Goal: Information Seeking & Learning: Learn about a topic

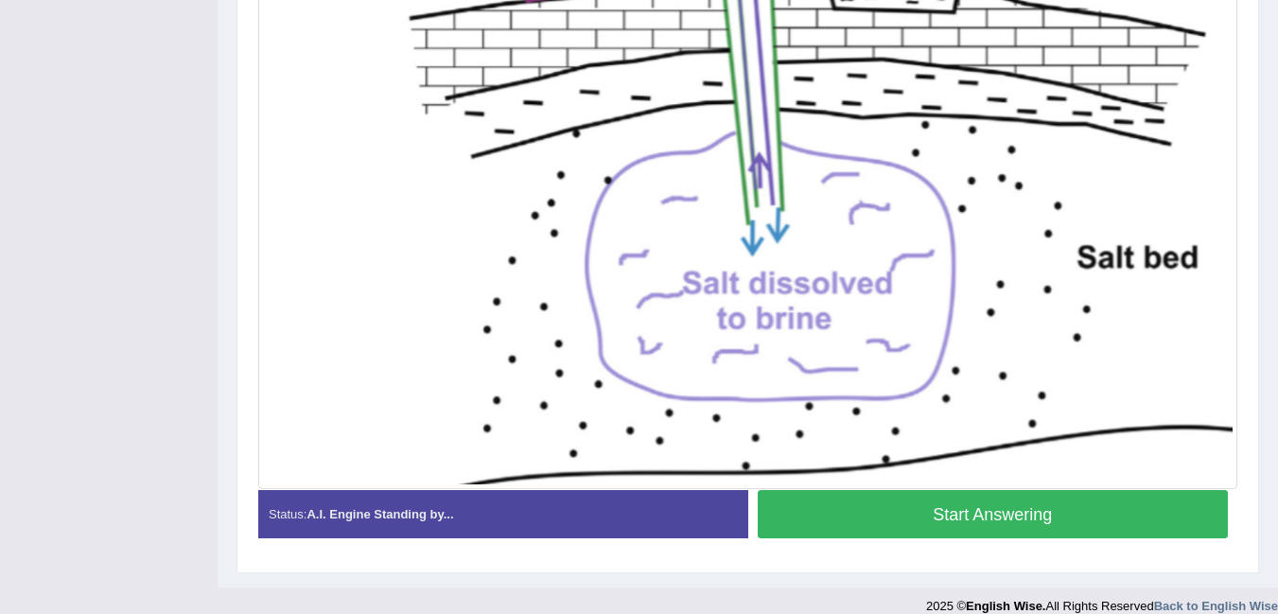
scroll to position [600, 0]
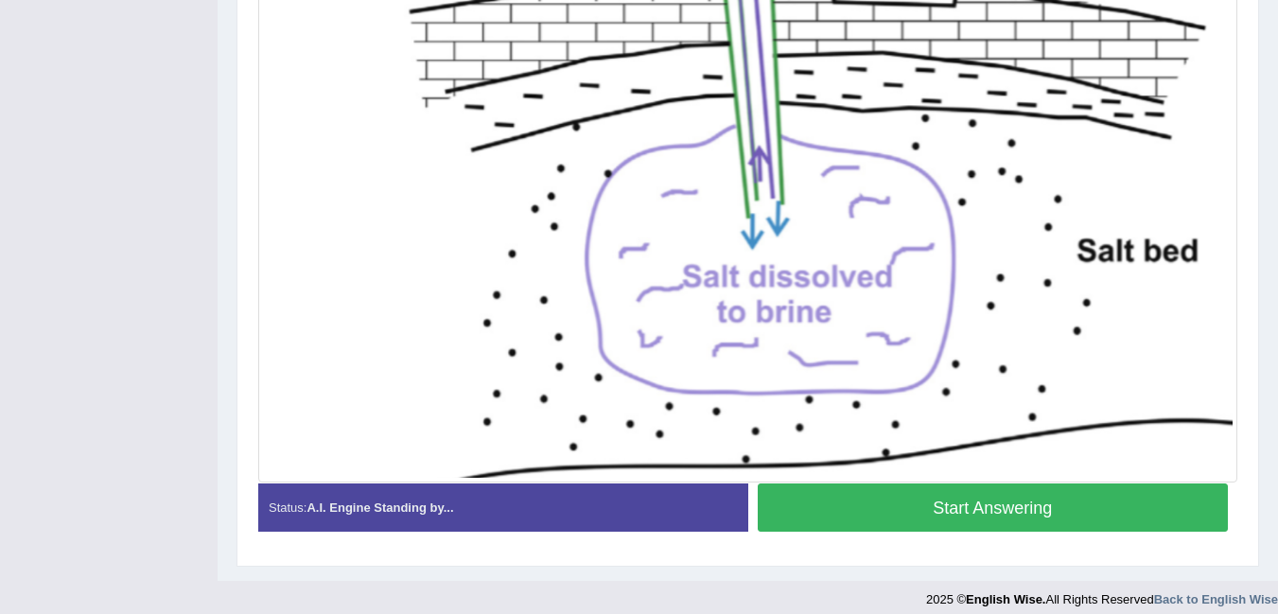
click at [1087, 512] on button "Start Answering" at bounding box center [993, 508] width 471 height 48
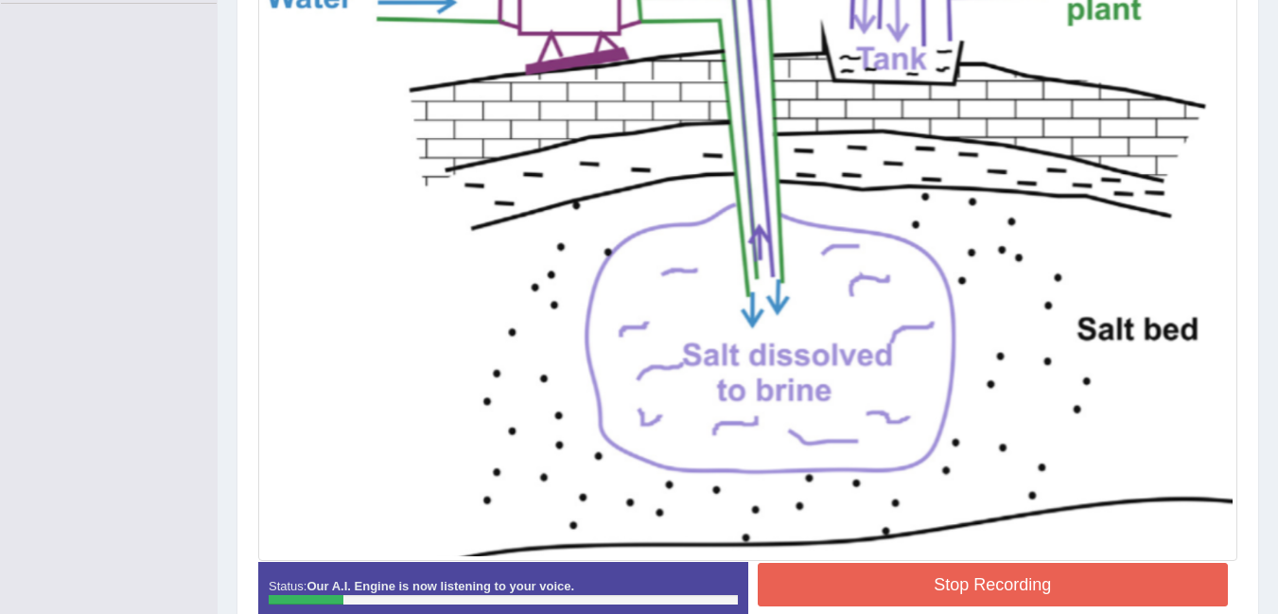
scroll to position [624, 0]
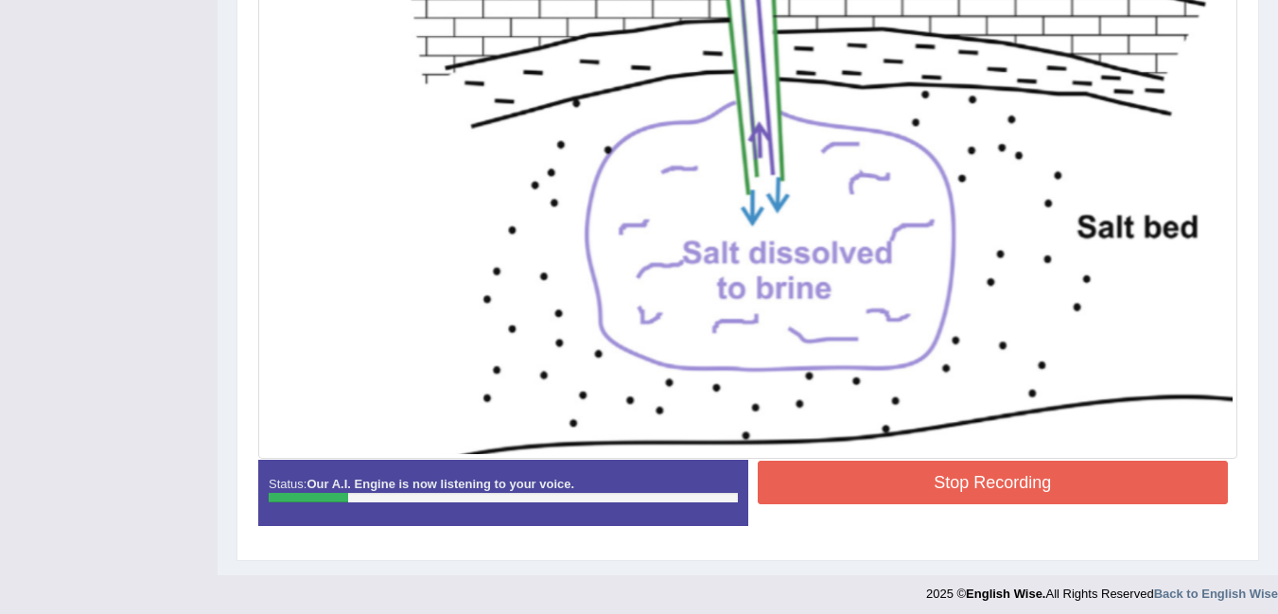
click at [1071, 491] on button "Stop Recording" at bounding box center [993, 483] width 471 height 44
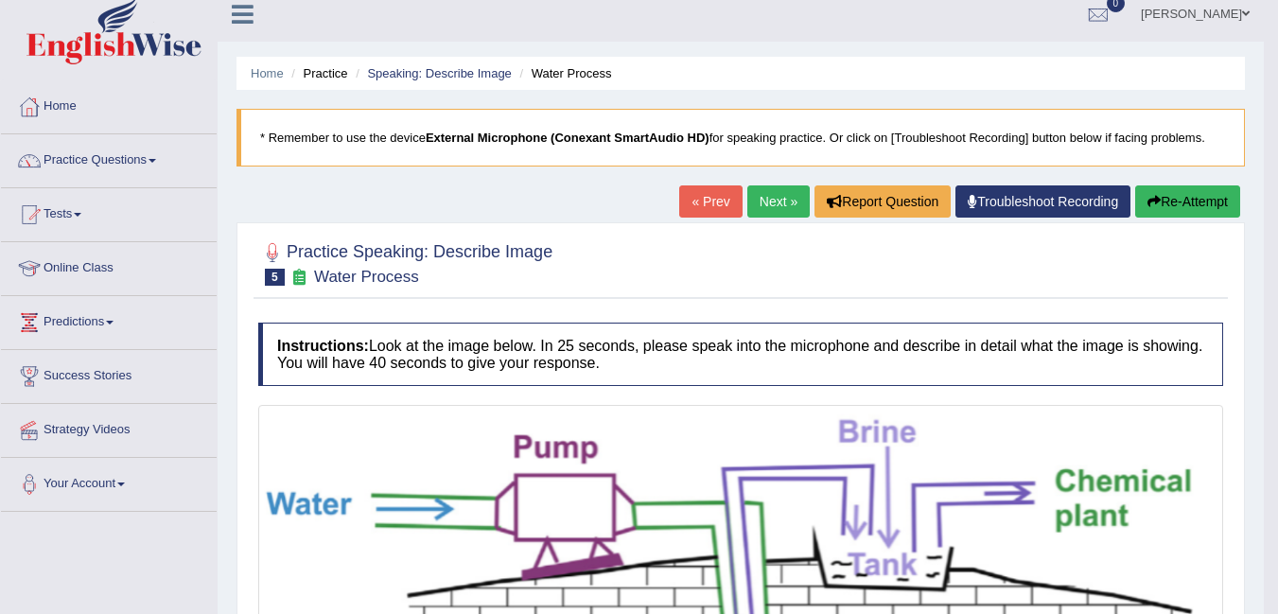
scroll to position [0, 0]
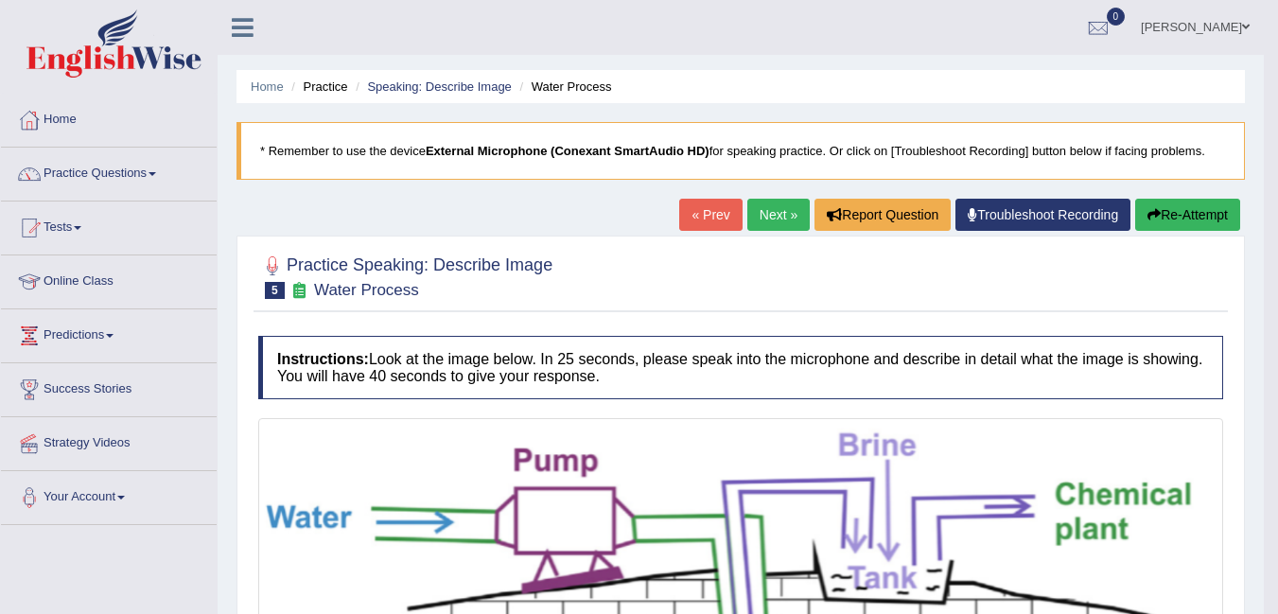
click at [1184, 219] on button "Re-Attempt" at bounding box center [1188, 215] width 105 height 32
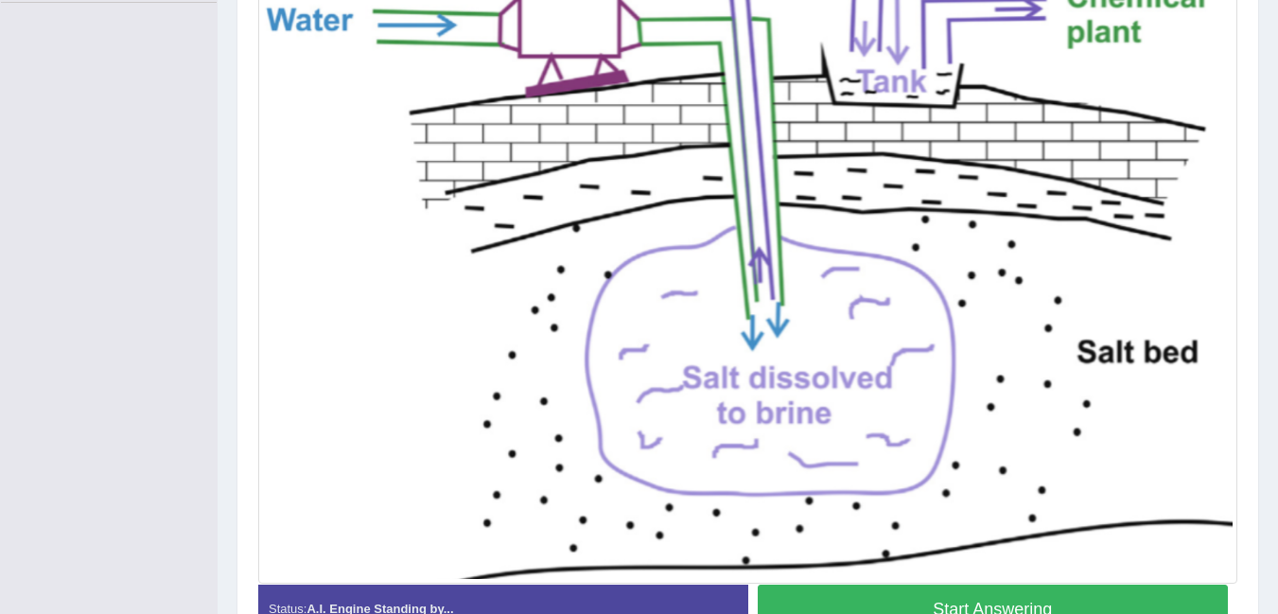
scroll to position [638, 0]
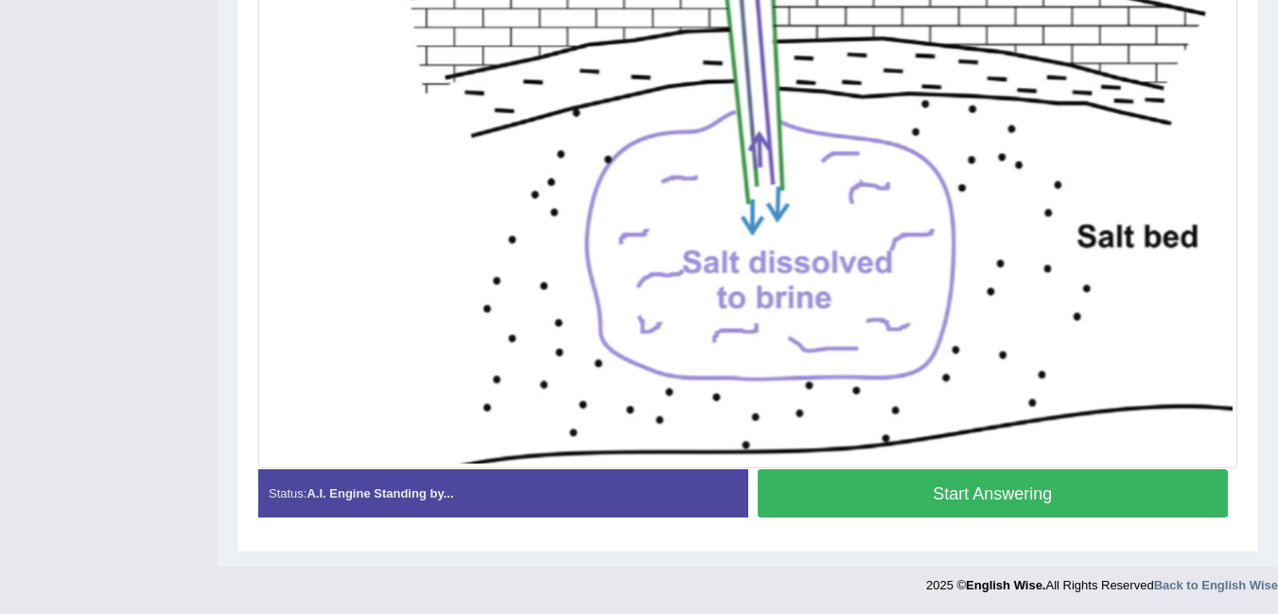
click at [1114, 488] on button "Start Answering" at bounding box center [993, 493] width 471 height 48
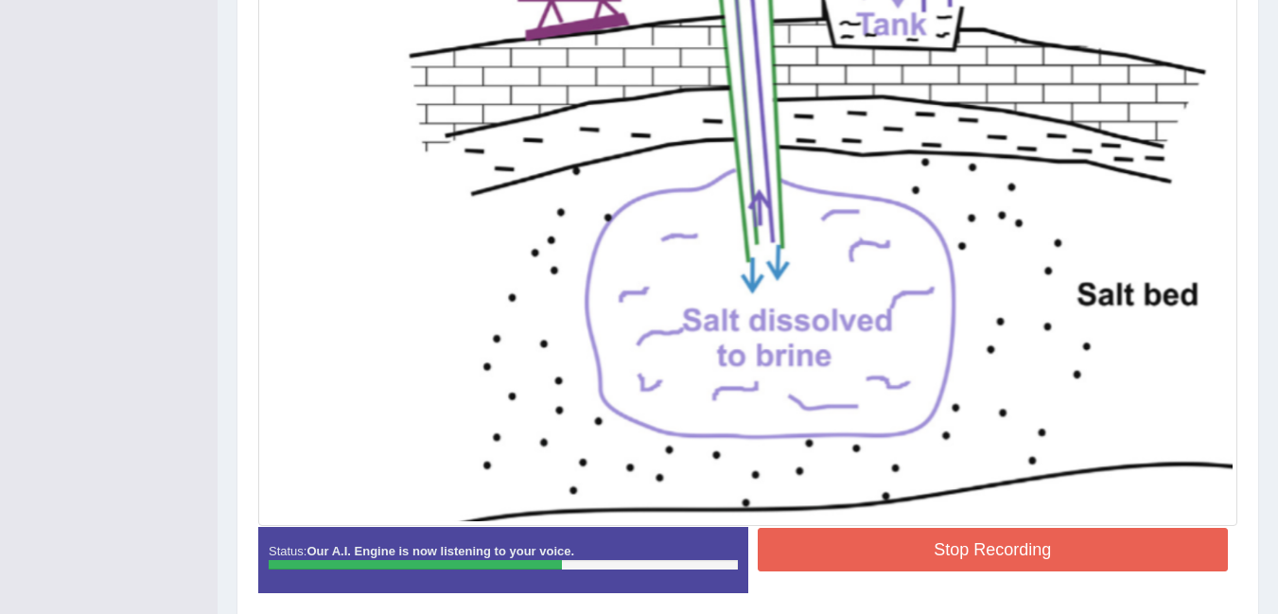
scroll to position [642, 0]
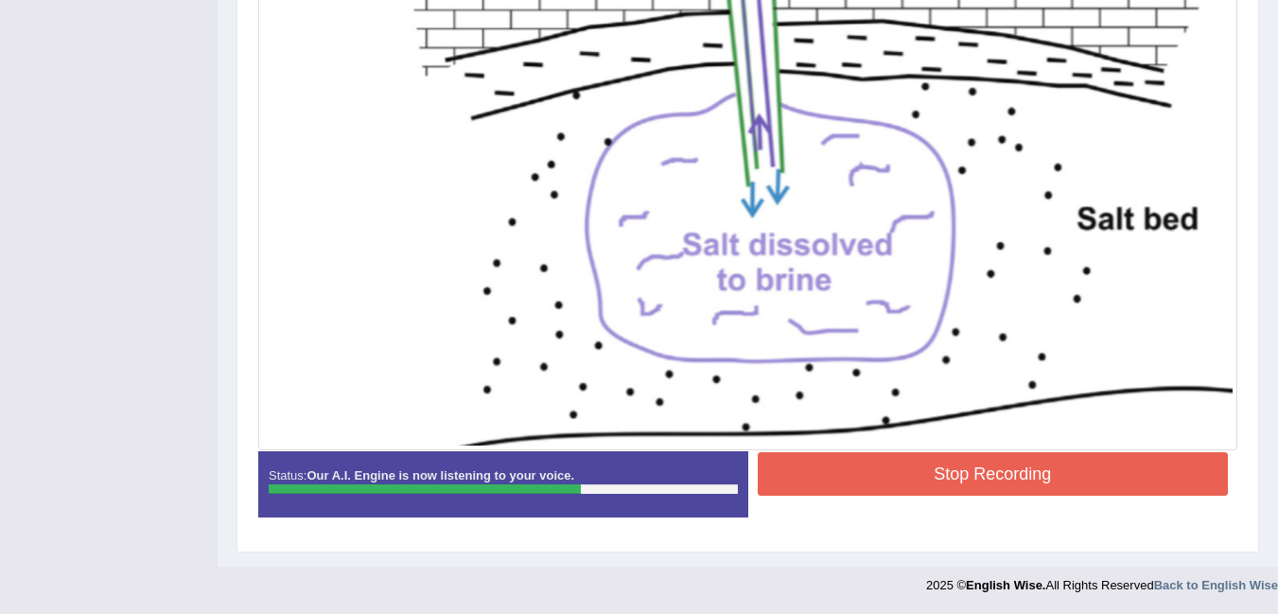
click at [1016, 484] on button "Stop Recording" at bounding box center [993, 474] width 471 height 44
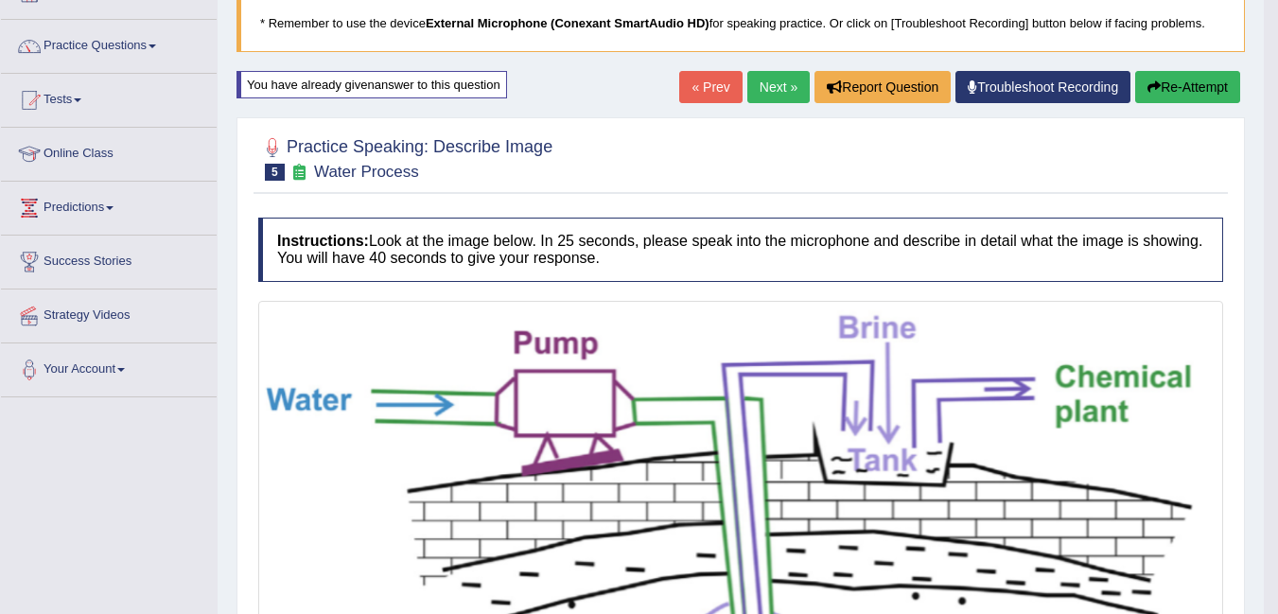
scroll to position [0, 0]
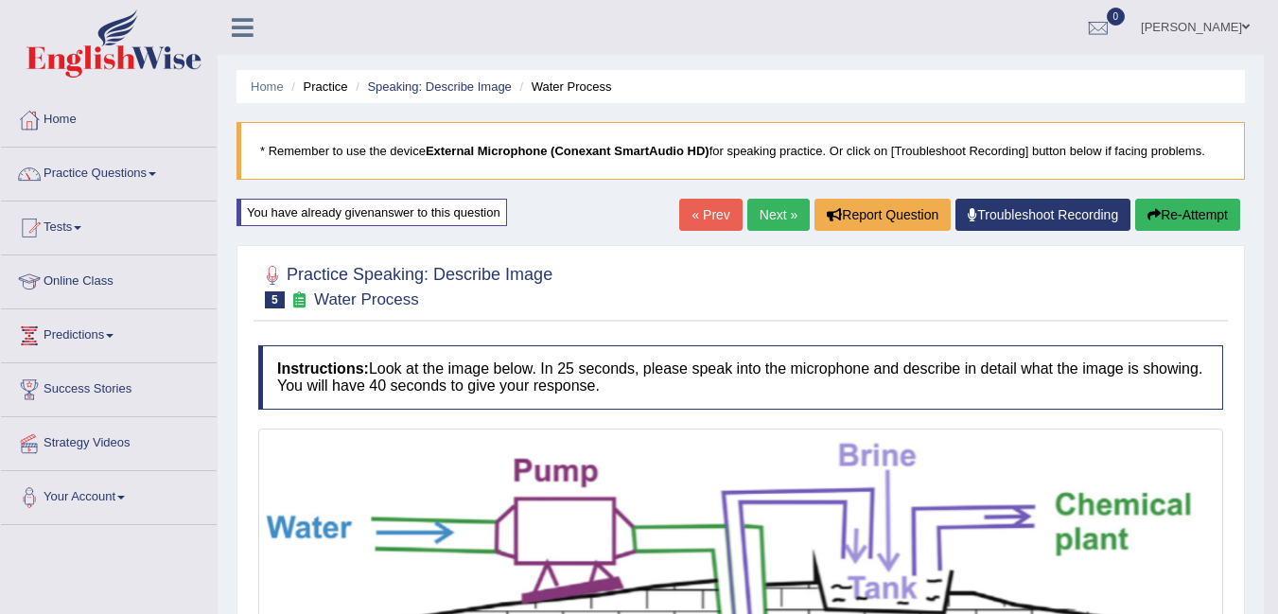
click at [1155, 214] on icon "button" at bounding box center [1154, 214] width 13 height 13
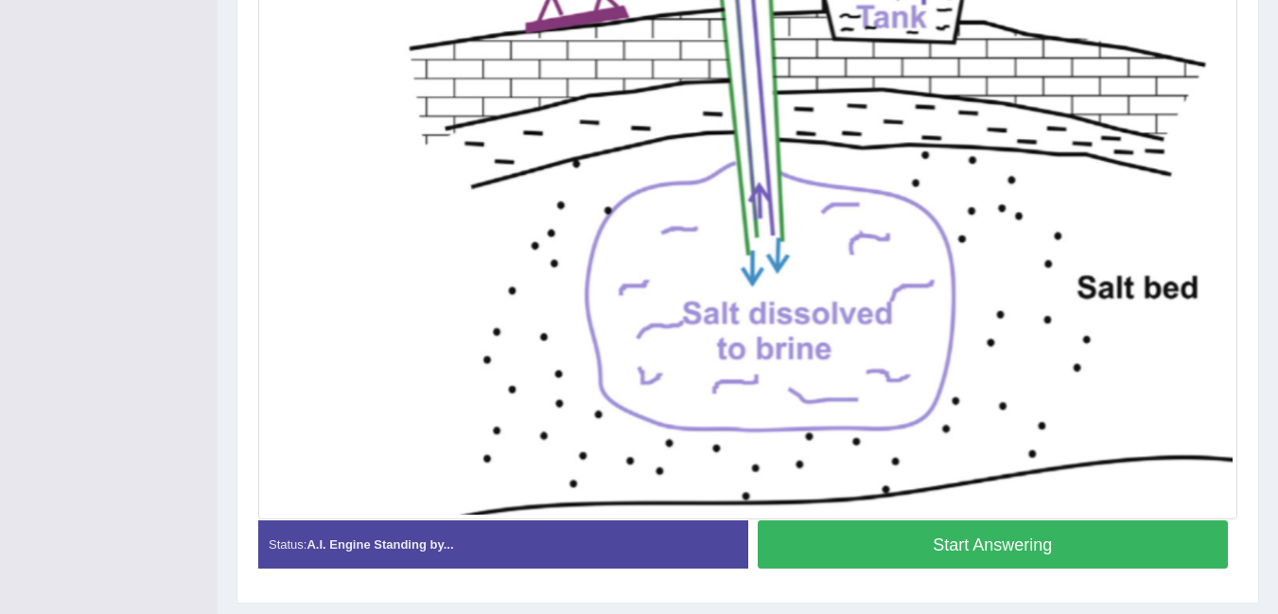
scroll to position [638, 0]
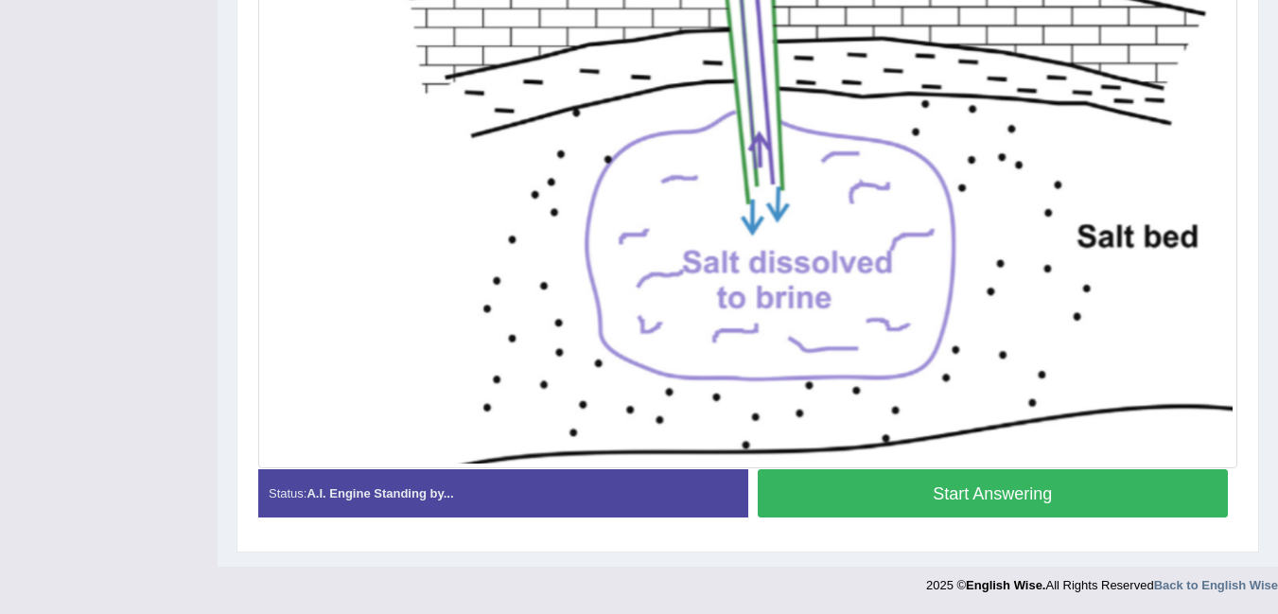
click at [1115, 498] on button "Start Answering" at bounding box center [993, 493] width 471 height 48
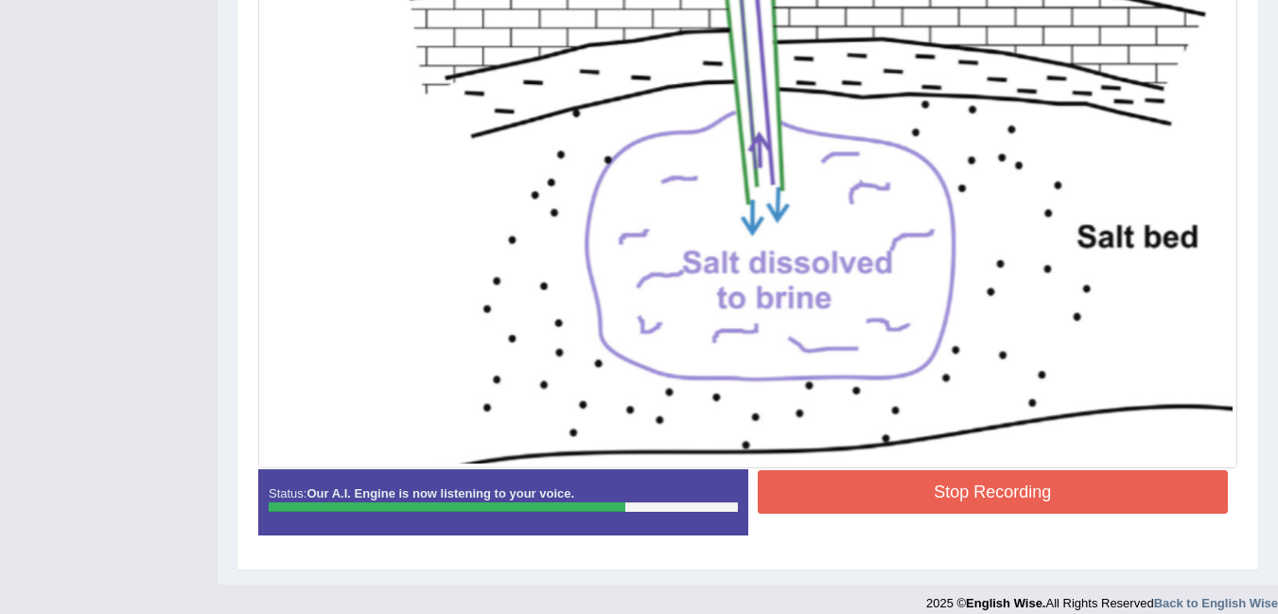
click at [854, 494] on button "Stop Recording" at bounding box center [993, 492] width 471 height 44
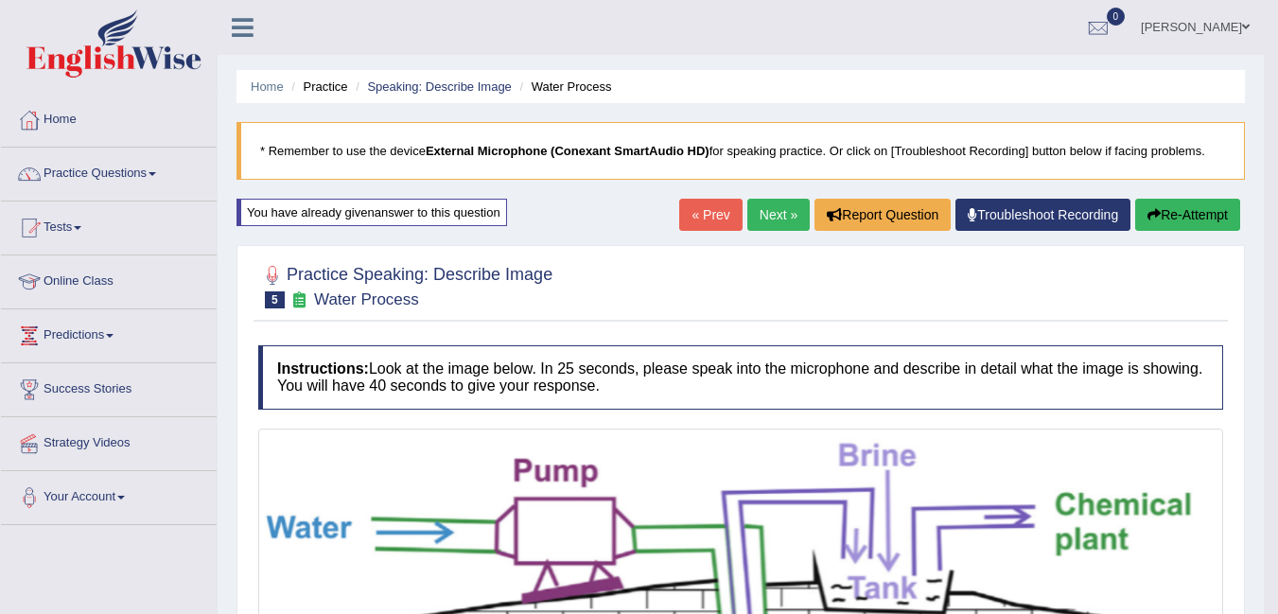
scroll to position [1, 0]
click at [1181, 210] on button "Re-Attempt" at bounding box center [1188, 214] width 105 height 32
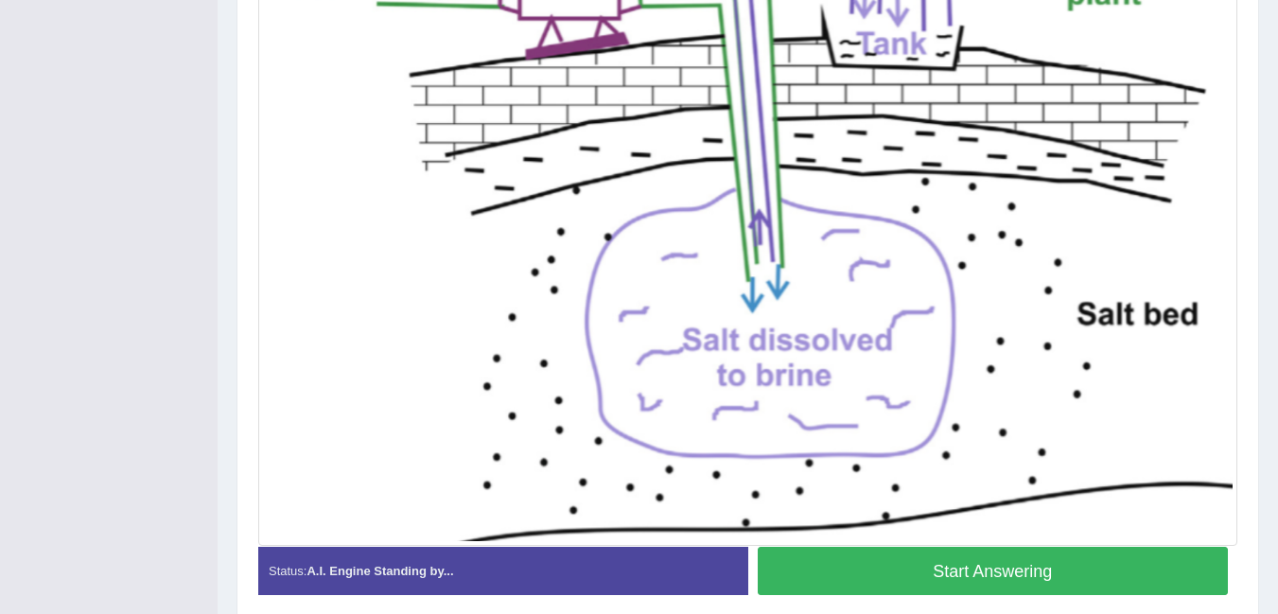
scroll to position [638, 0]
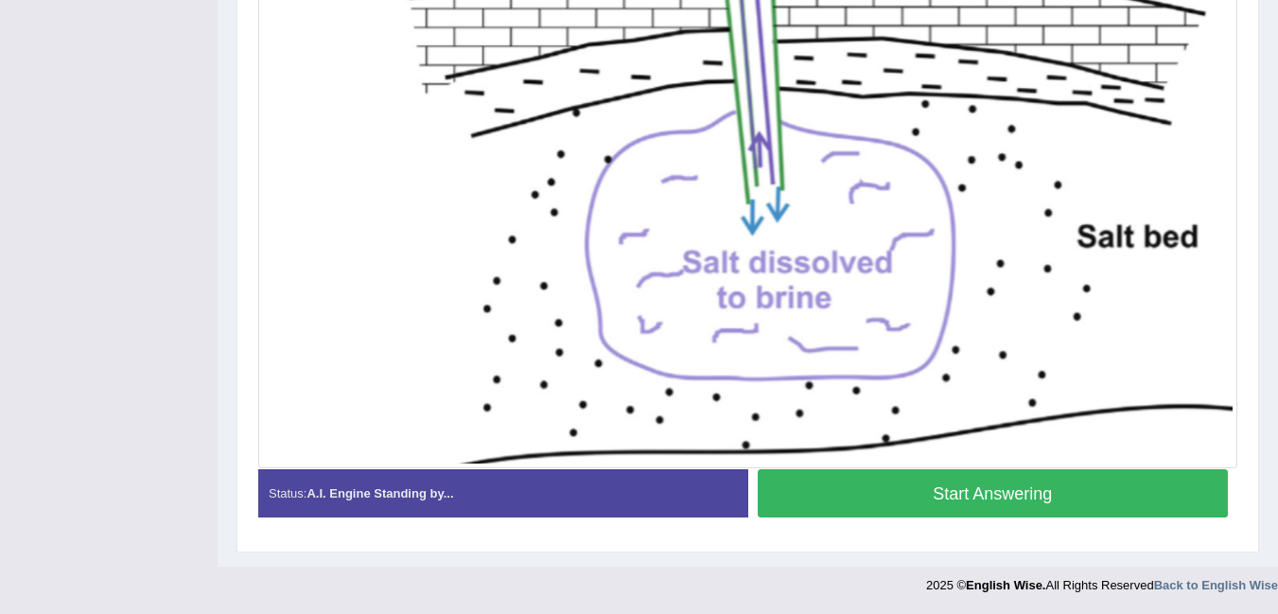
click at [1009, 497] on button "Start Answering" at bounding box center [993, 493] width 471 height 48
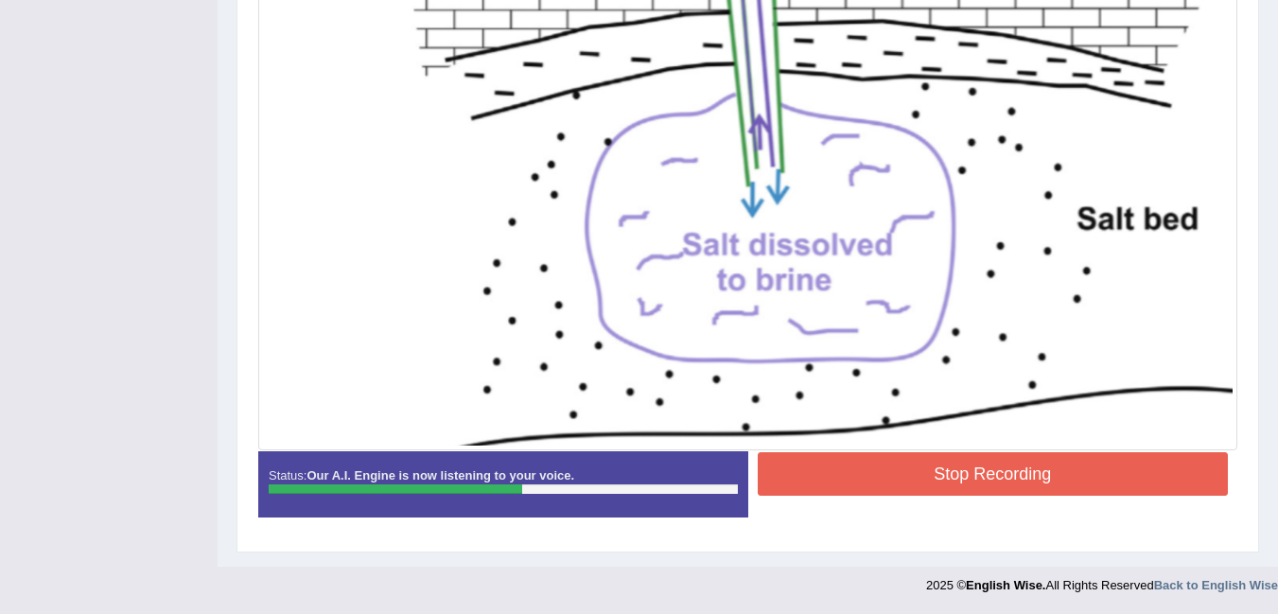
scroll to position [639, 0]
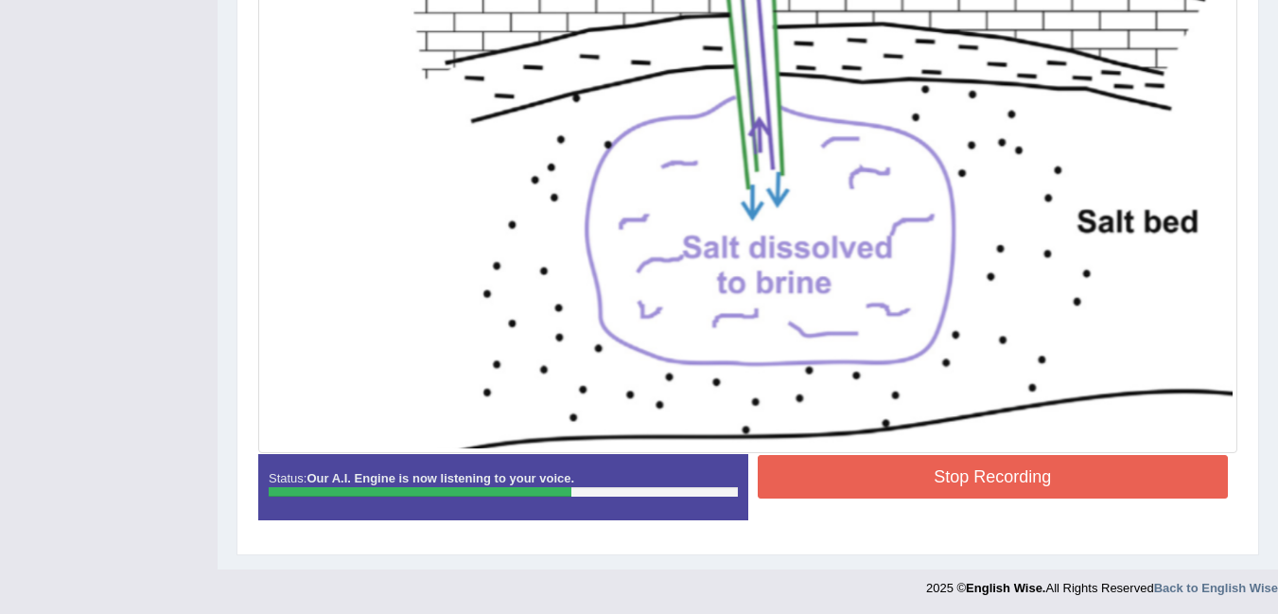
click at [1122, 482] on button "Stop Recording" at bounding box center [993, 477] width 471 height 44
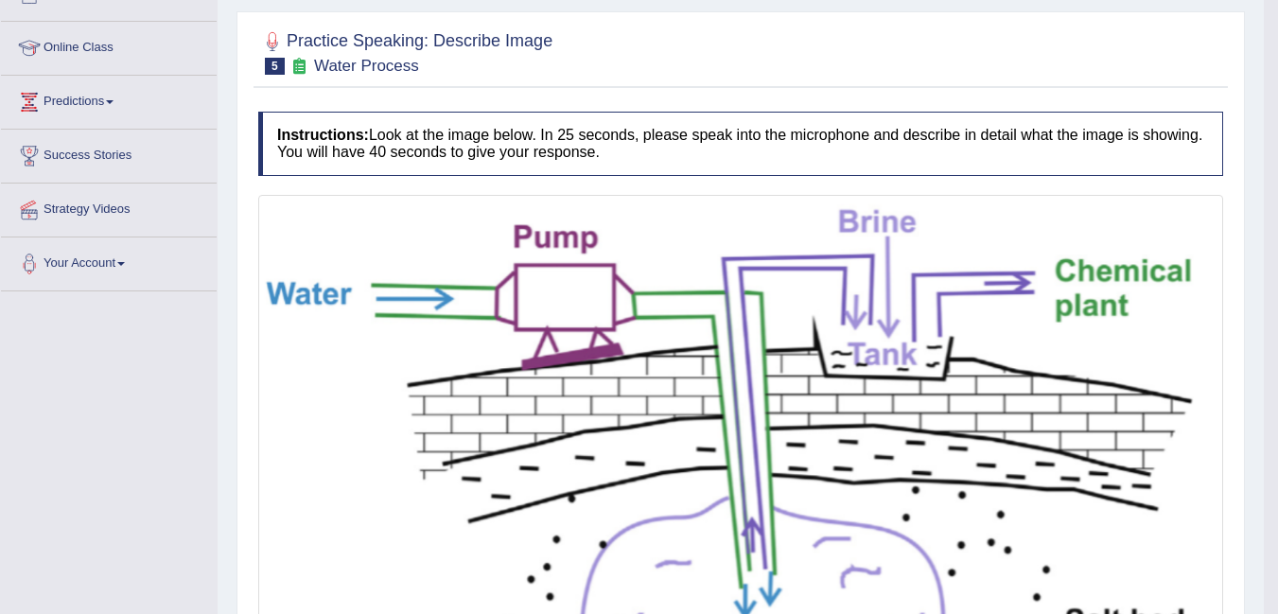
scroll to position [0, 0]
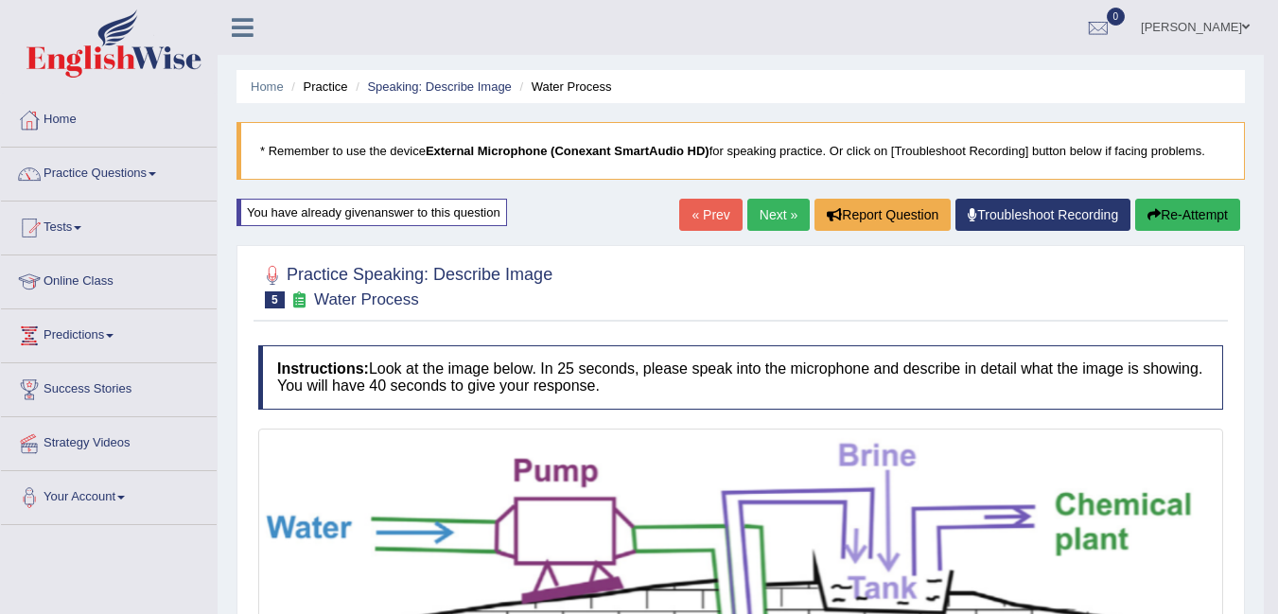
click at [770, 216] on link "Next »" at bounding box center [779, 215] width 62 height 32
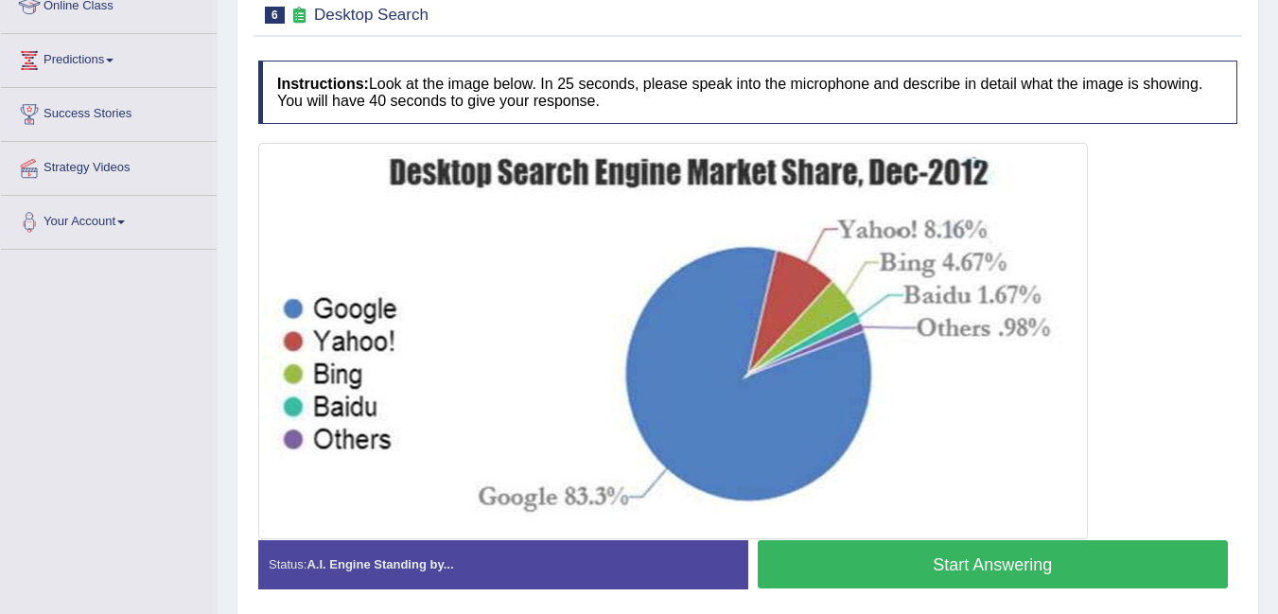
scroll to position [291, 0]
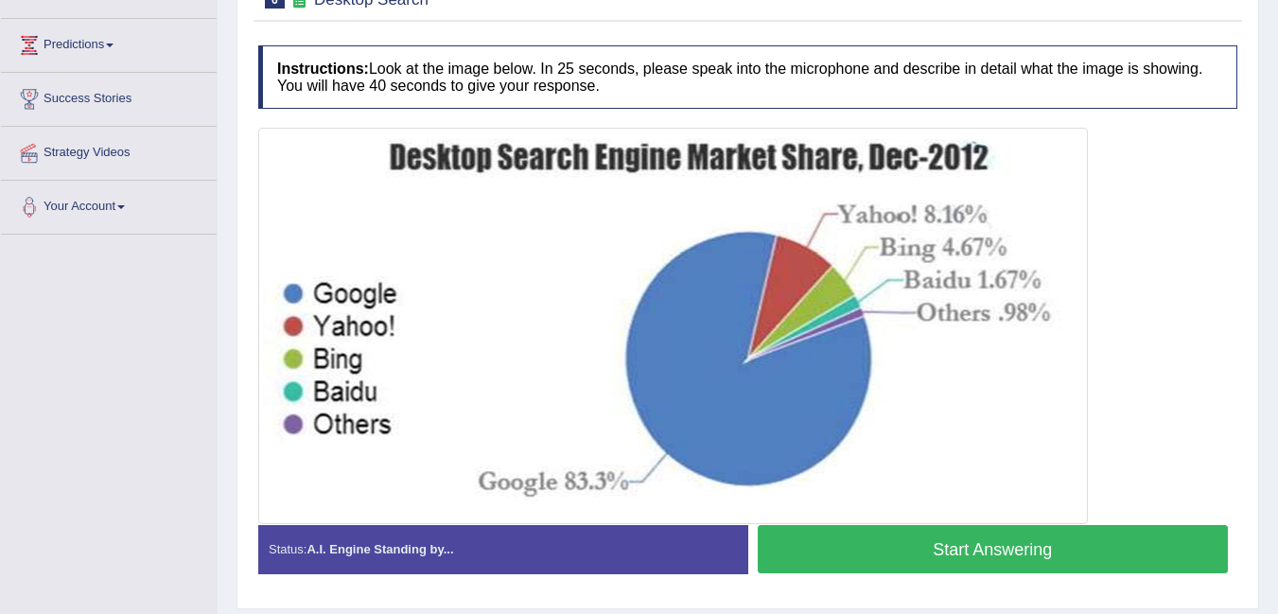
click at [969, 555] on button "Start Answering" at bounding box center [993, 549] width 471 height 48
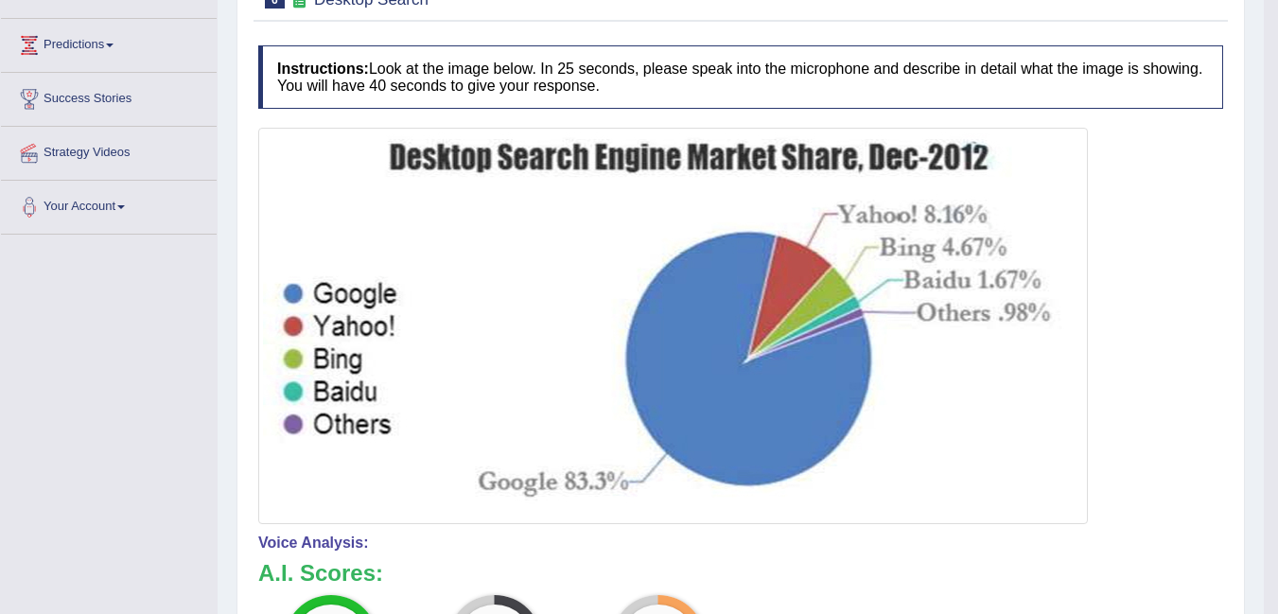
click at [1197, 481] on div at bounding box center [740, 326] width 965 height 396
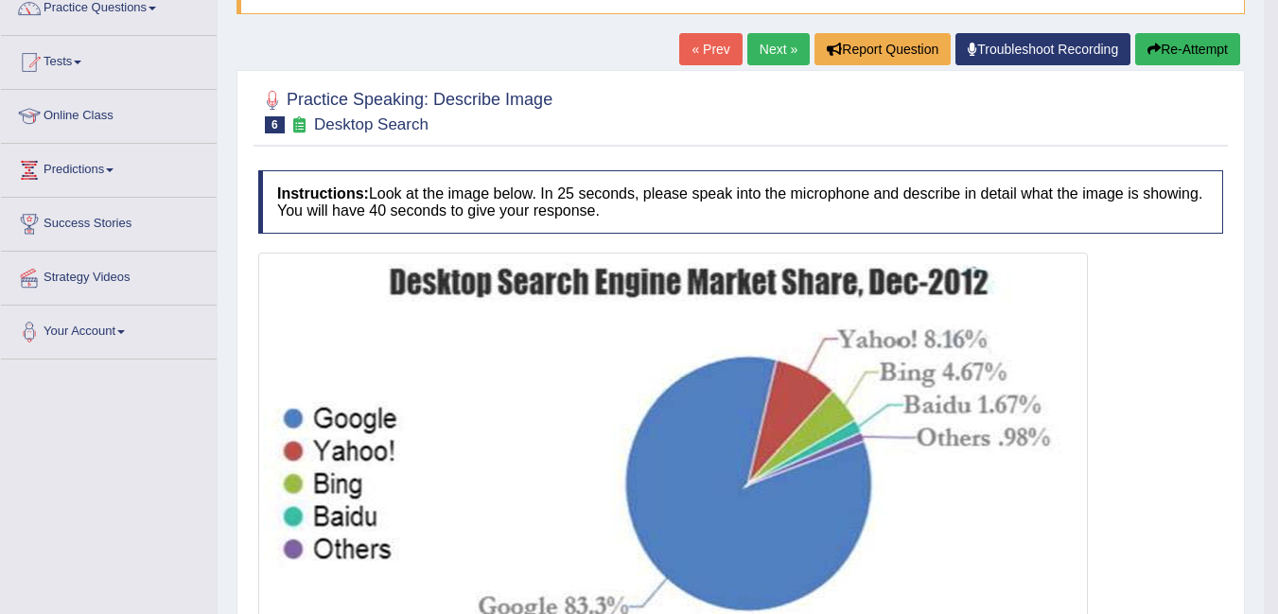
scroll to position [147, 0]
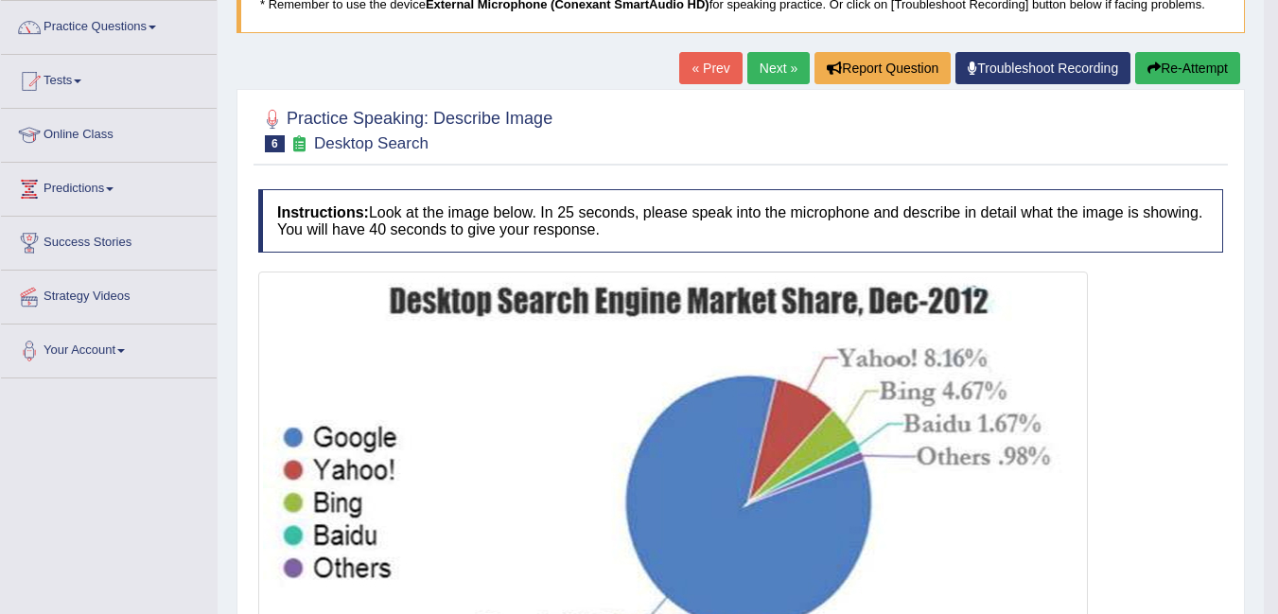
click at [1184, 66] on button "Re-Attempt" at bounding box center [1188, 68] width 105 height 32
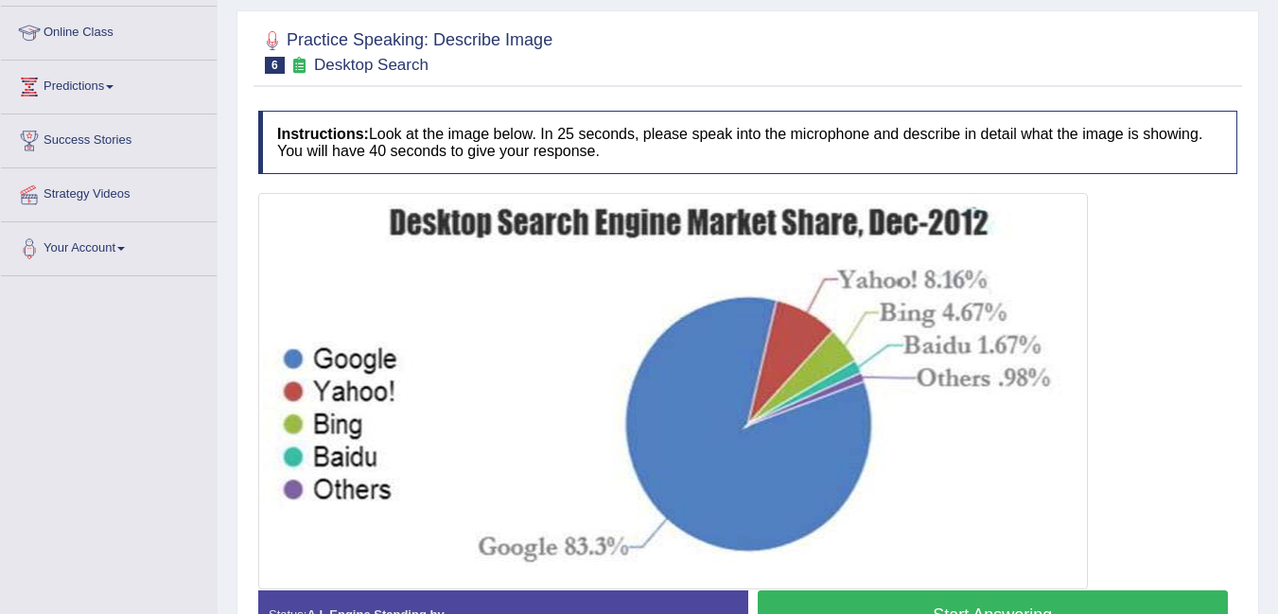
scroll to position [379, 0]
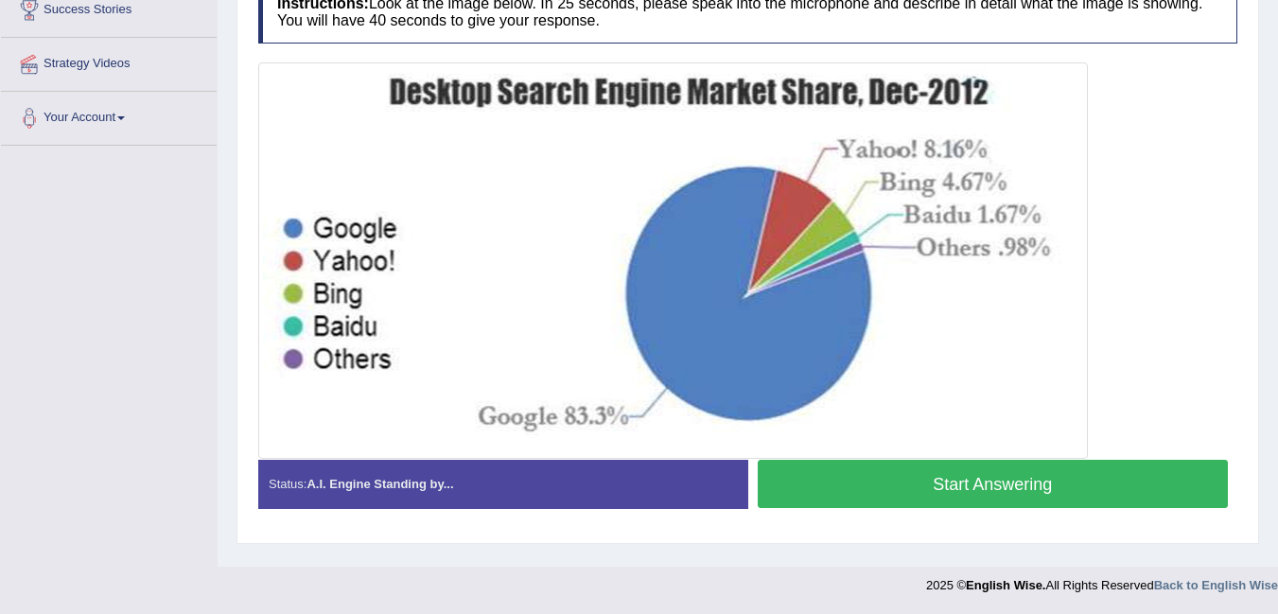
click at [1161, 477] on button "Start Answering" at bounding box center [993, 484] width 471 height 48
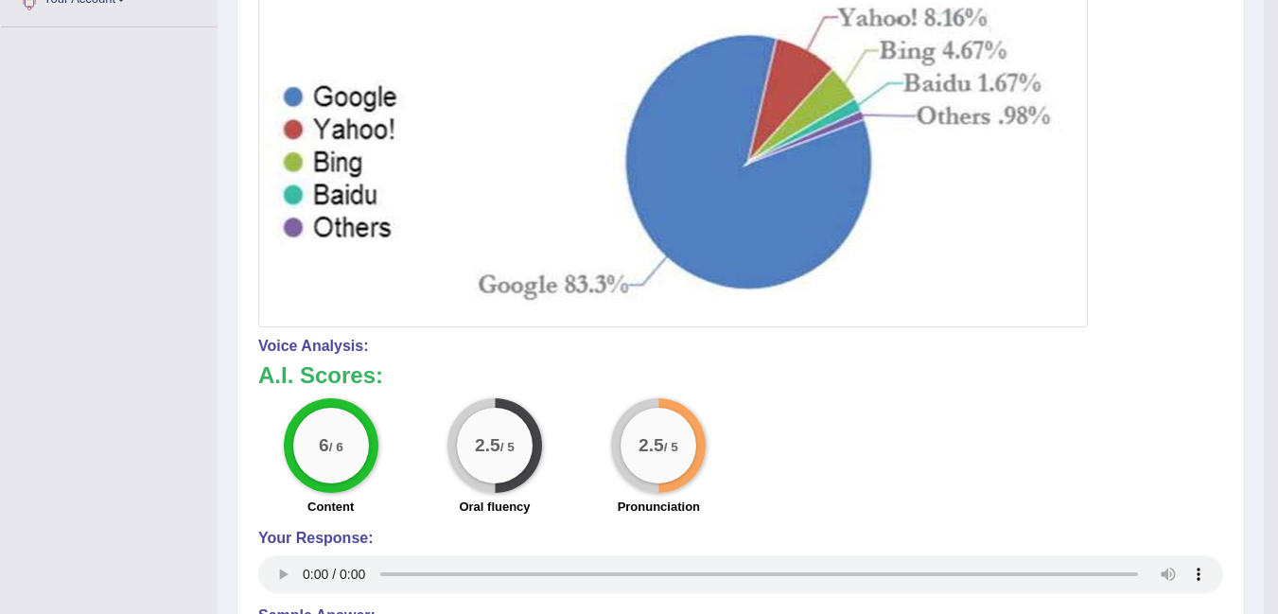
scroll to position [0, 0]
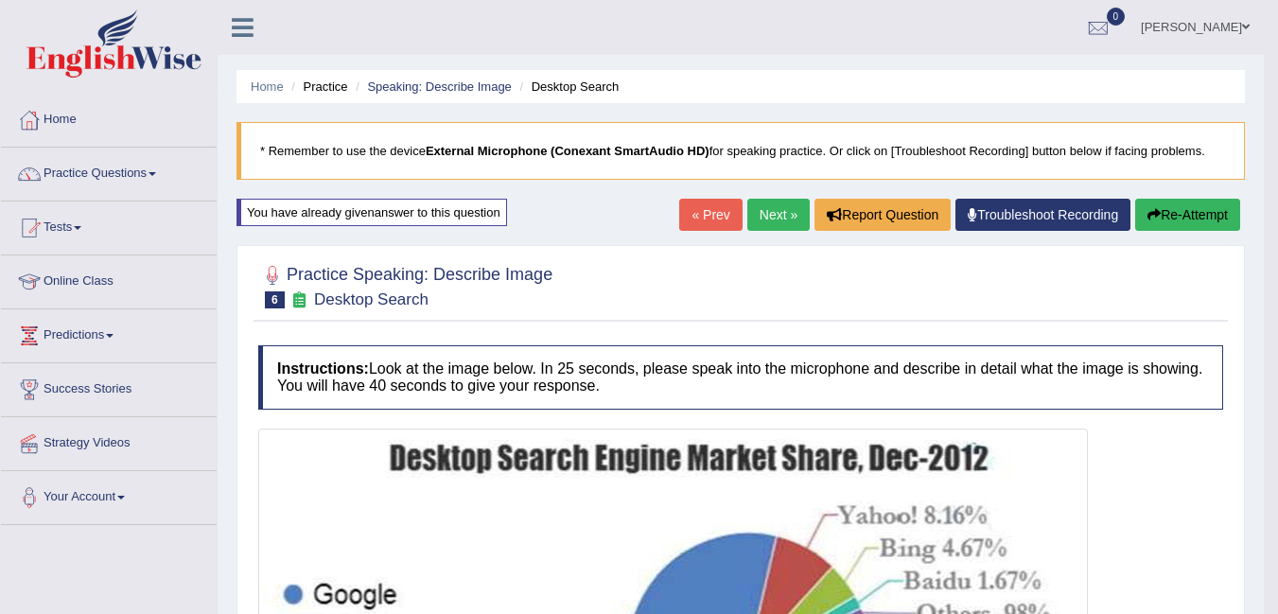
click at [1182, 219] on button "Re-Attempt" at bounding box center [1188, 215] width 105 height 32
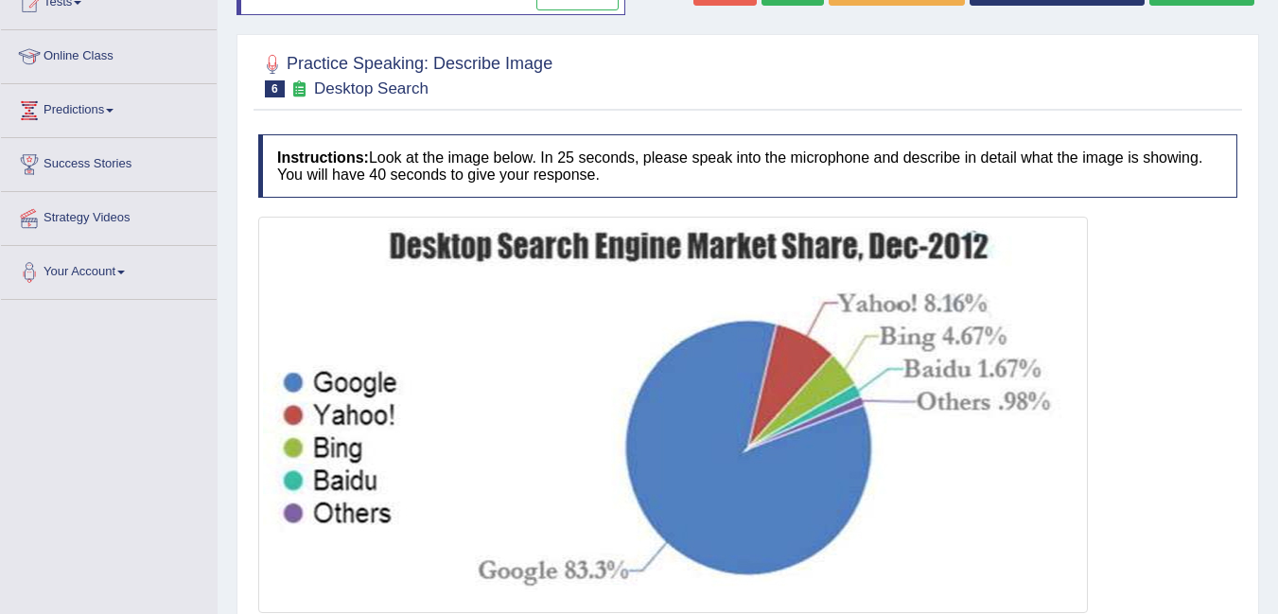
scroll to position [379, 0]
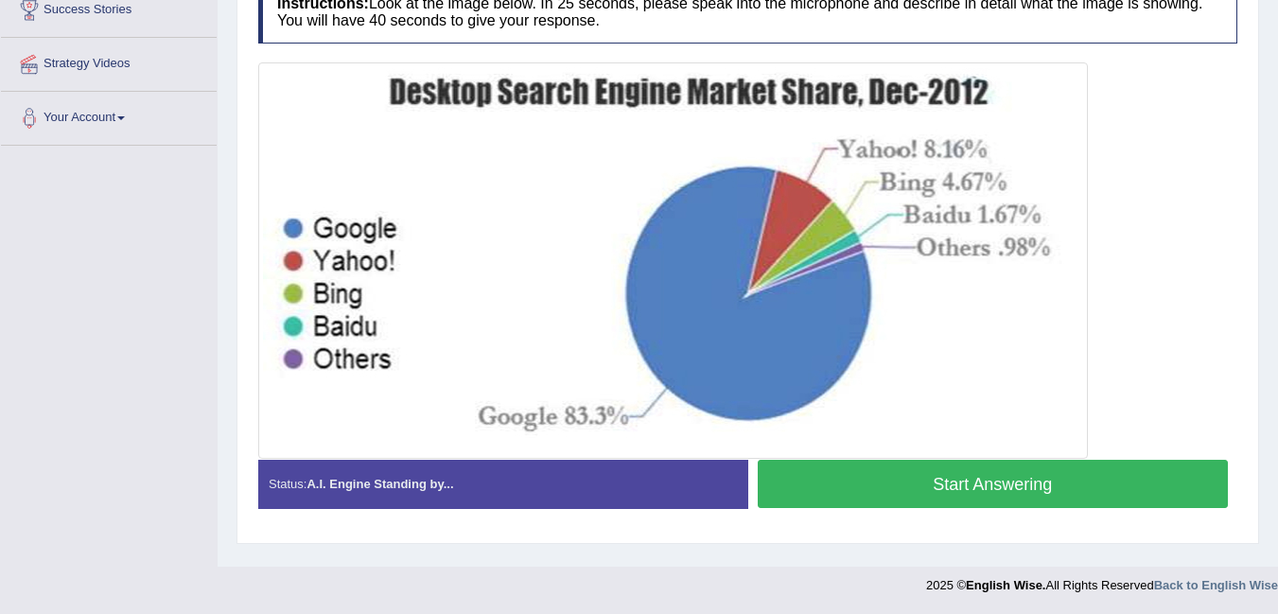
click at [998, 484] on button "Start Answering" at bounding box center [993, 484] width 471 height 48
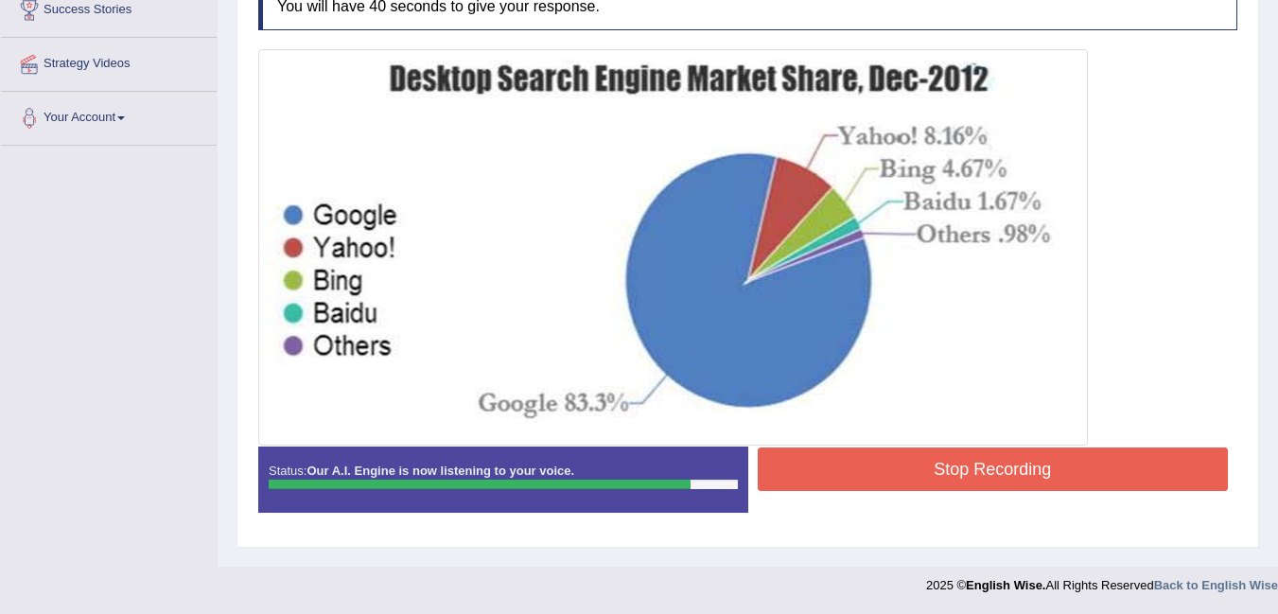
click at [1149, 467] on button "Stop Recording" at bounding box center [993, 470] width 471 height 44
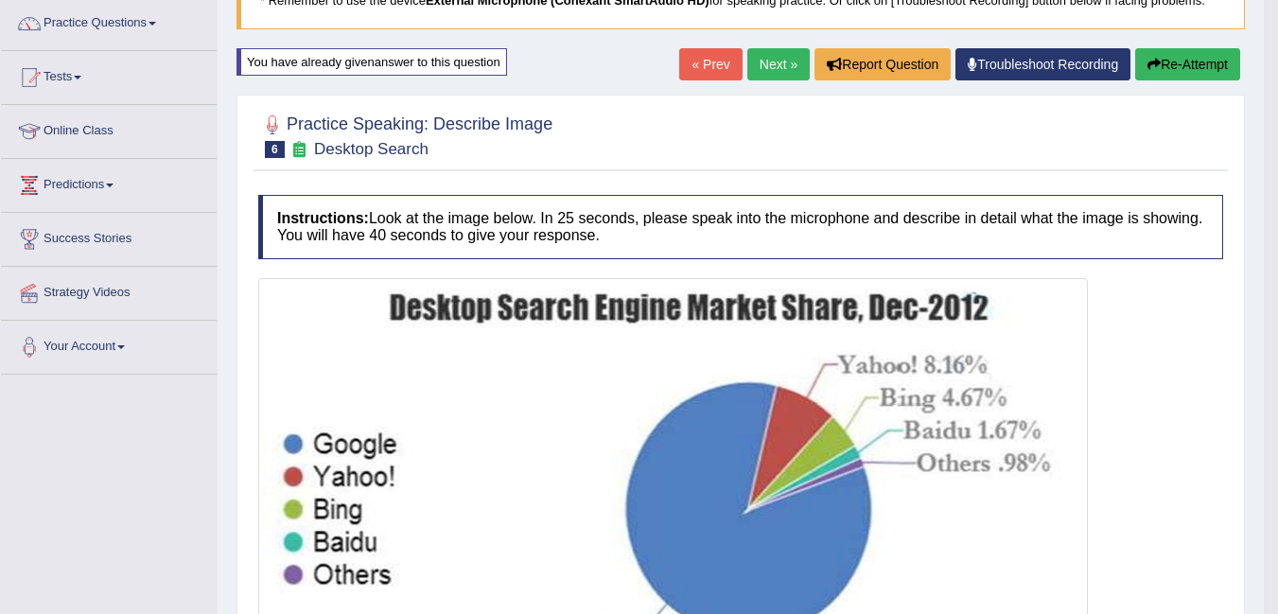
scroll to position [118, 0]
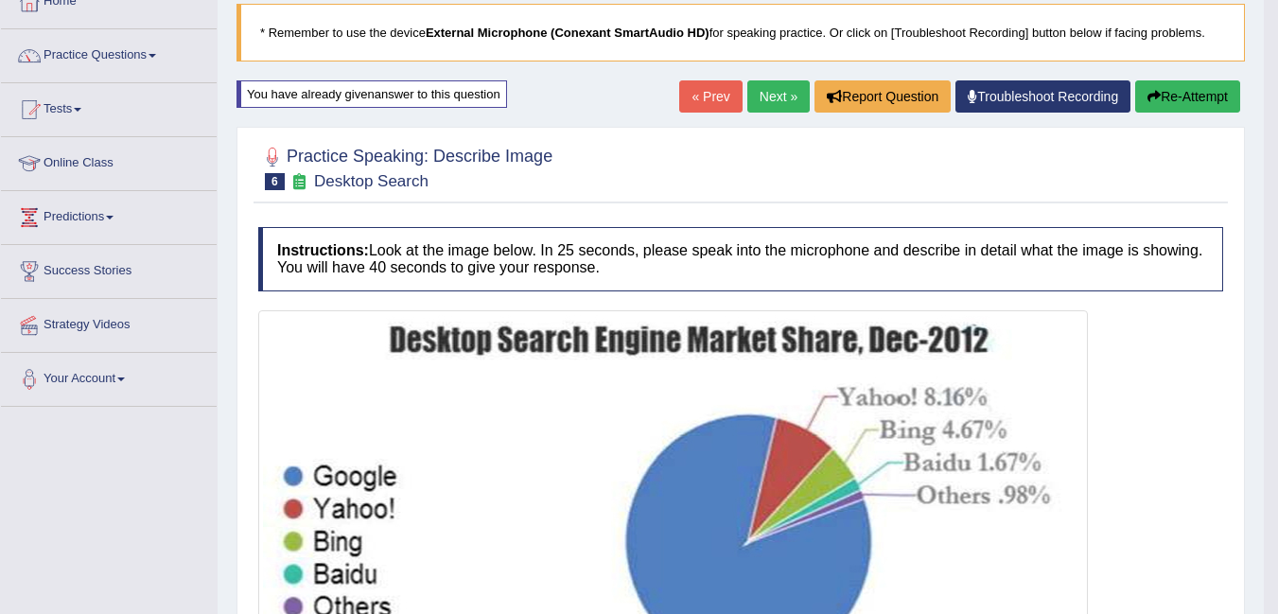
click at [1179, 102] on button "Re-Attempt" at bounding box center [1188, 96] width 105 height 32
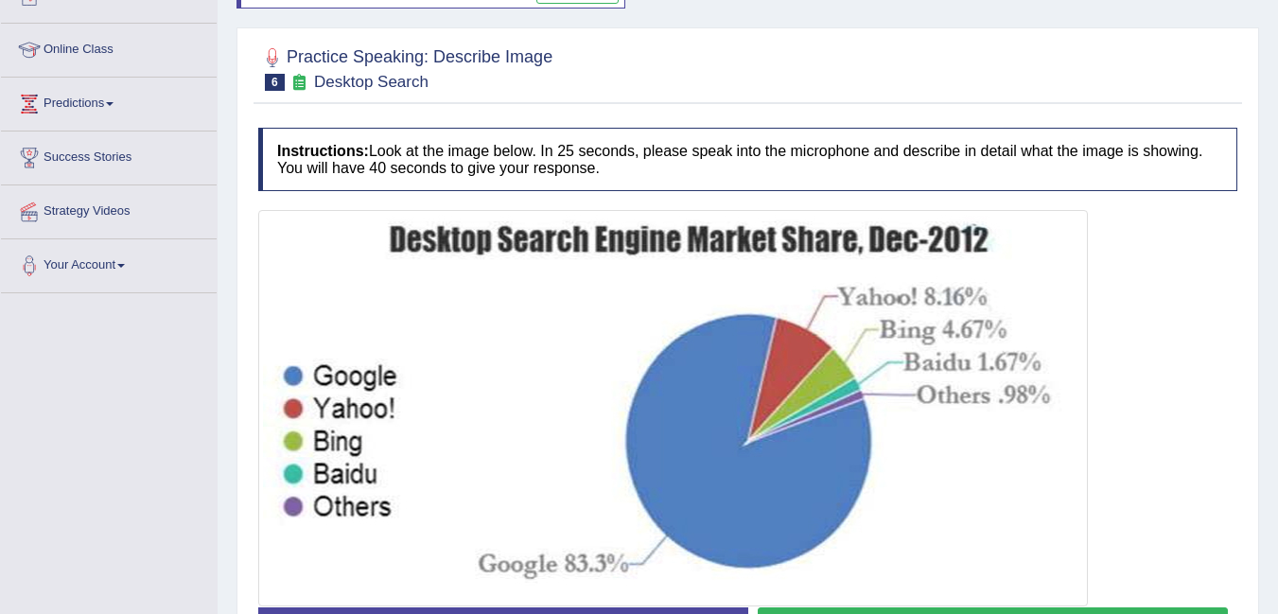
scroll to position [379, 0]
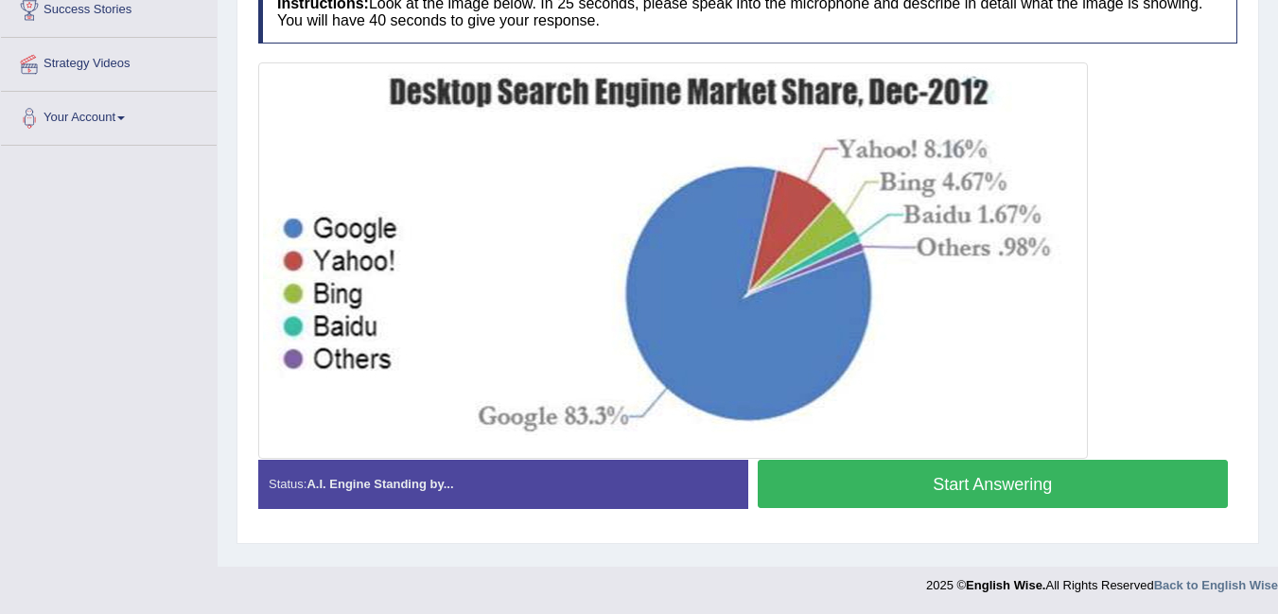
click at [1125, 482] on button "Start Answering" at bounding box center [993, 484] width 471 height 48
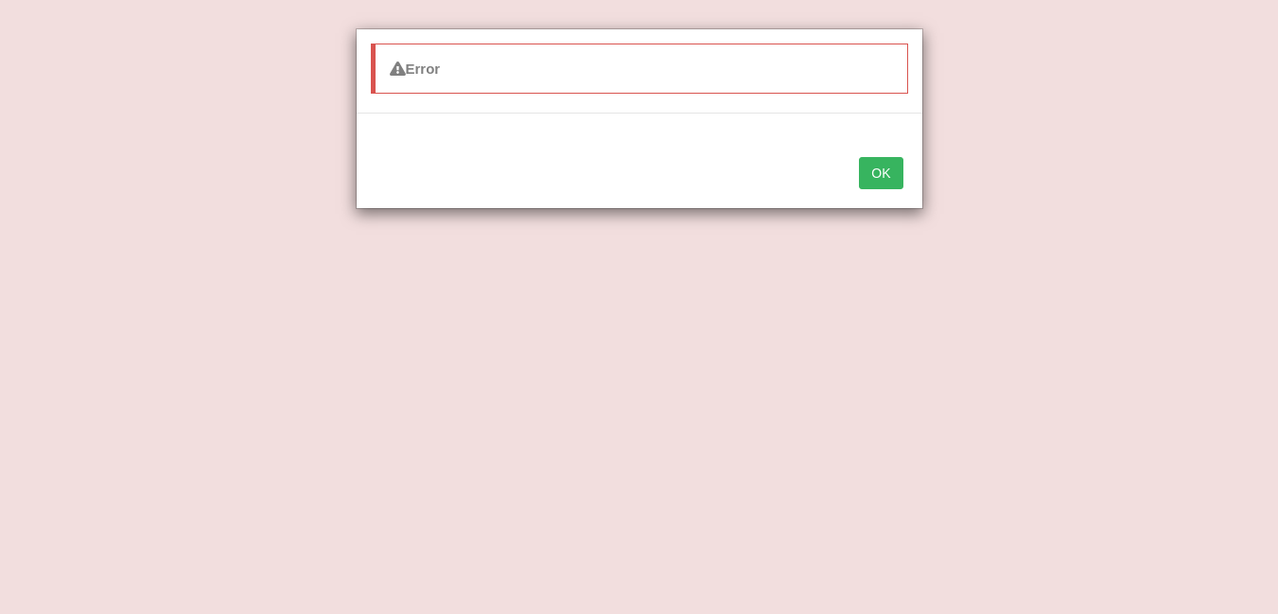
click at [882, 173] on button "OK" at bounding box center [881, 173] width 44 height 32
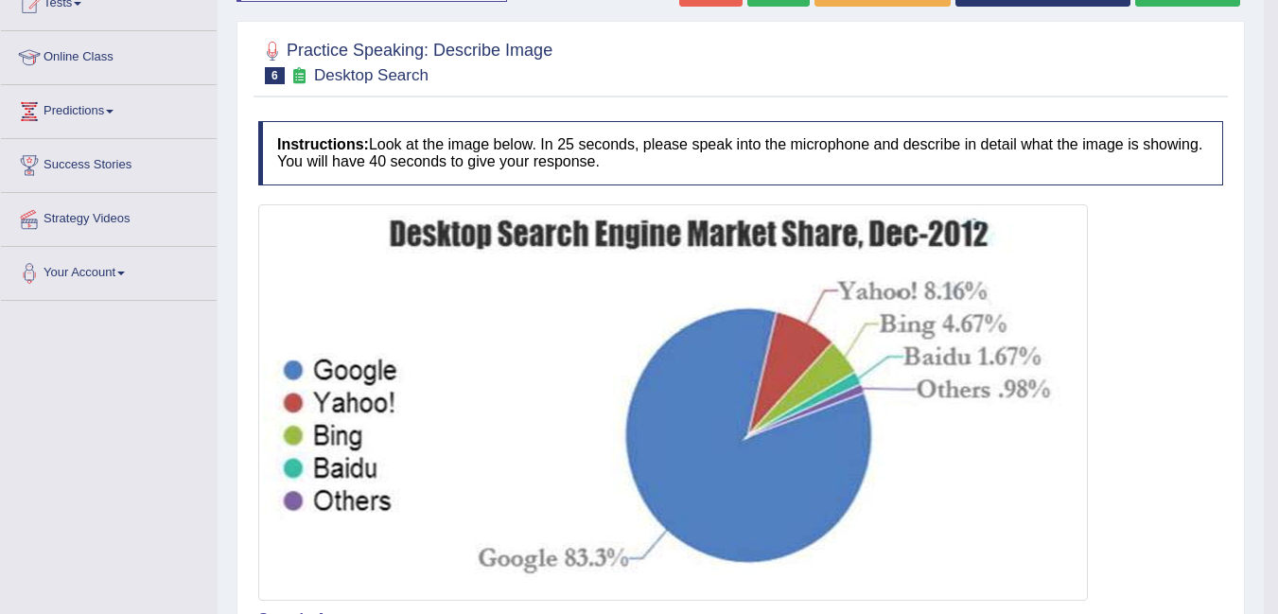
scroll to position [0, 0]
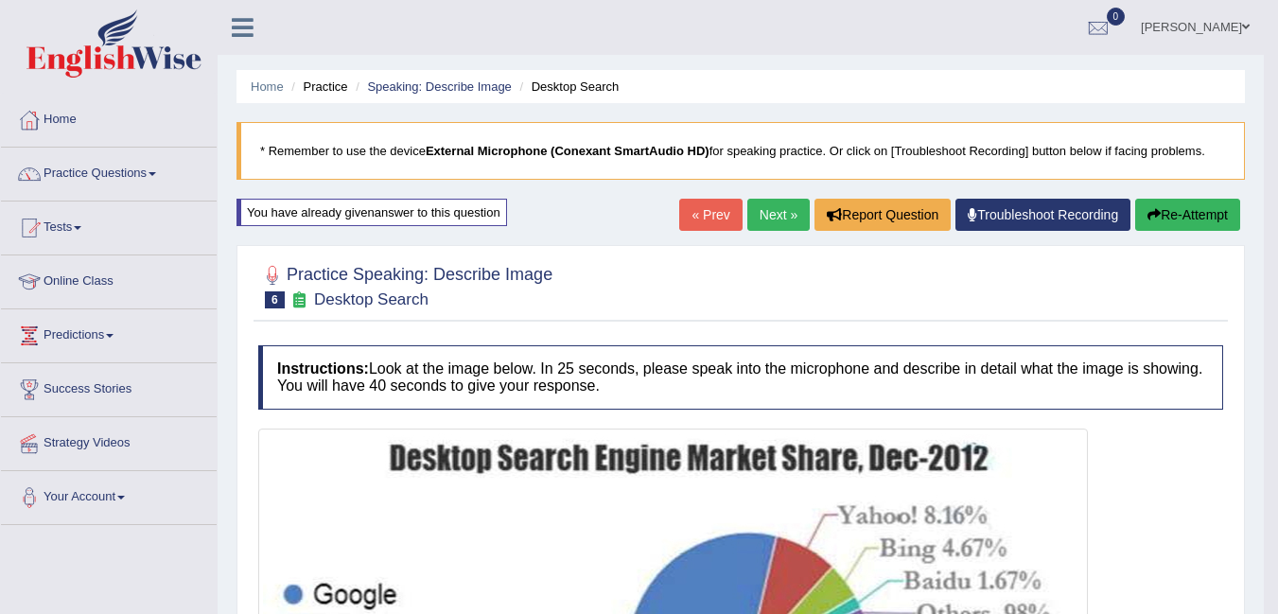
click at [1191, 211] on button "Re-Attempt" at bounding box center [1188, 215] width 105 height 32
click at [1190, 213] on button "Re-Attempt" at bounding box center [1188, 215] width 105 height 32
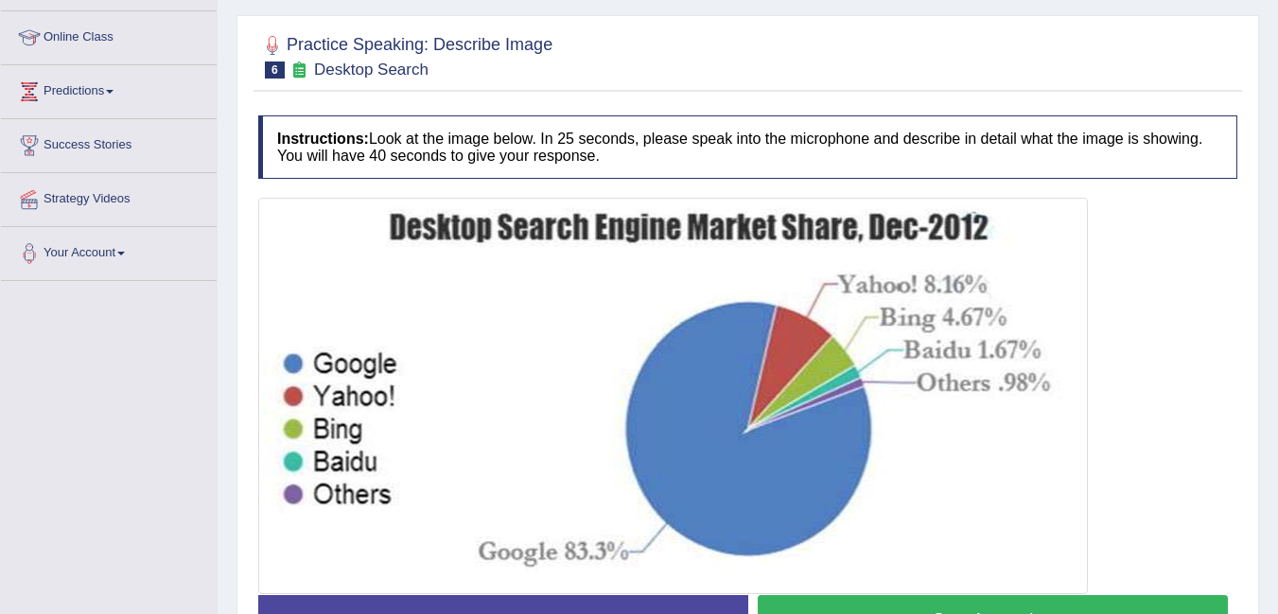
scroll to position [379, 0]
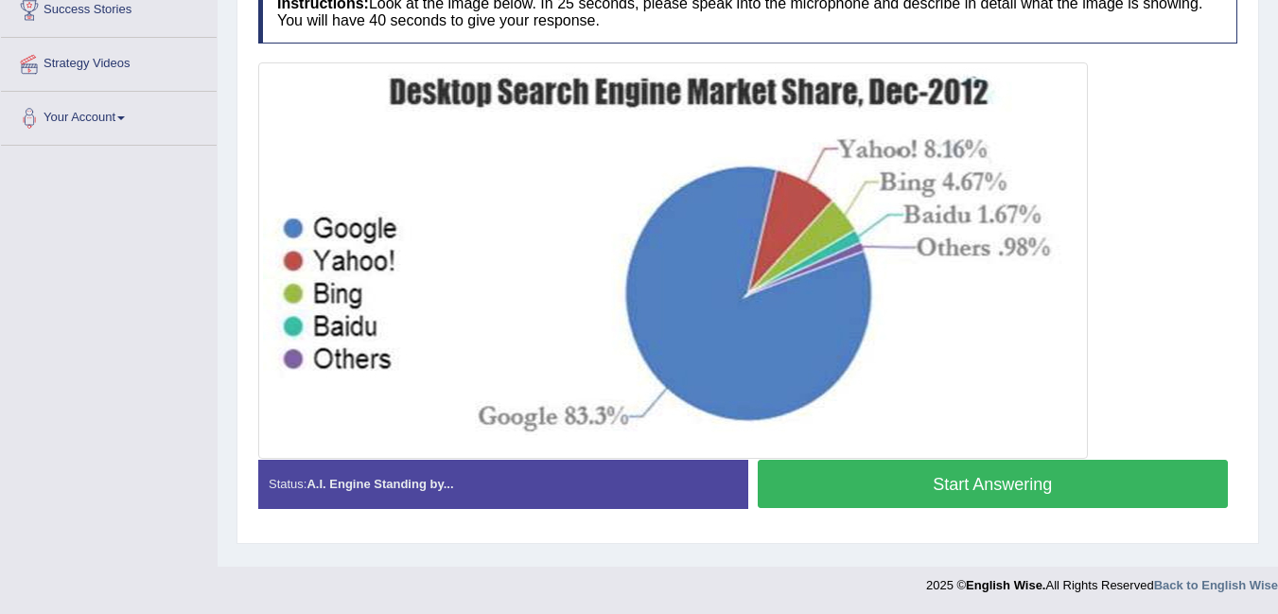
click at [969, 477] on button "Start Answering" at bounding box center [993, 484] width 471 height 48
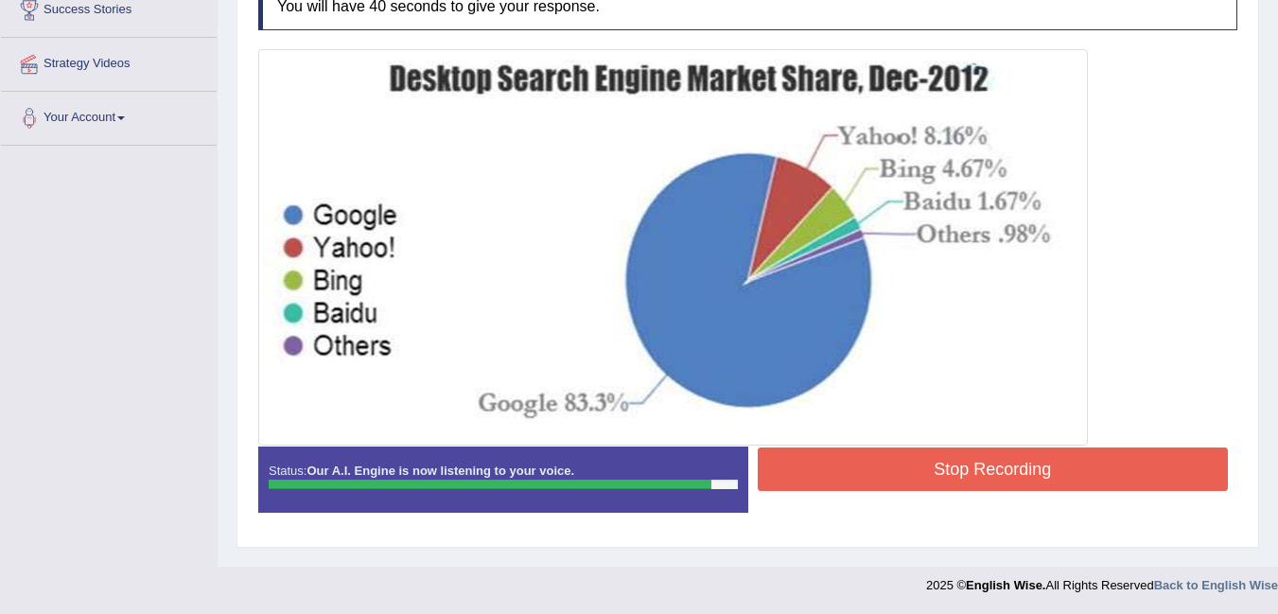
click at [969, 477] on button "Stop Recording" at bounding box center [993, 470] width 471 height 44
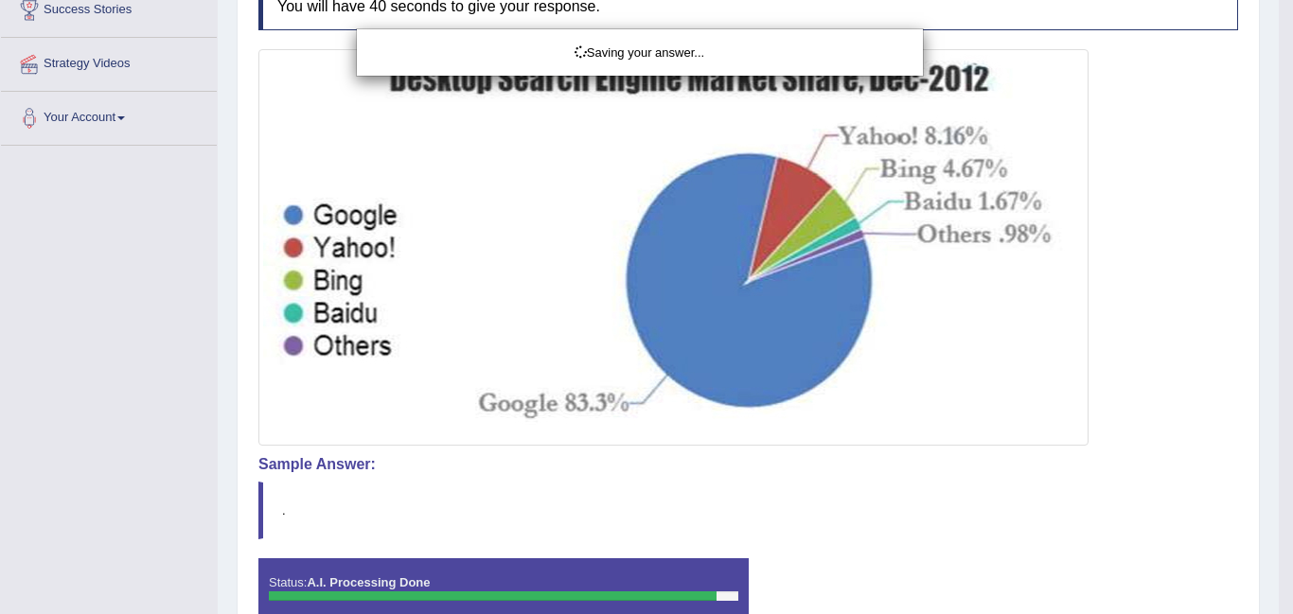
click at [969, 477] on div "Saving your answer..." at bounding box center [646, 307] width 1293 height 614
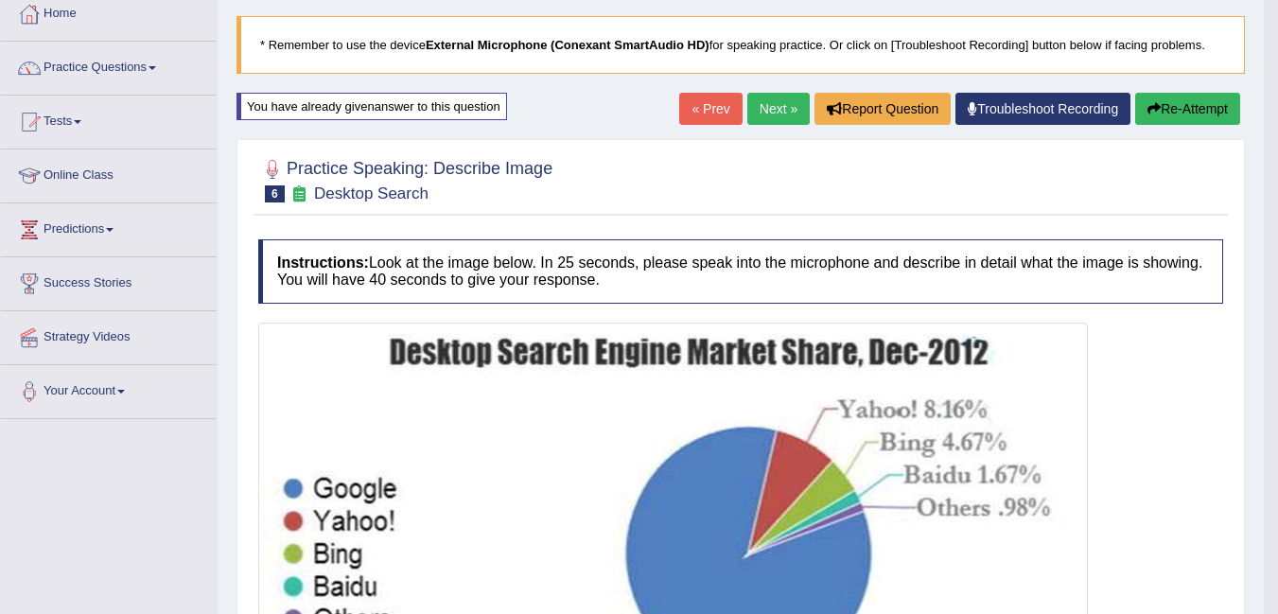
scroll to position [78, 0]
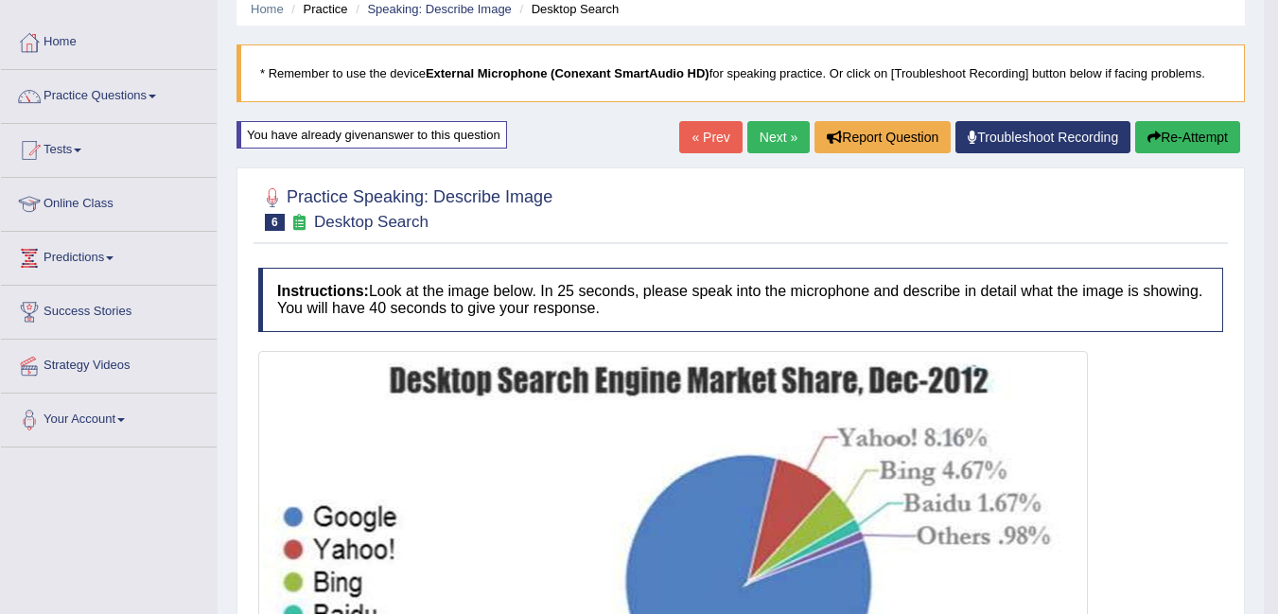
click at [1184, 135] on button "Re-Attempt" at bounding box center [1188, 137] width 105 height 32
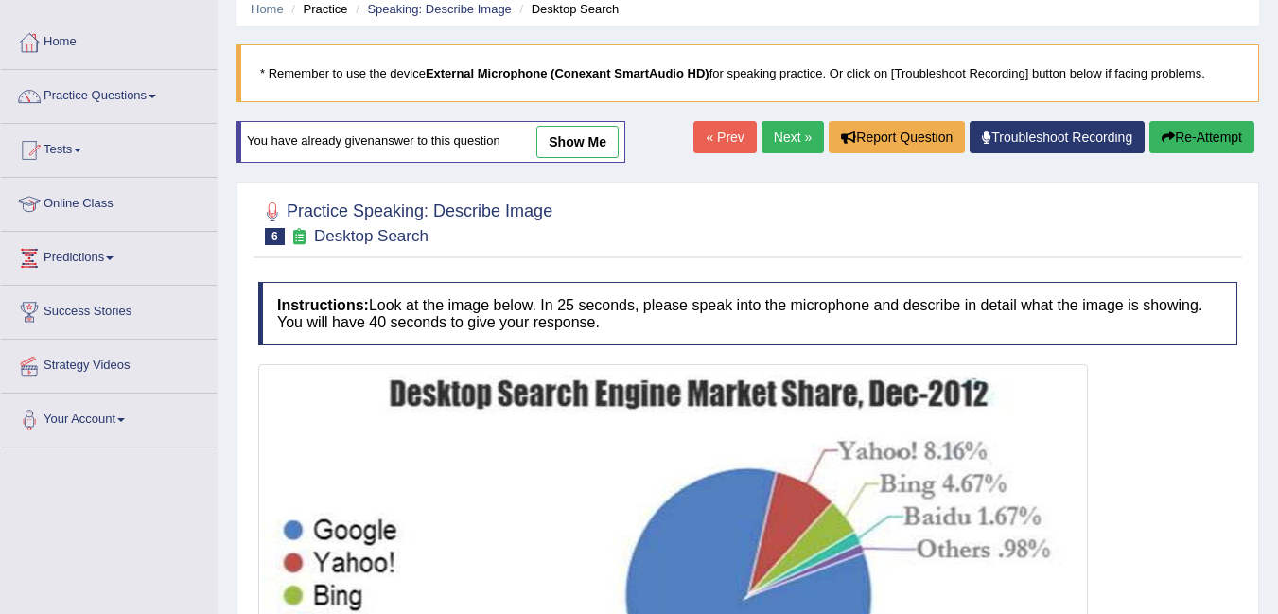
click at [1207, 141] on button "Re-Attempt" at bounding box center [1202, 137] width 105 height 32
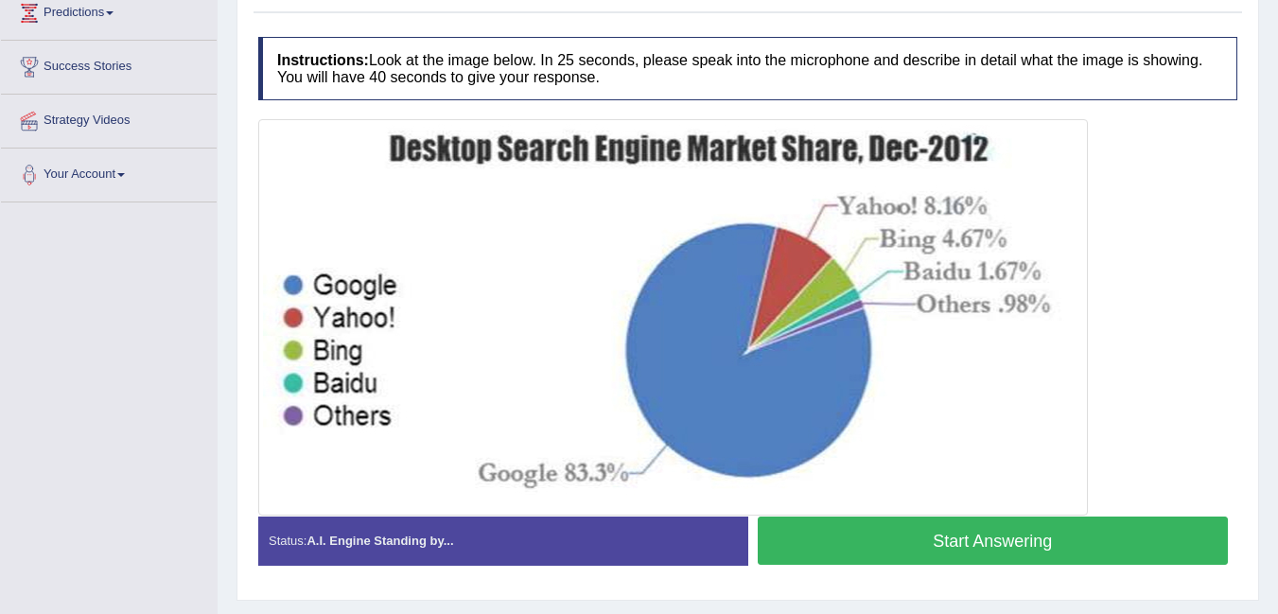
scroll to position [322, 0]
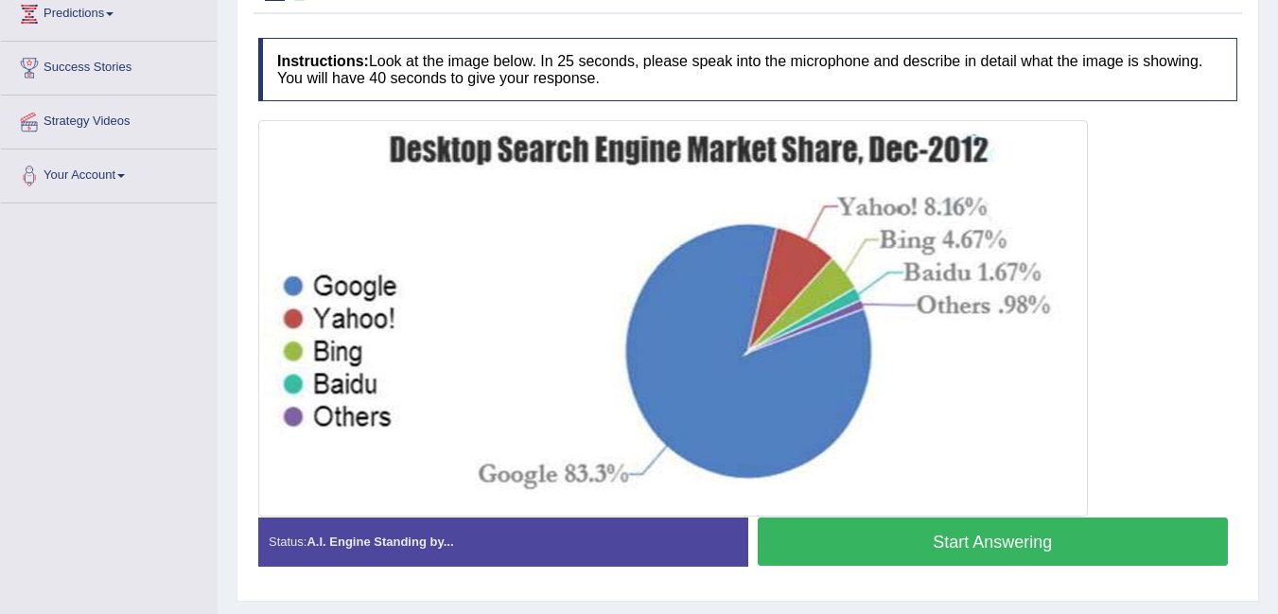
click at [873, 544] on button "Start Answering" at bounding box center [993, 542] width 471 height 48
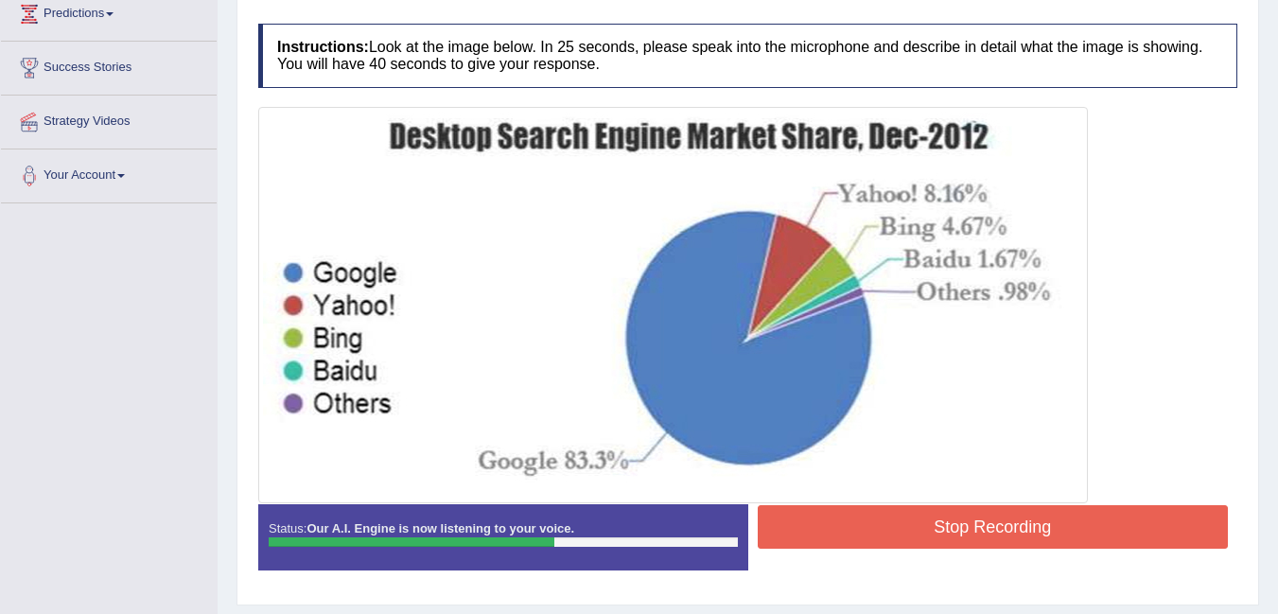
click at [883, 534] on button "Stop Recording" at bounding box center [993, 527] width 471 height 44
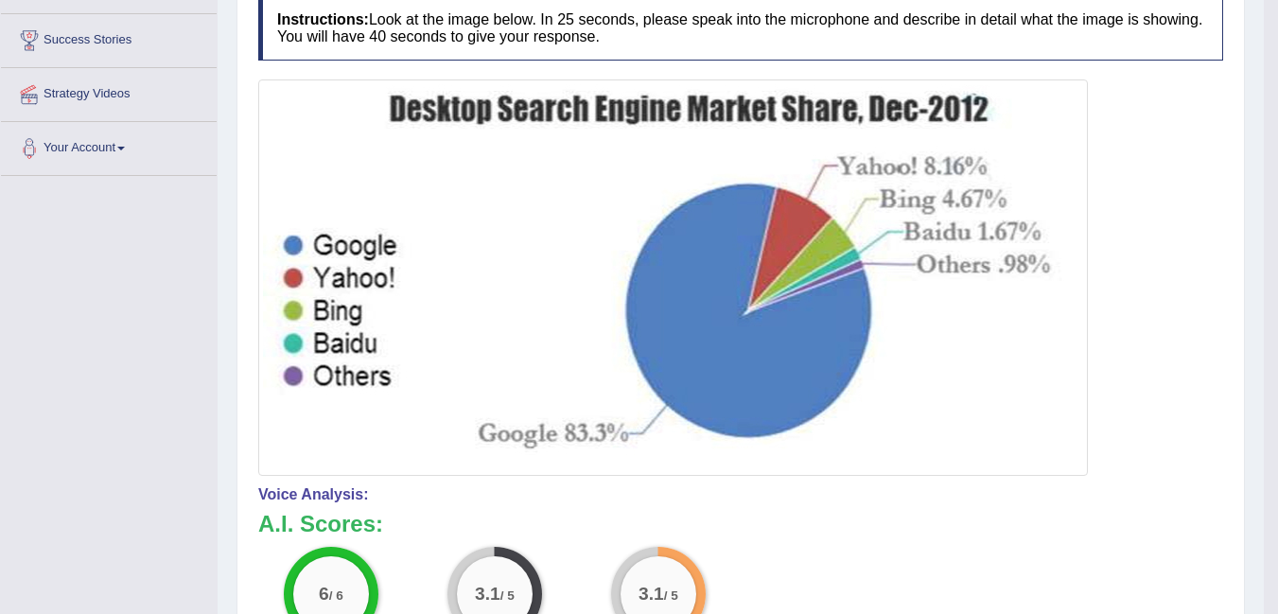
scroll to position [0, 0]
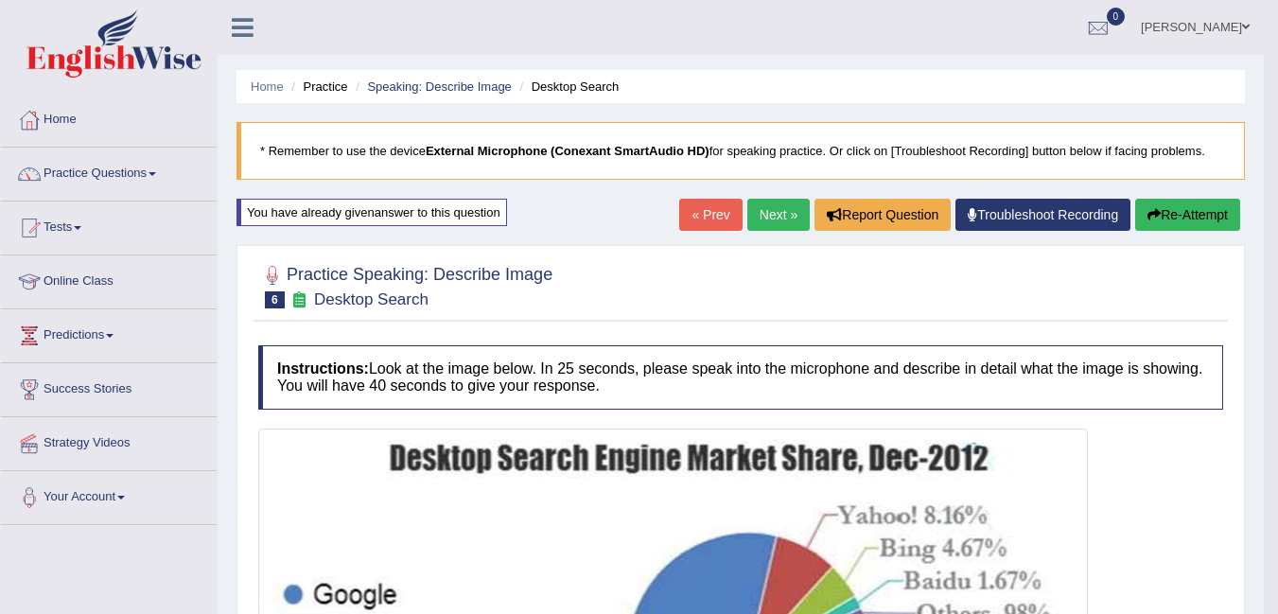
click at [1178, 217] on button "Re-Attempt" at bounding box center [1188, 215] width 105 height 32
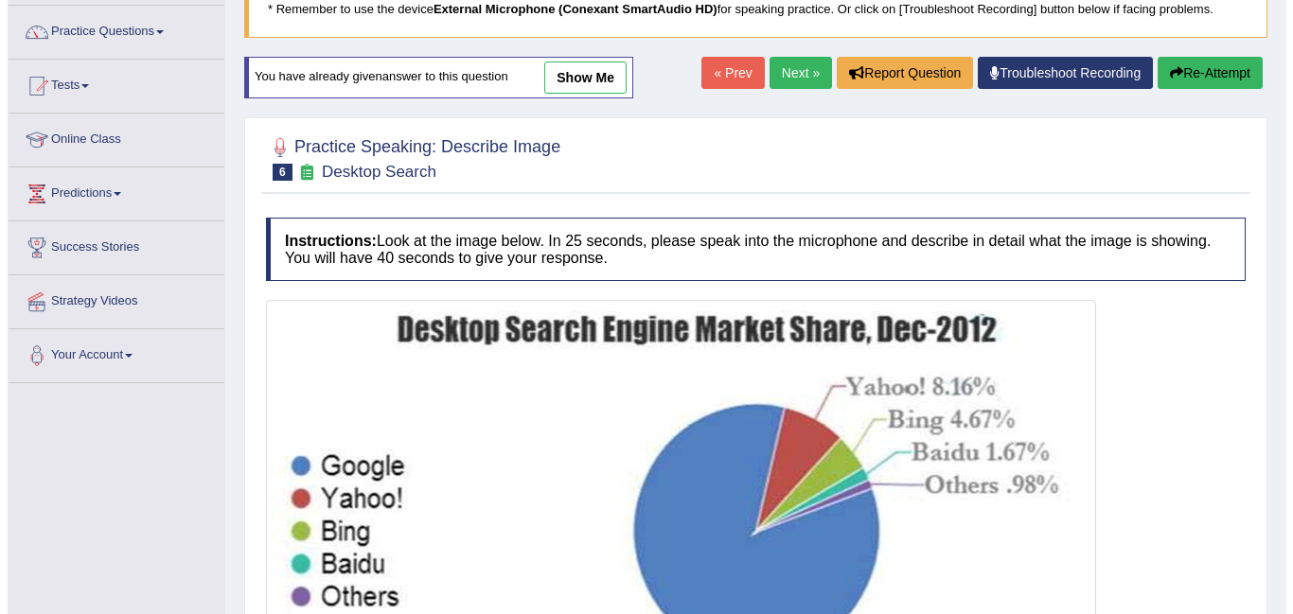
scroll to position [379, 0]
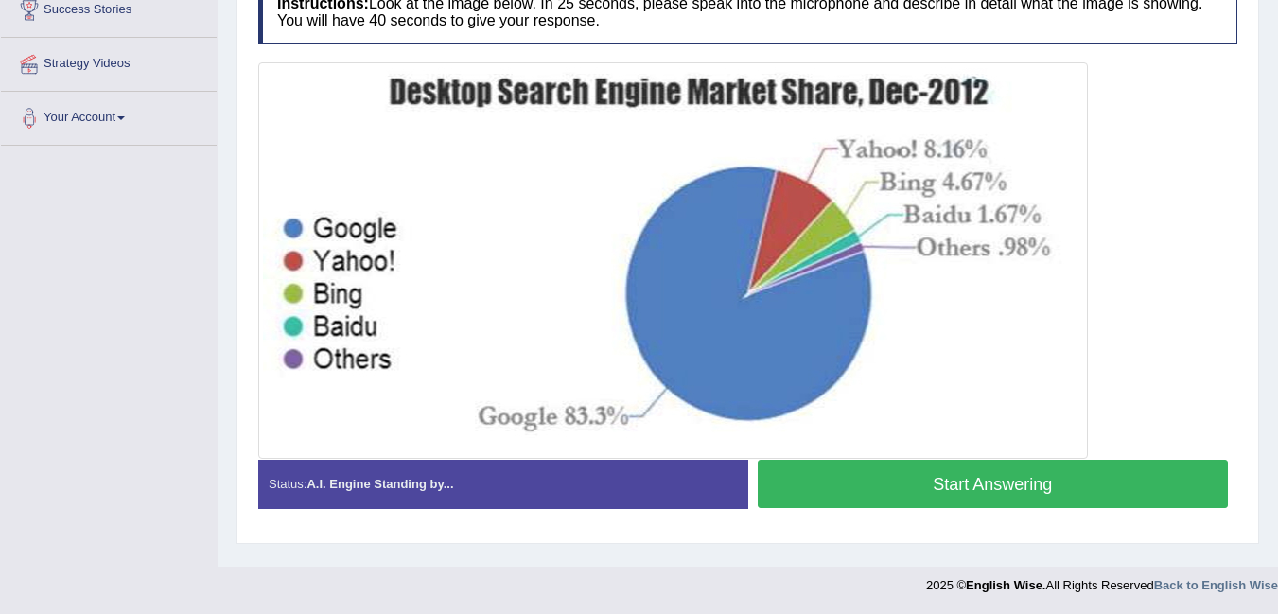
click at [1003, 493] on button "Start Answering" at bounding box center [993, 484] width 471 height 48
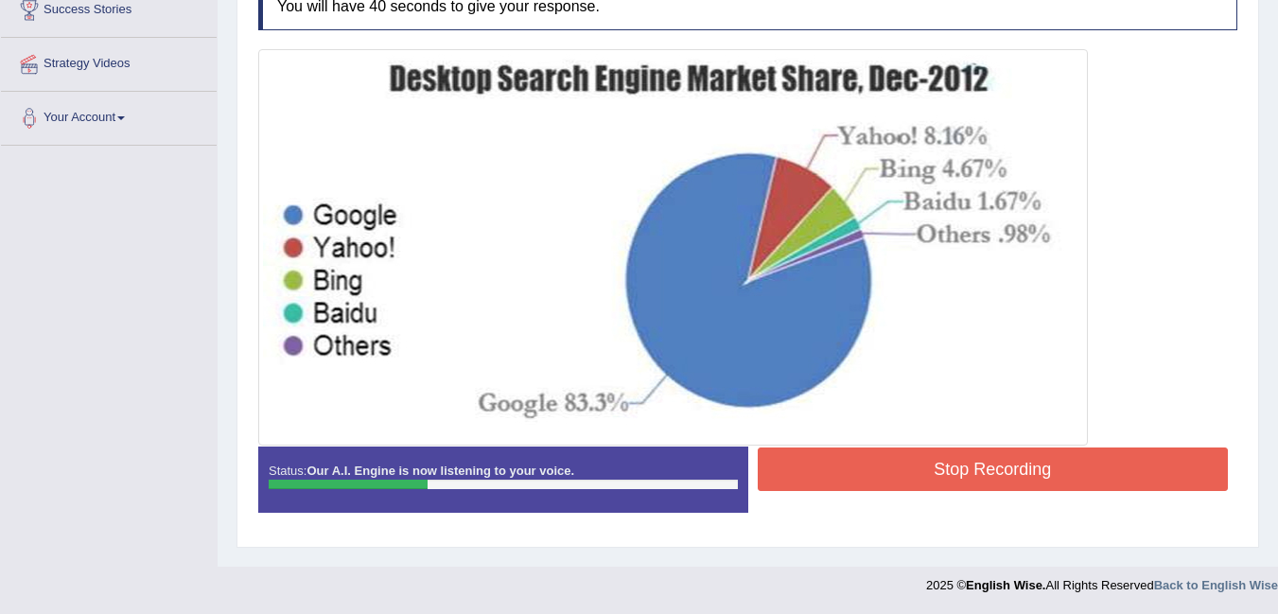
click at [1055, 481] on button "Stop Recording" at bounding box center [993, 470] width 471 height 44
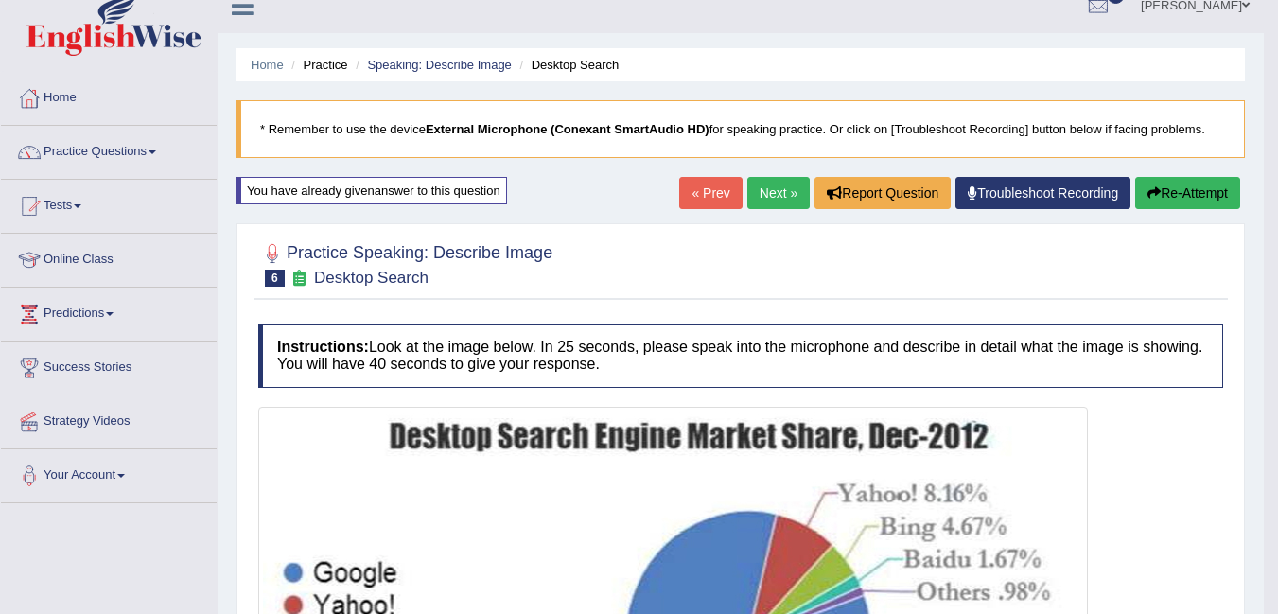
scroll to position [0, 0]
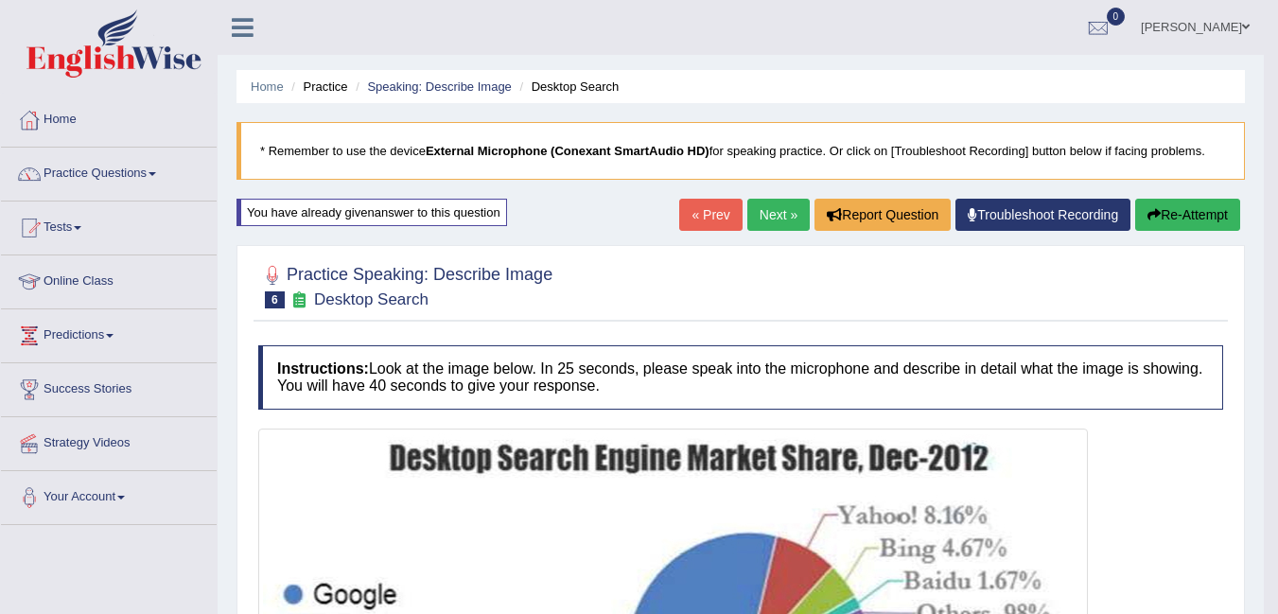
click at [1187, 214] on button "Re-Attempt" at bounding box center [1188, 215] width 105 height 32
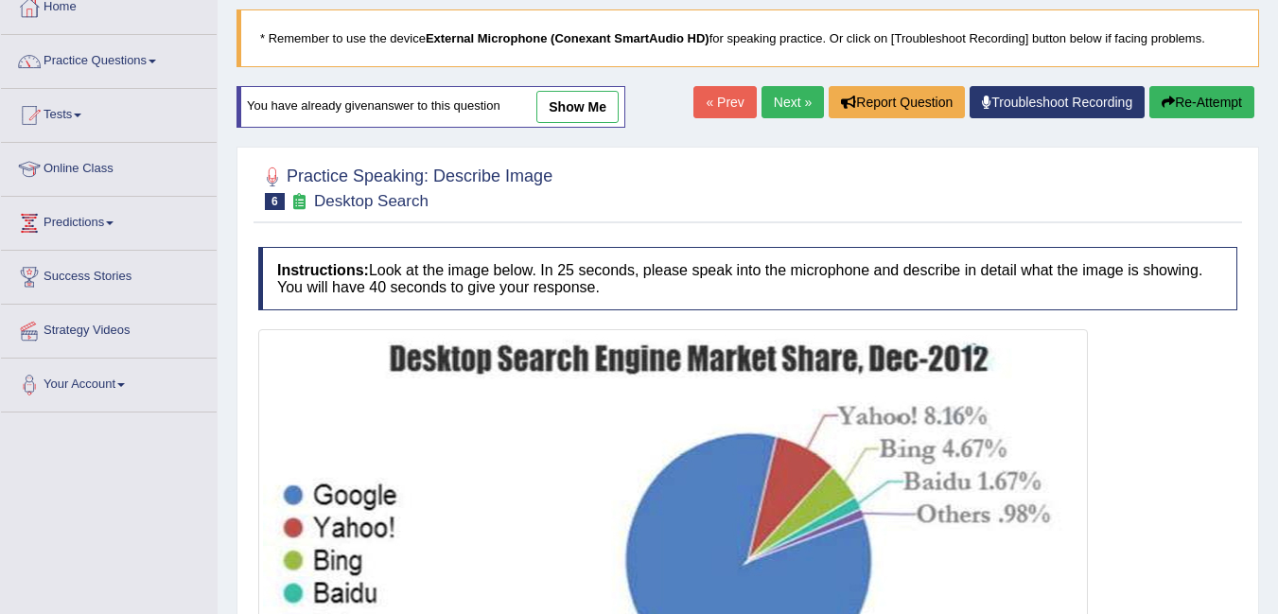
scroll to position [379, 0]
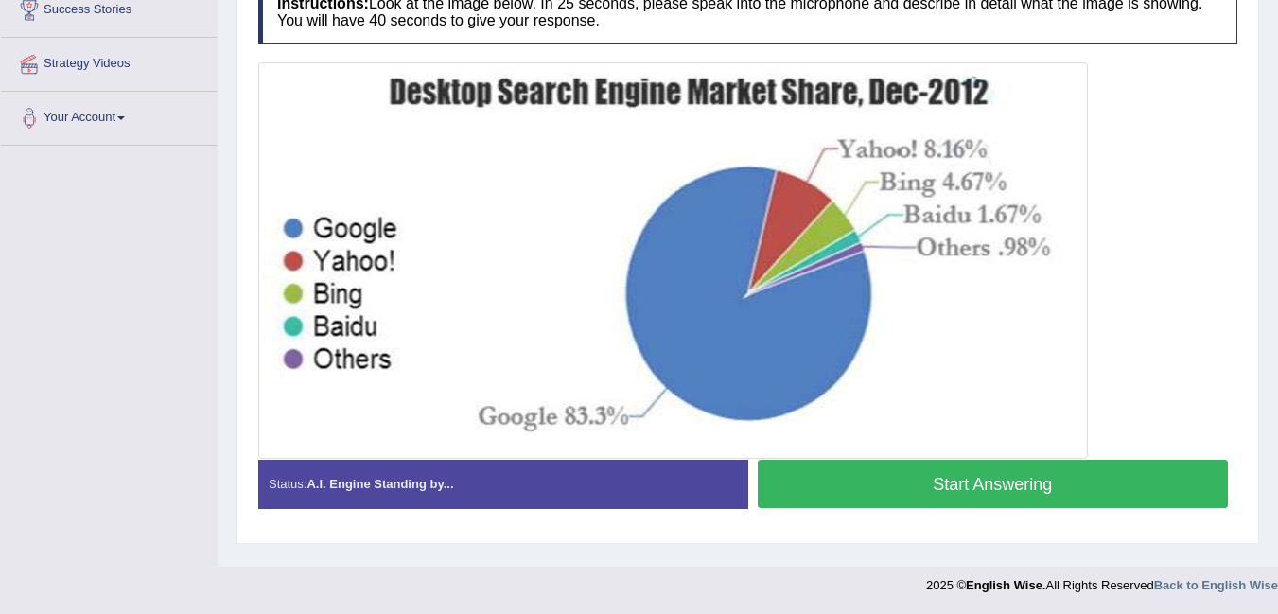
click at [1095, 484] on button "Start Answering" at bounding box center [993, 484] width 471 height 48
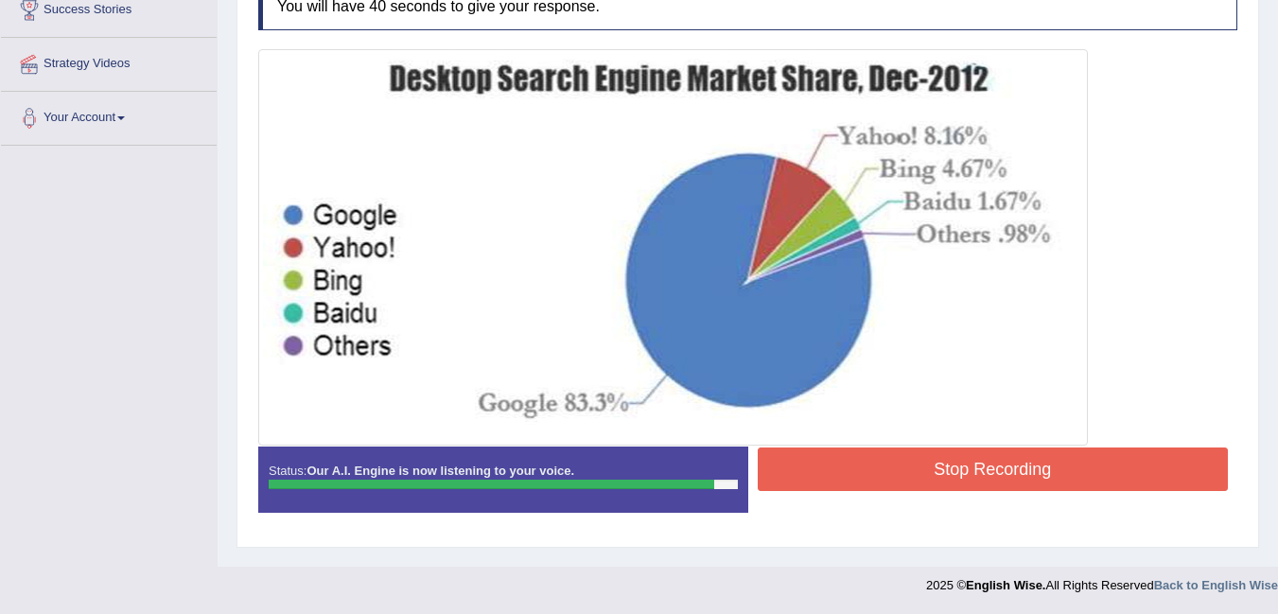
click at [1082, 470] on button "Stop Recording" at bounding box center [993, 470] width 471 height 44
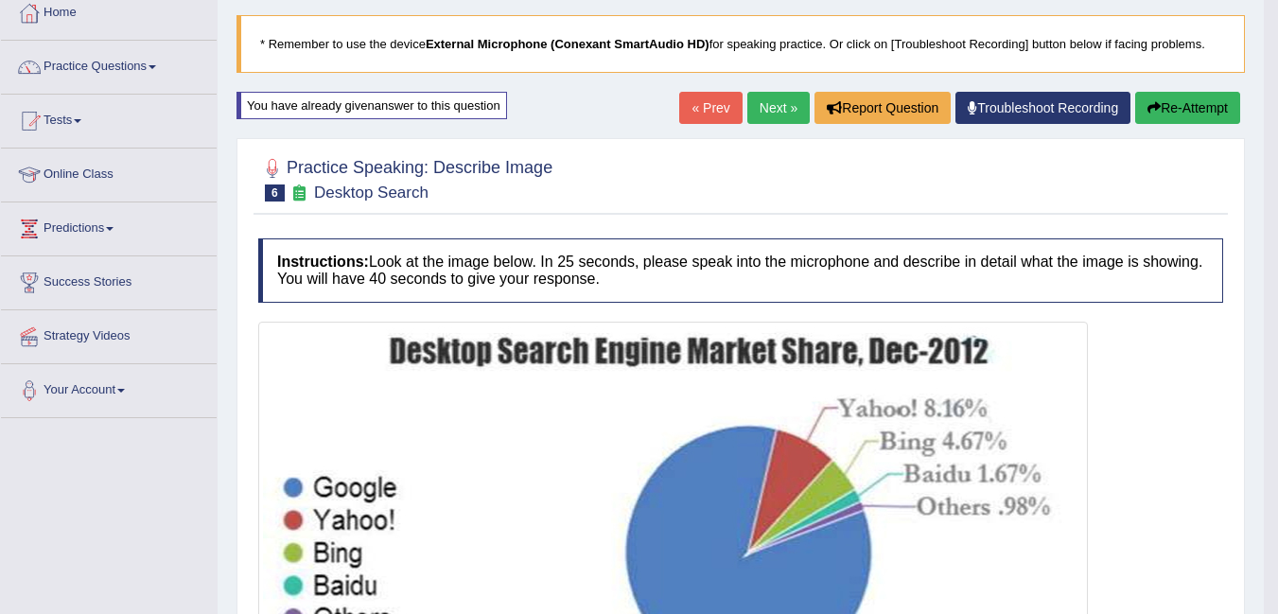
scroll to position [0, 0]
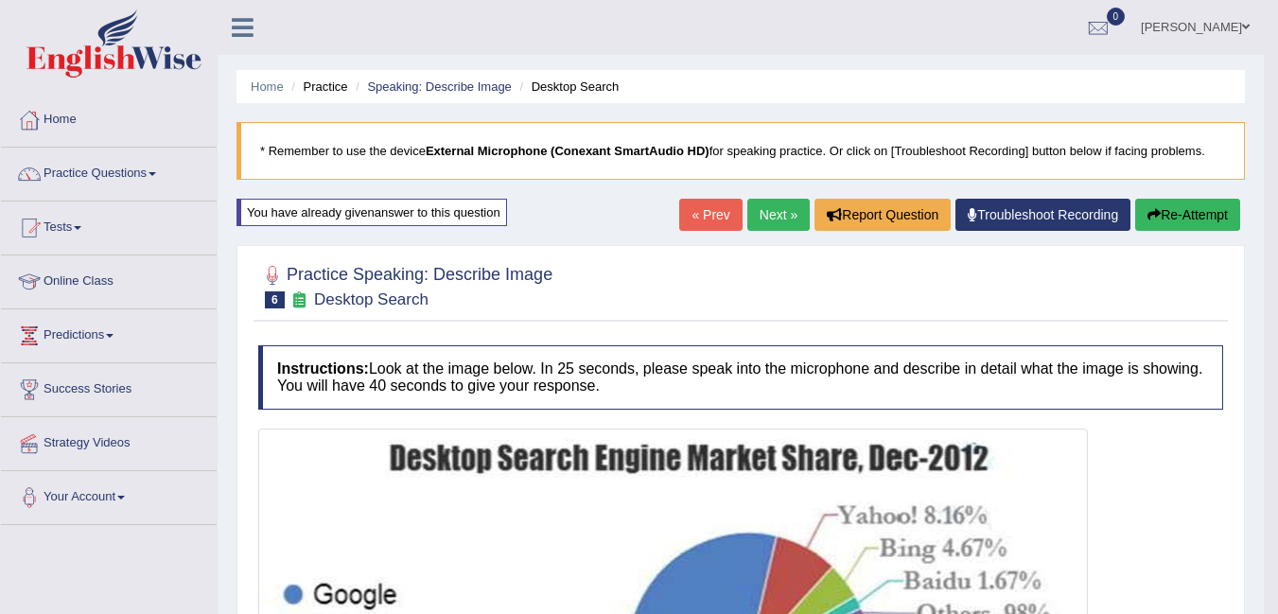
click at [1182, 216] on button "Re-Attempt" at bounding box center [1188, 215] width 105 height 32
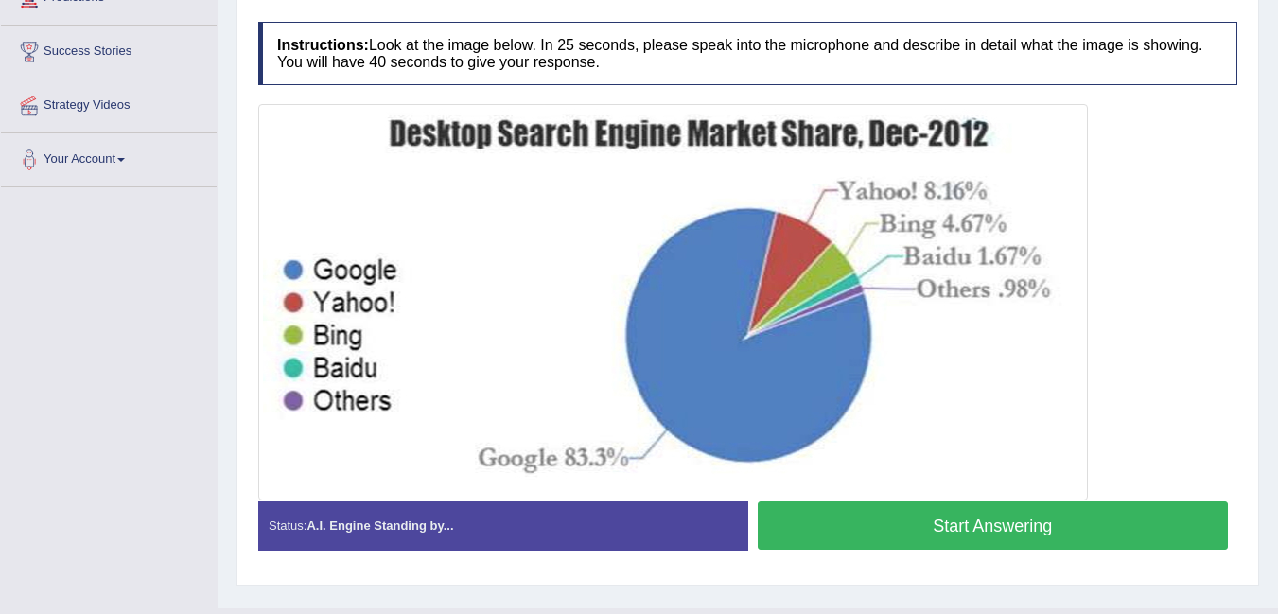
scroll to position [339, 0]
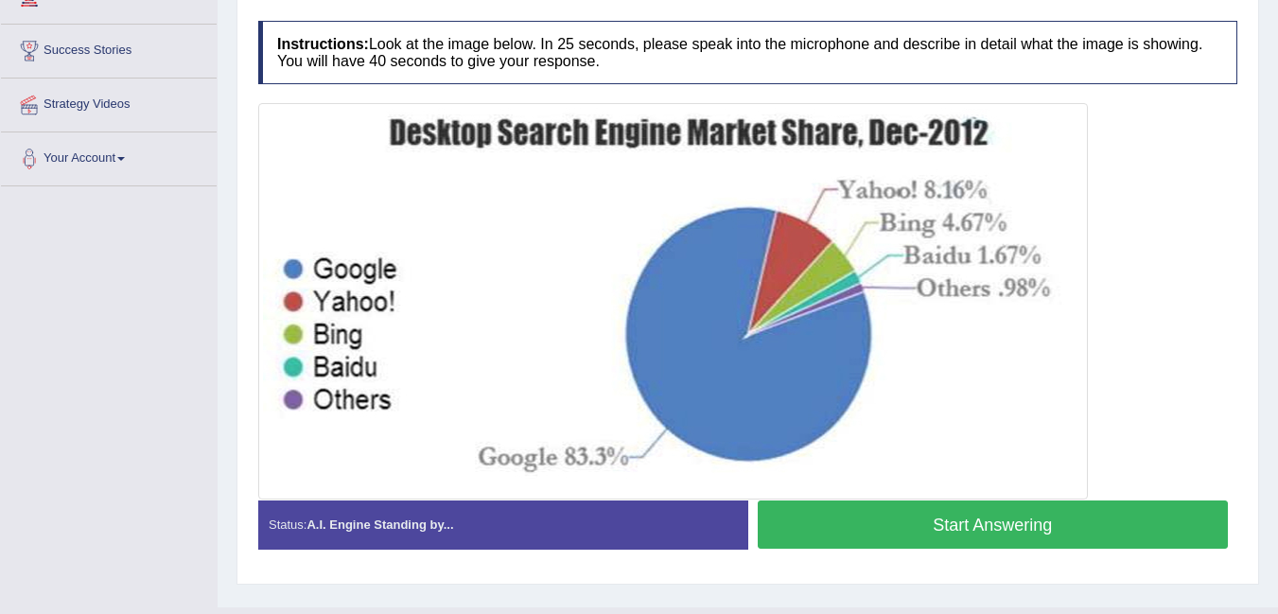
click at [1077, 522] on button "Start Answering" at bounding box center [993, 525] width 471 height 48
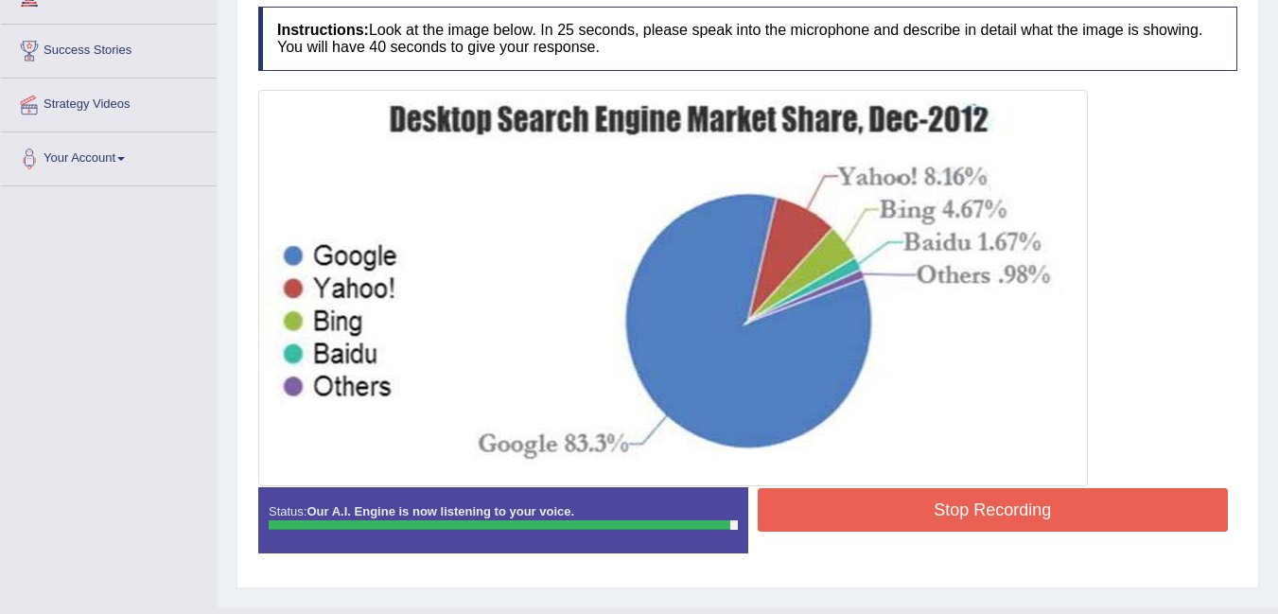
click at [1104, 516] on button "Stop Recording" at bounding box center [993, 510] width 471 height 44
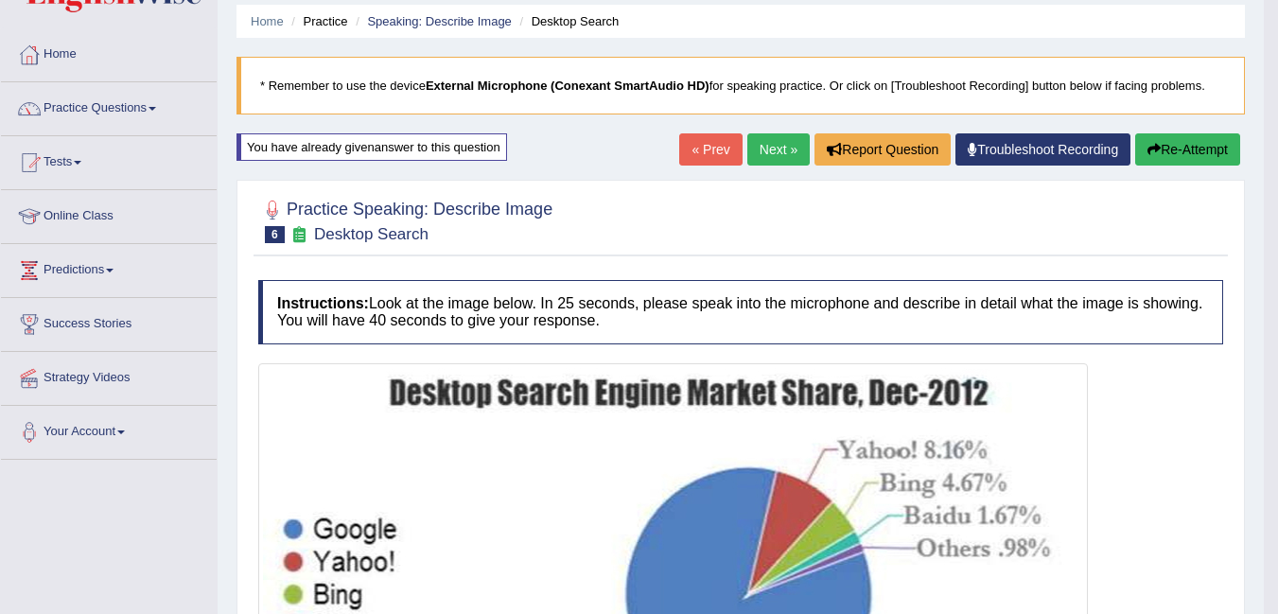
scroll to position [0, 0]
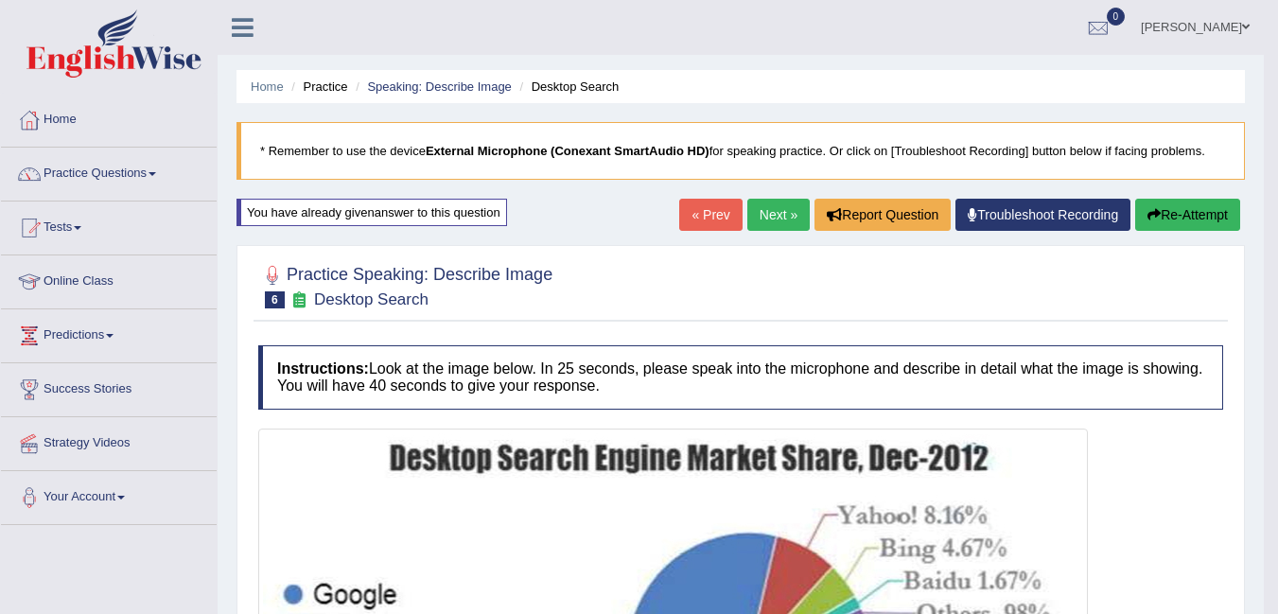
click at [1175, 211] on button "Re-Attempt" at bounding box center [1188, 215] width 105 height 32
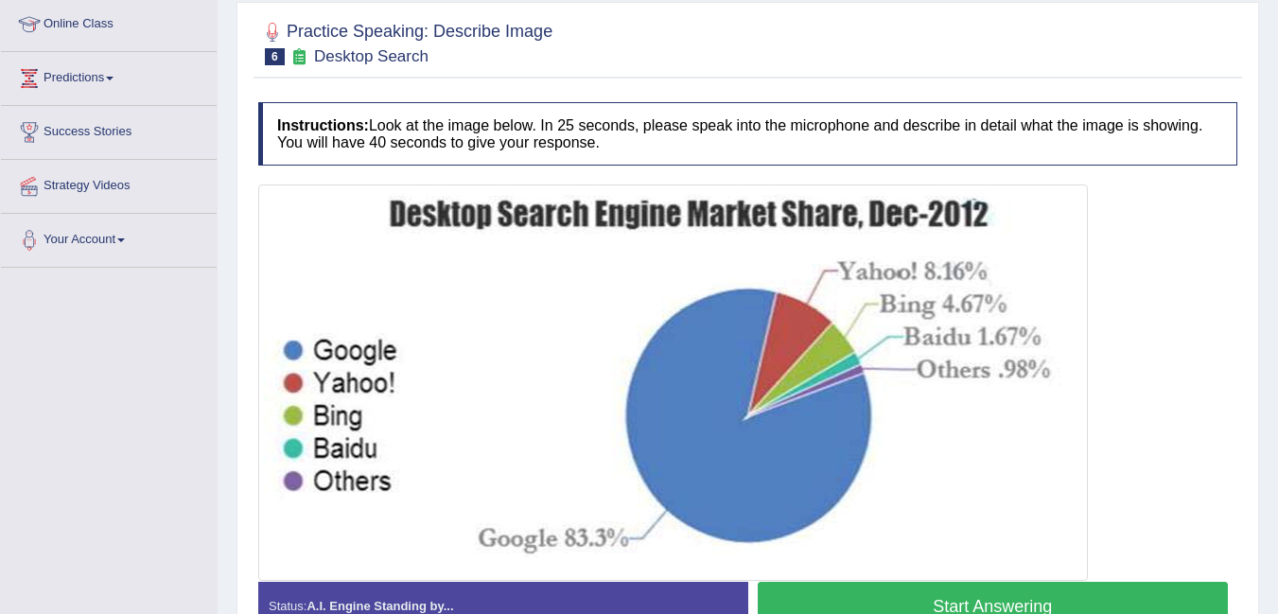
scroll to position [379, 0]
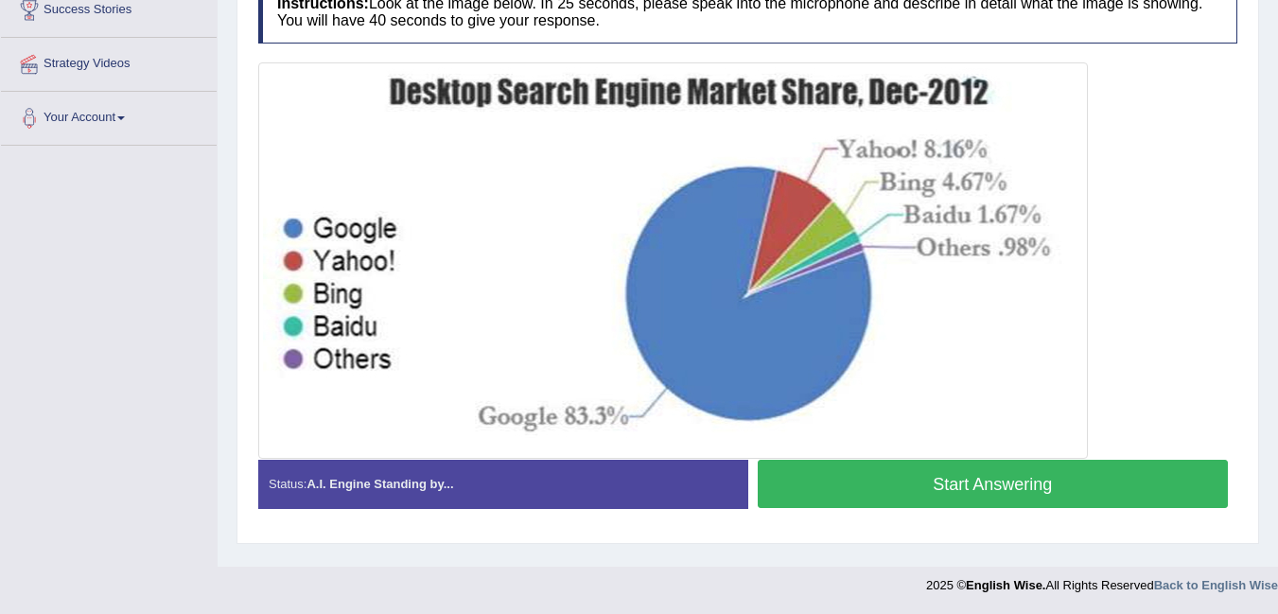
click at [1120, 476] on button "Start Answering" at bounding box center [993, 484] width 471 height 48
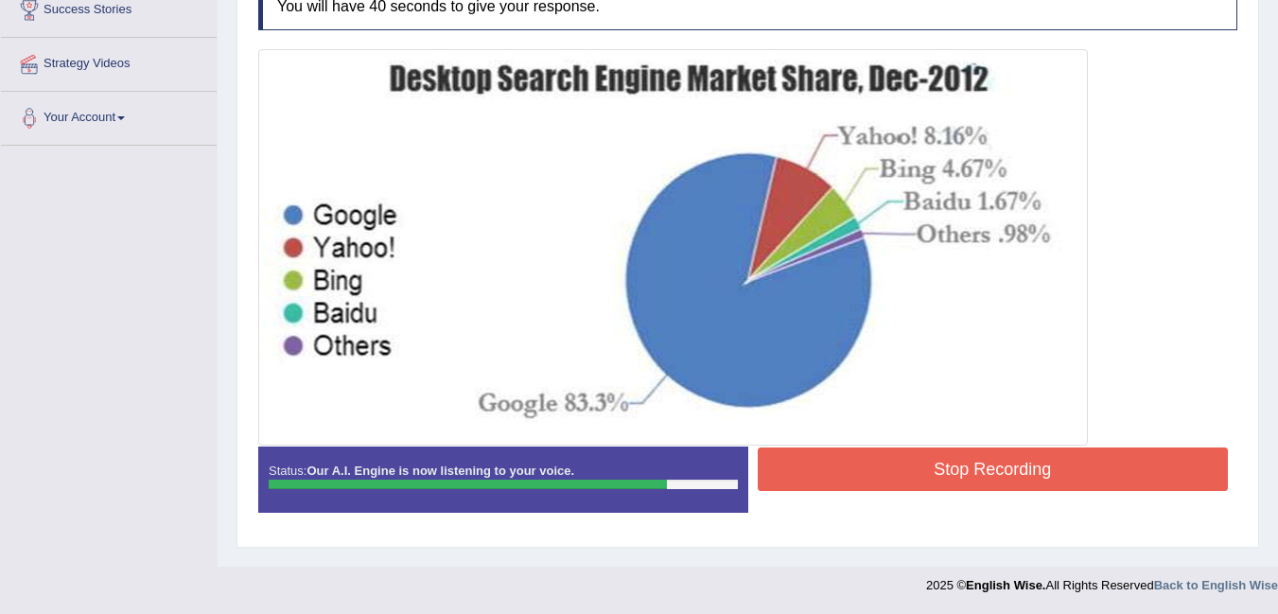
click at [1118, 466] on button "Stop Recording" at bounding box center [993, 470] width 471 height 44
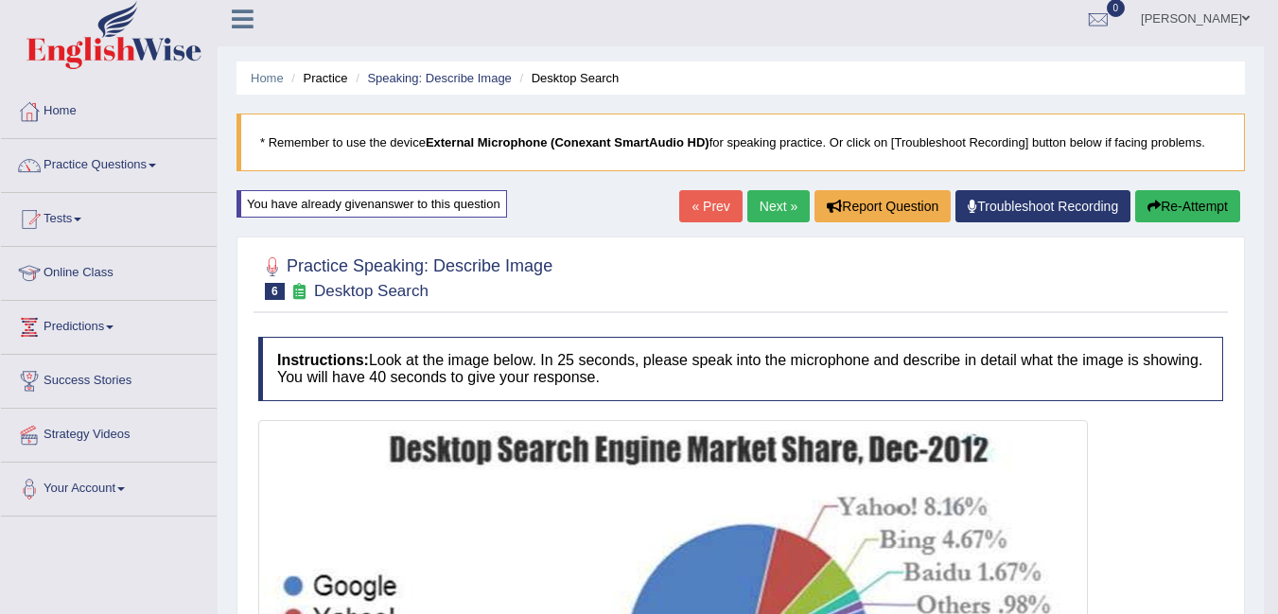
scroll to position [0, 0]
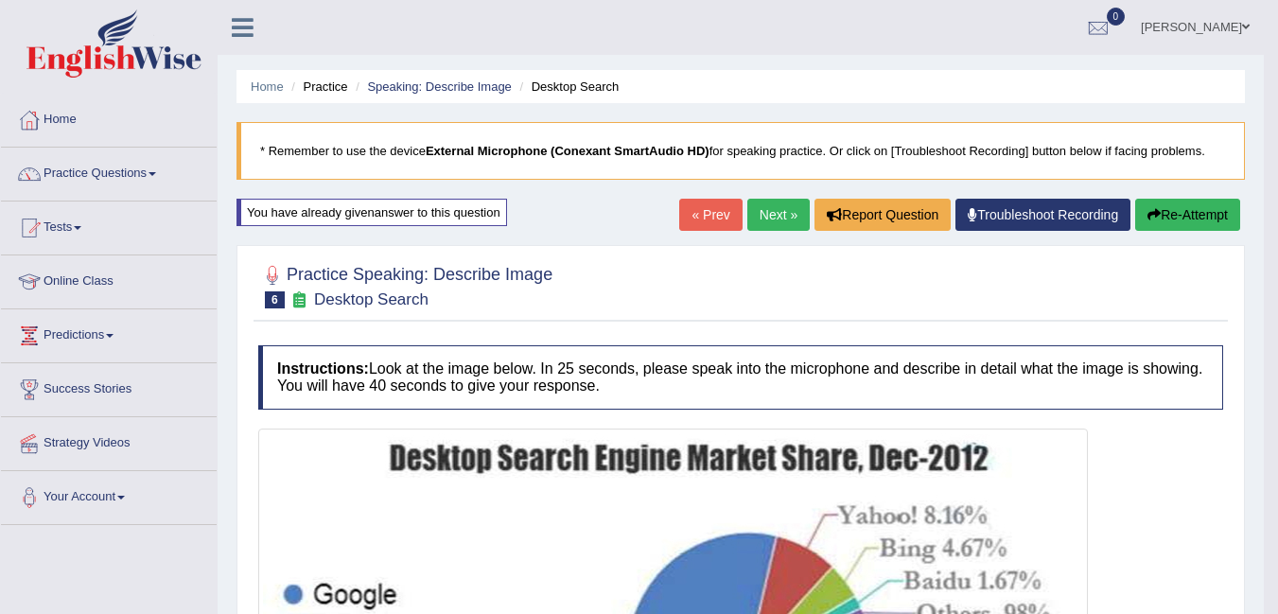
click at [1193, 220] on button "Re-Attempt" at bounding box center [1188, 215] width 105 height 32
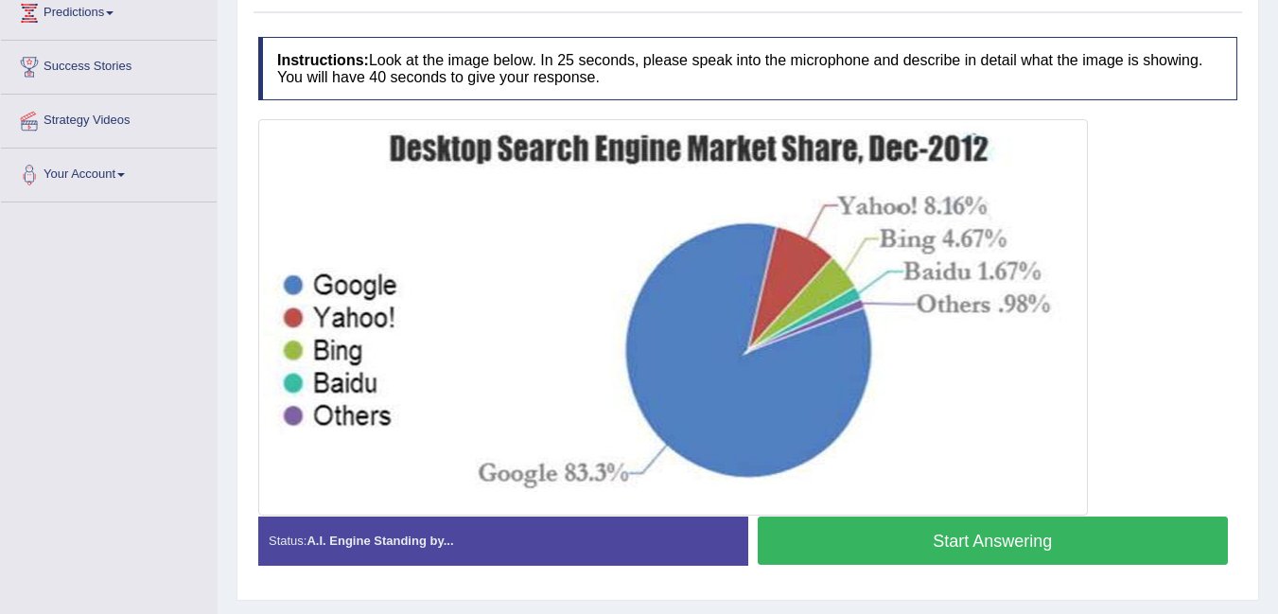
scroll to position [334, 0]
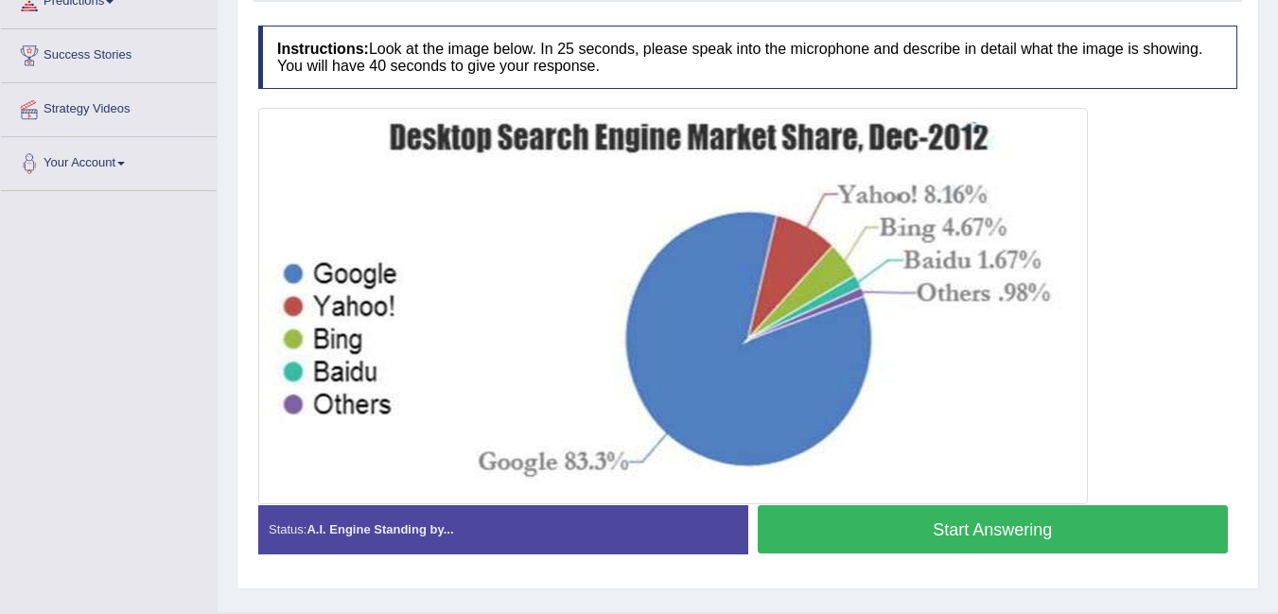
click at [1104, 538] on button "Start Answering" at bounding box center [993, 529] width 471 height 48
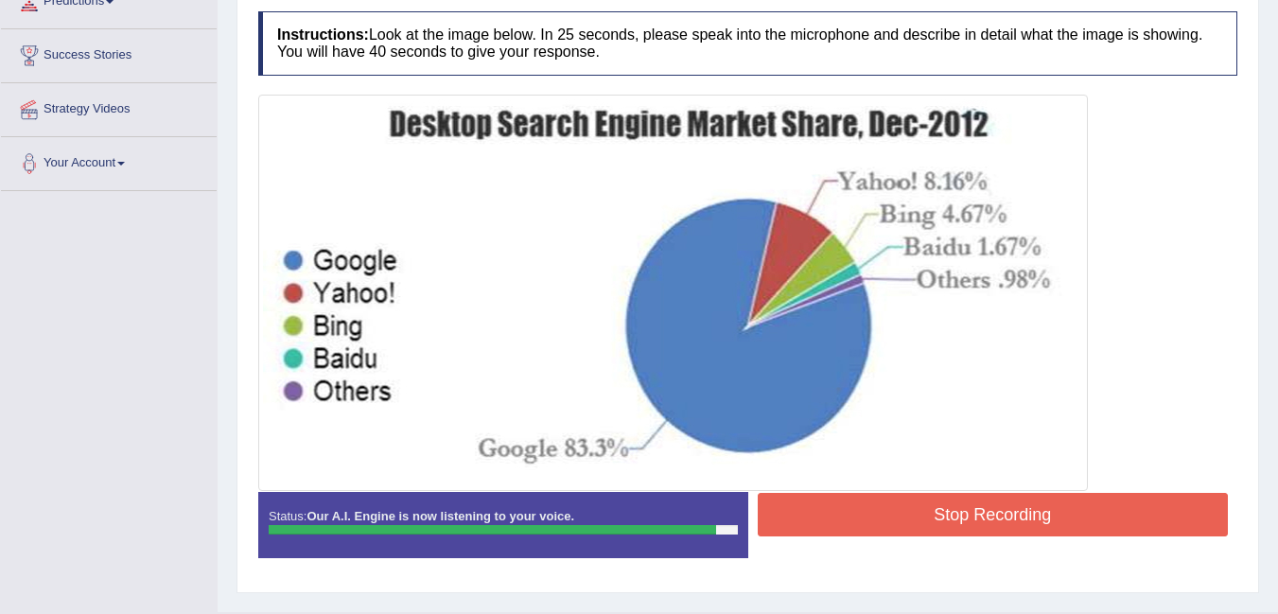
click at [1118, 515] on button "Stop Recording" at bounding box center [993, 515] width 471 height 44
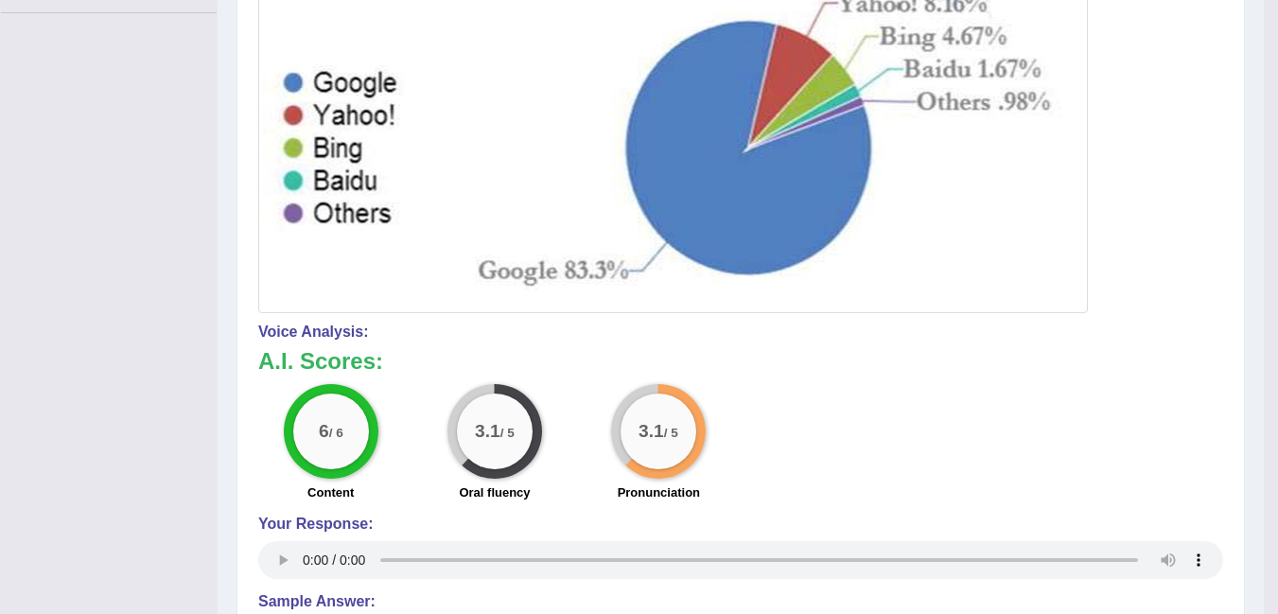
scroll to position [0, 0]
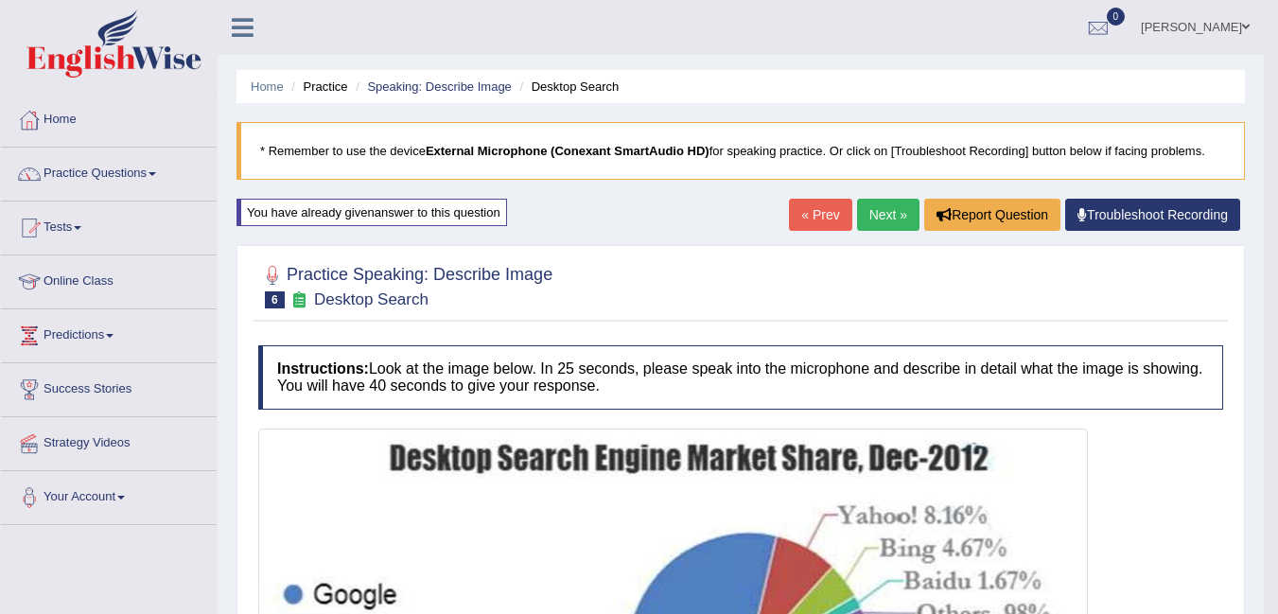
click at [885, 220] on link "Next »" at bounding box center [888, 215] width 62 height 32
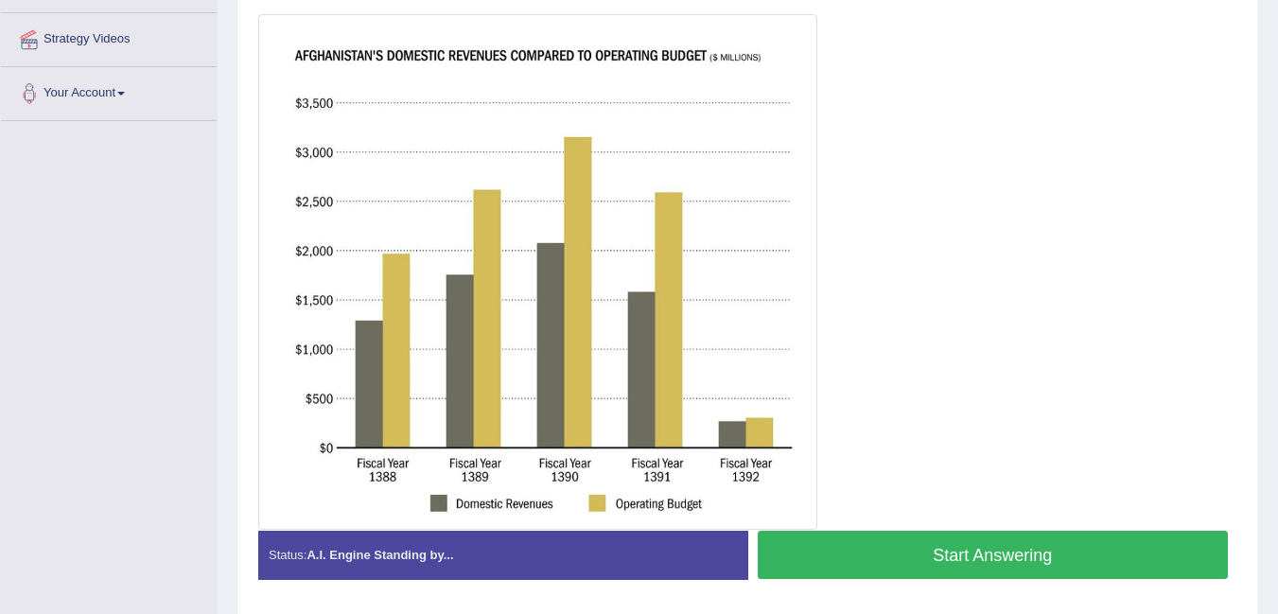
scroll to position [405, 0]
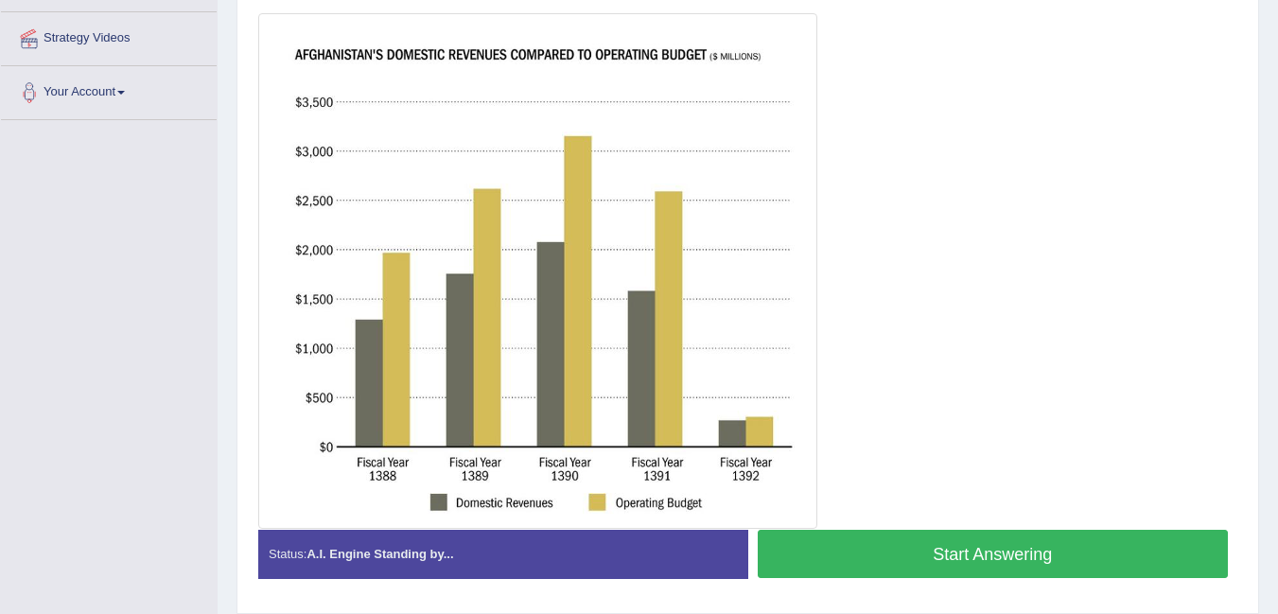
click at [947, 550] on button "Start Answering" at bounding box center [993, 554] width 471 height 48
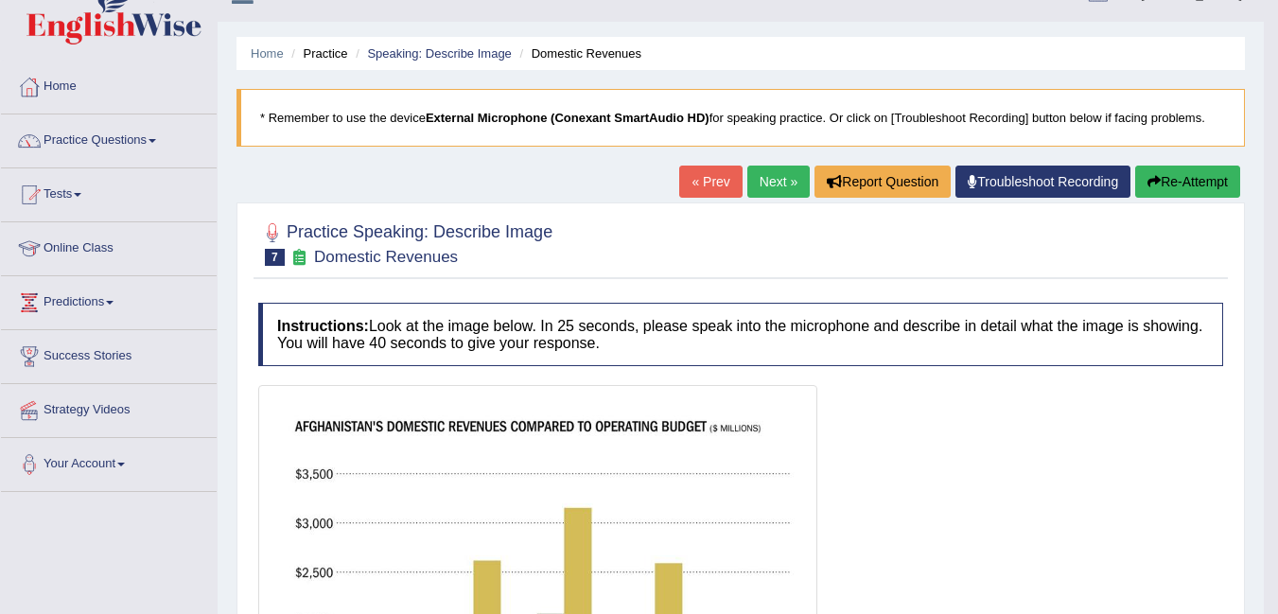
scroll to position [32, 0]
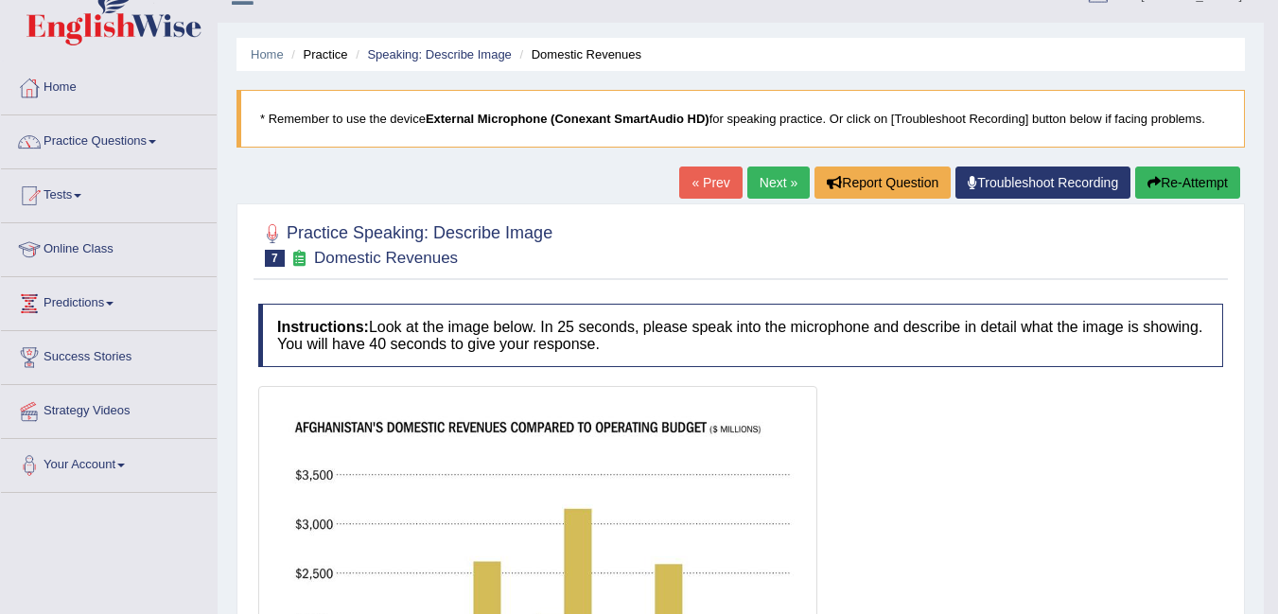
click at [1188, 187] on button "Re-Attempt" at bounding box center [1188, 183] width 105 height 32
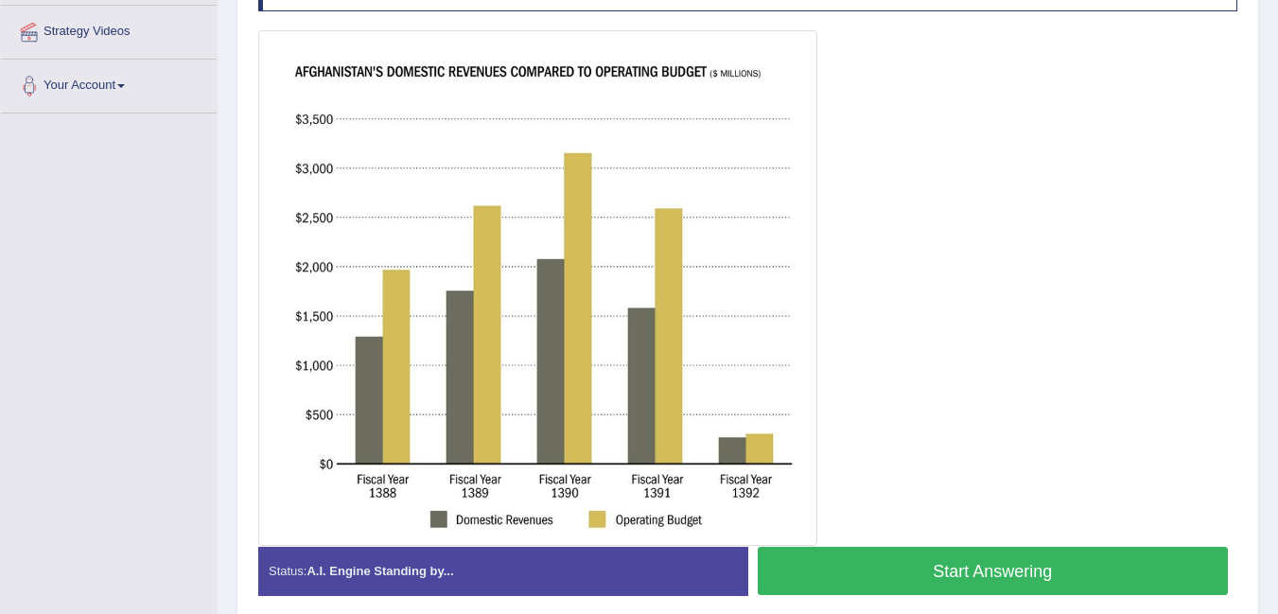
scroll to position [413, 0]
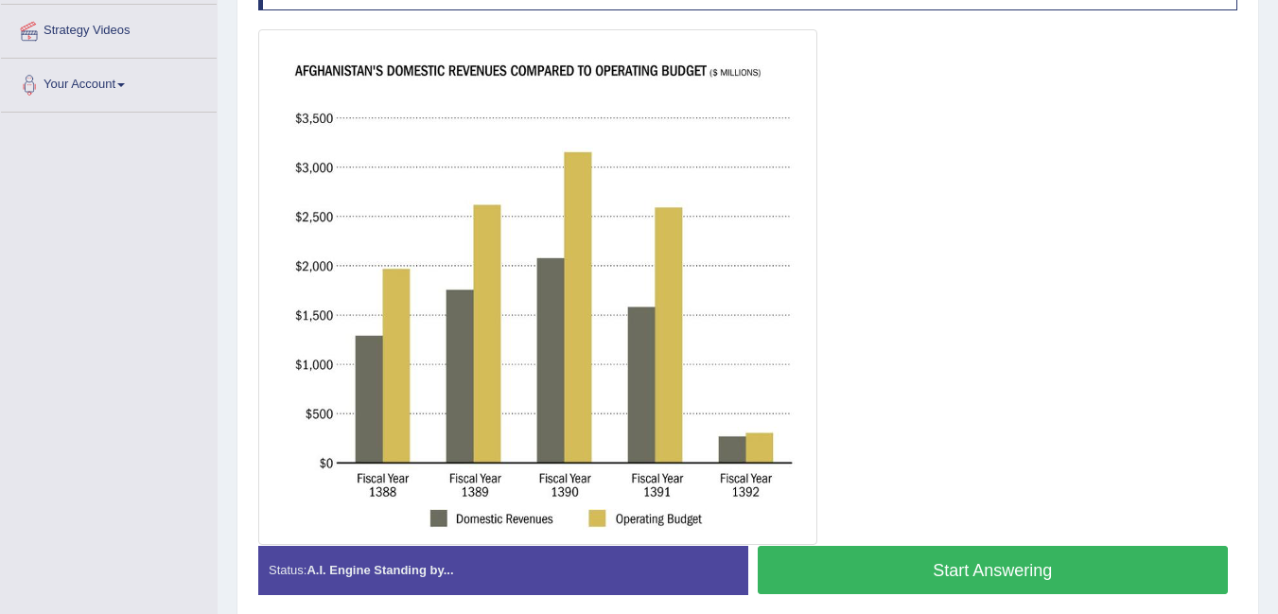
click at [1038, 577] on button "Start Answering" at bounding box center [993, 570] width 471 height 48
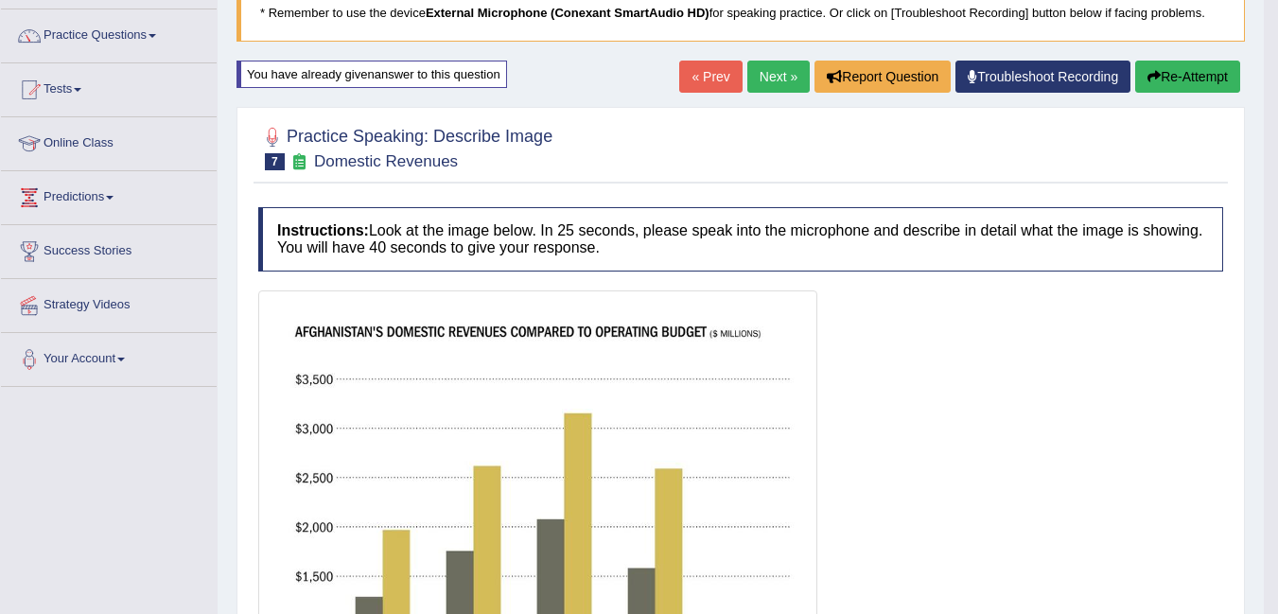
scroll to position [130, 0]
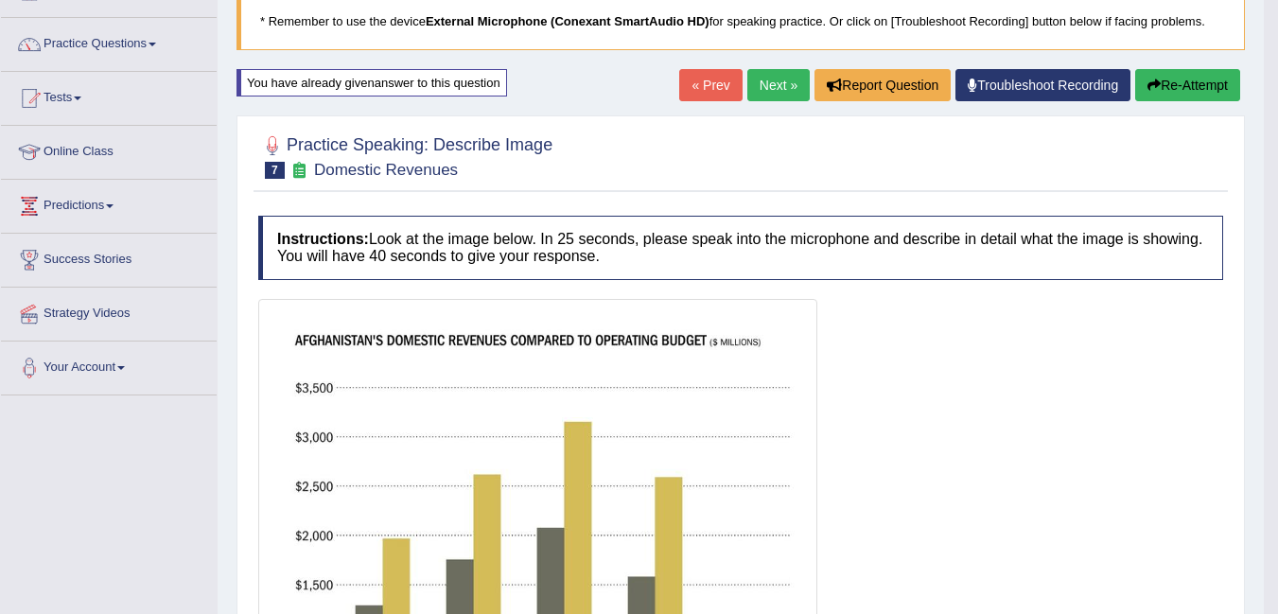
click at [1199, 89] on button "Re-Attempt" at bounding box center [1188, 85] width 105 height 32
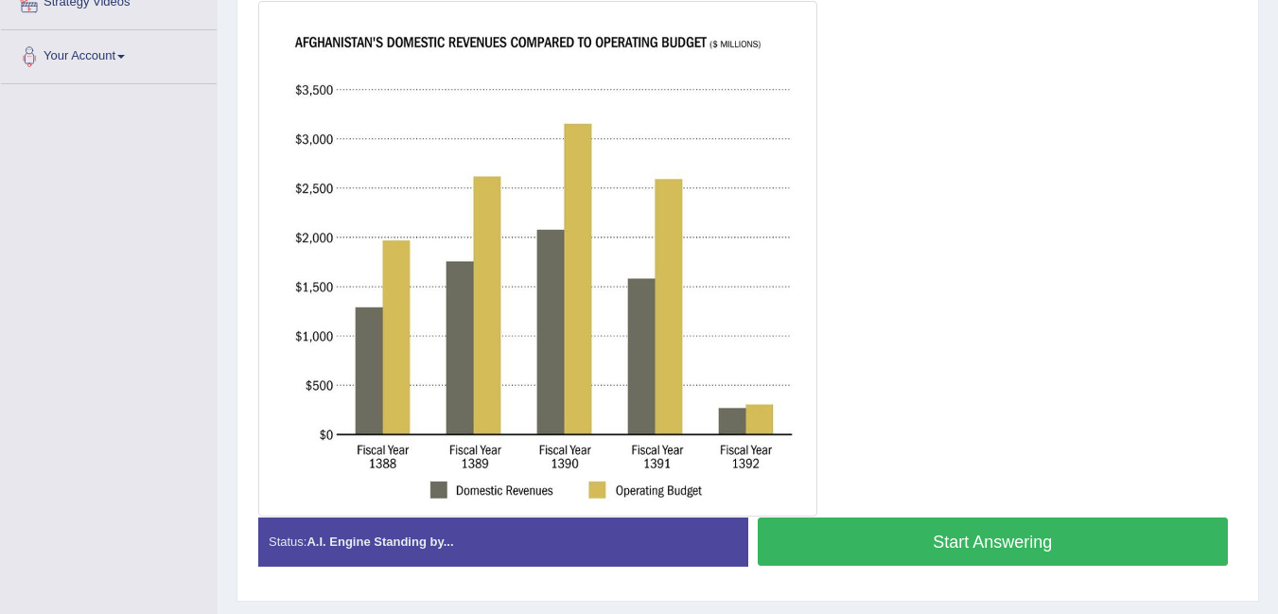
scroll to position [438, 0]
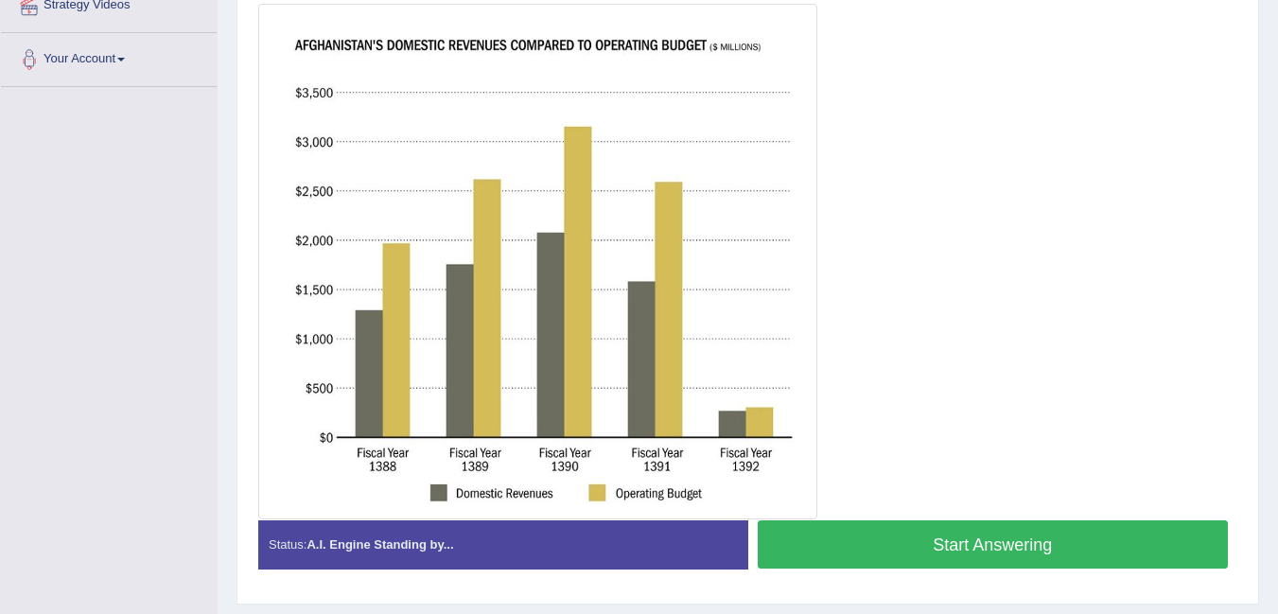
click at [1128, 537] on button "Start Answering" at bounding box center [993, 544] width 471 height 48
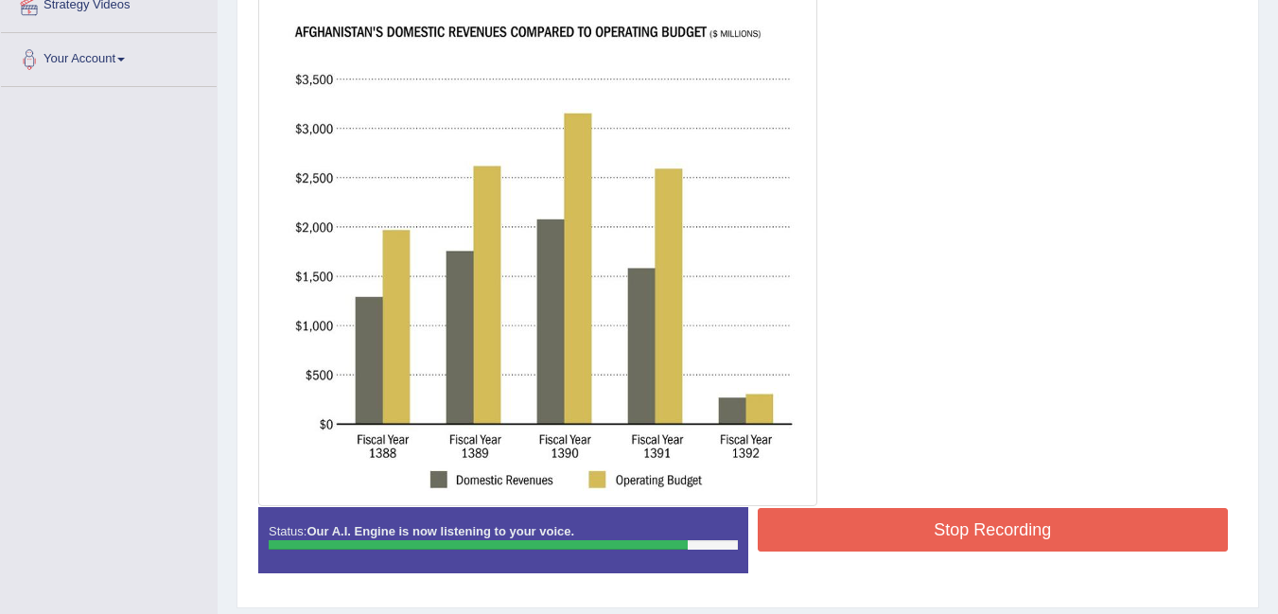
click at [1108, 538] on button "Stop Recording" at bounding box center [993, 530] width 471 height 44
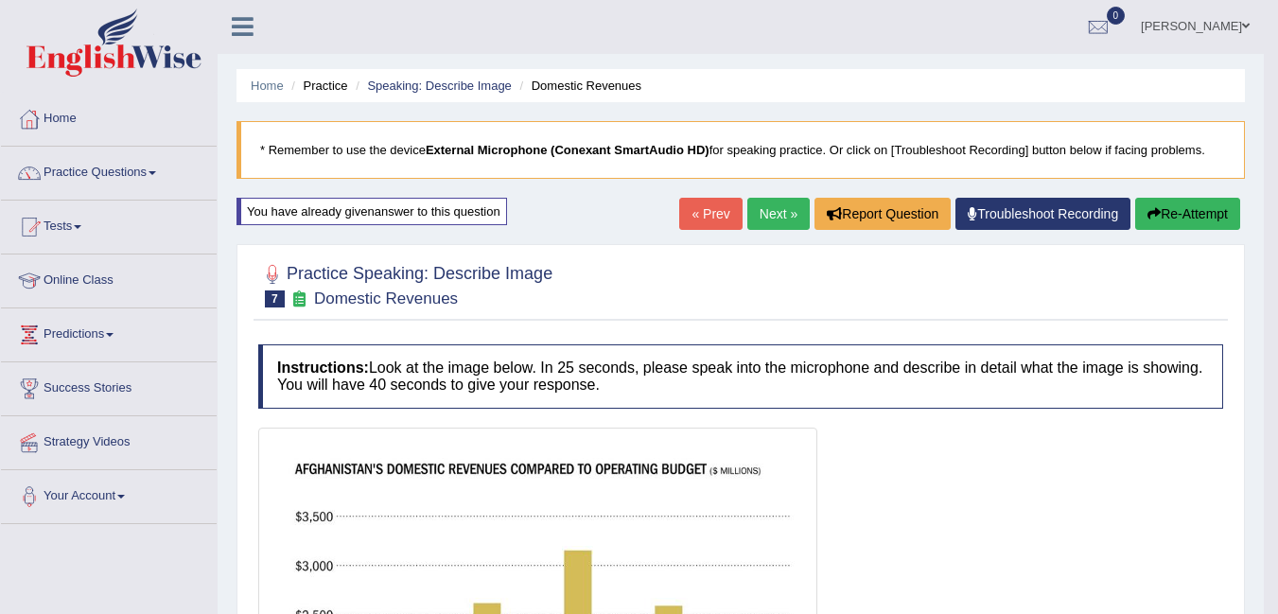
scroll to position [0, 0]
click at [1205, 222] on button "Re-Attempt" at bounding box center [1188, 215] width 105 height 32
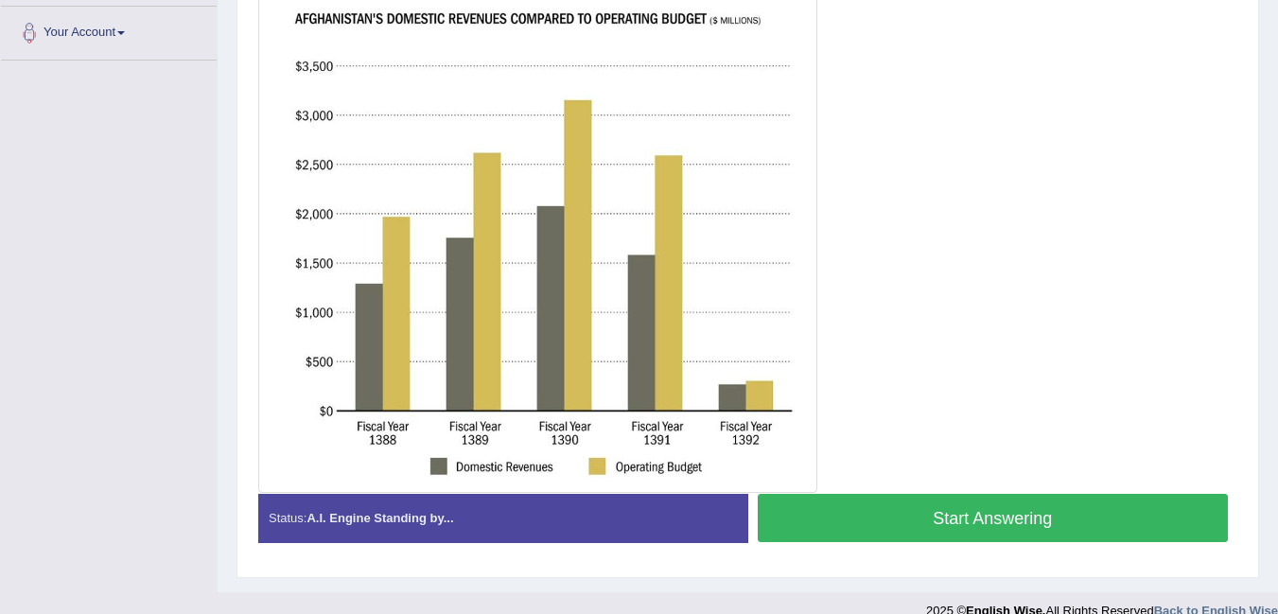
scroll to position [490, 0]
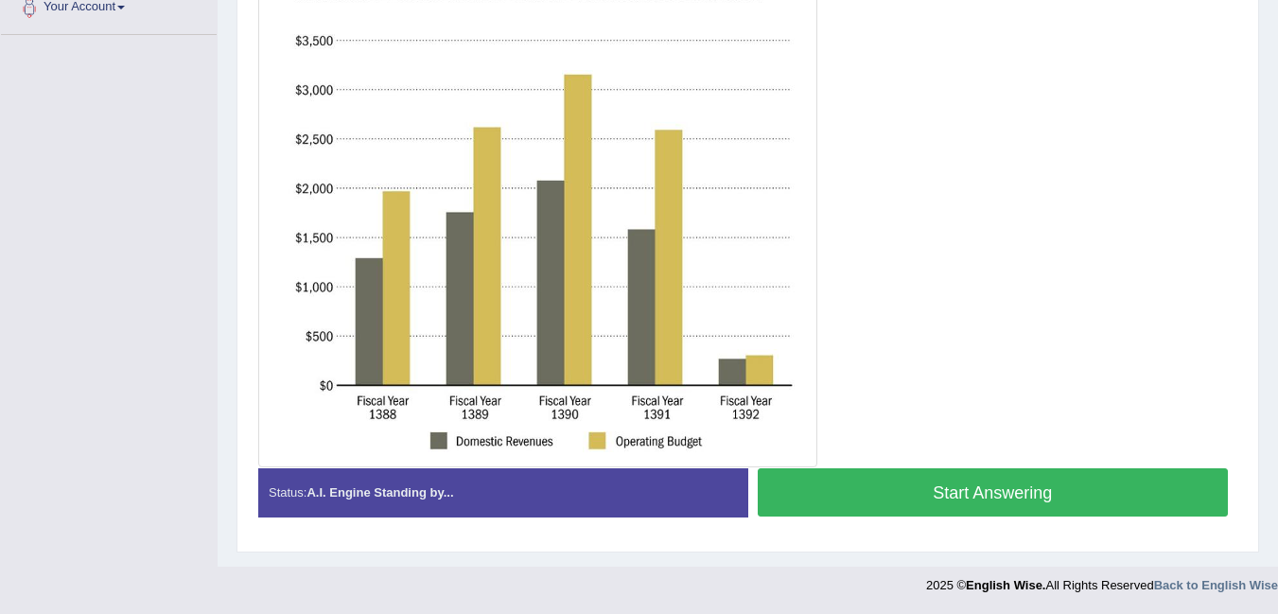
click at [1042, 484] on button "Start Answering" at bounding box center [993, 492] width 471 height 48
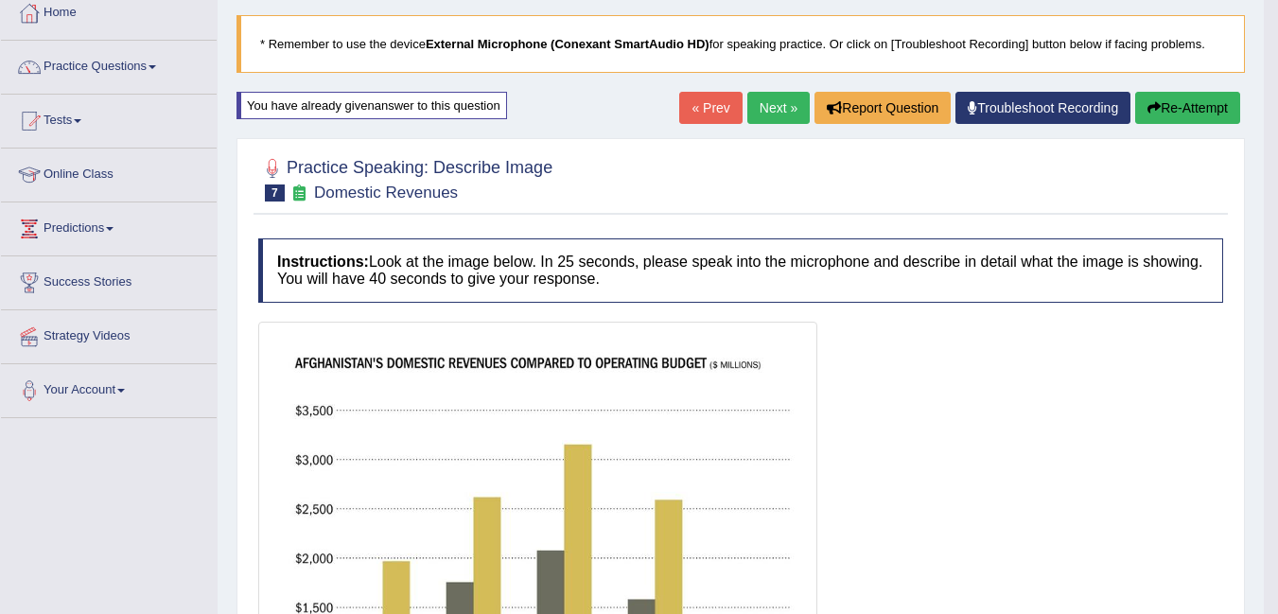
scroll to position [0, 0]
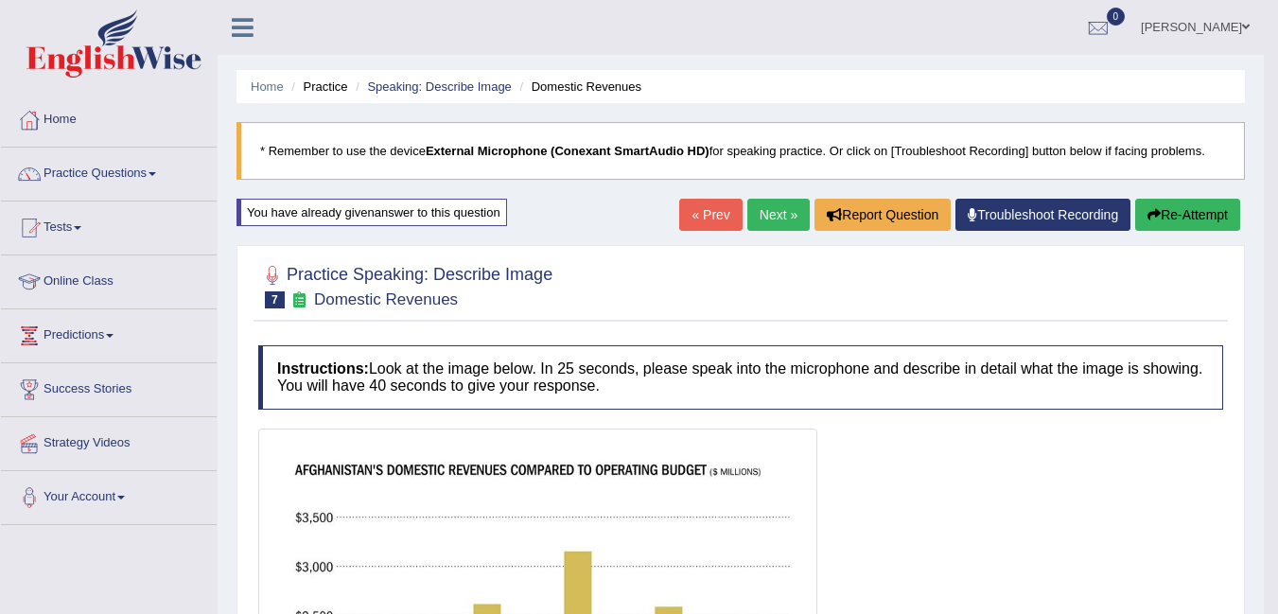
click at [765, 215] on link "Next »" at bounding box center [779, 215] width 62 height 32
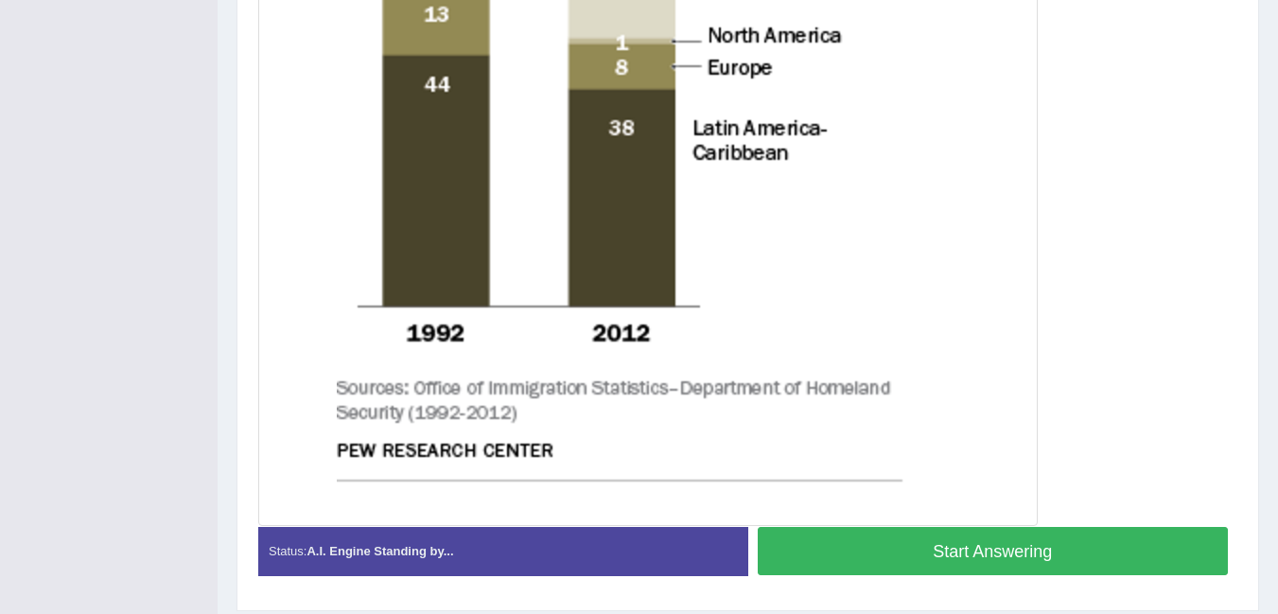
scroll to position [926, 0]
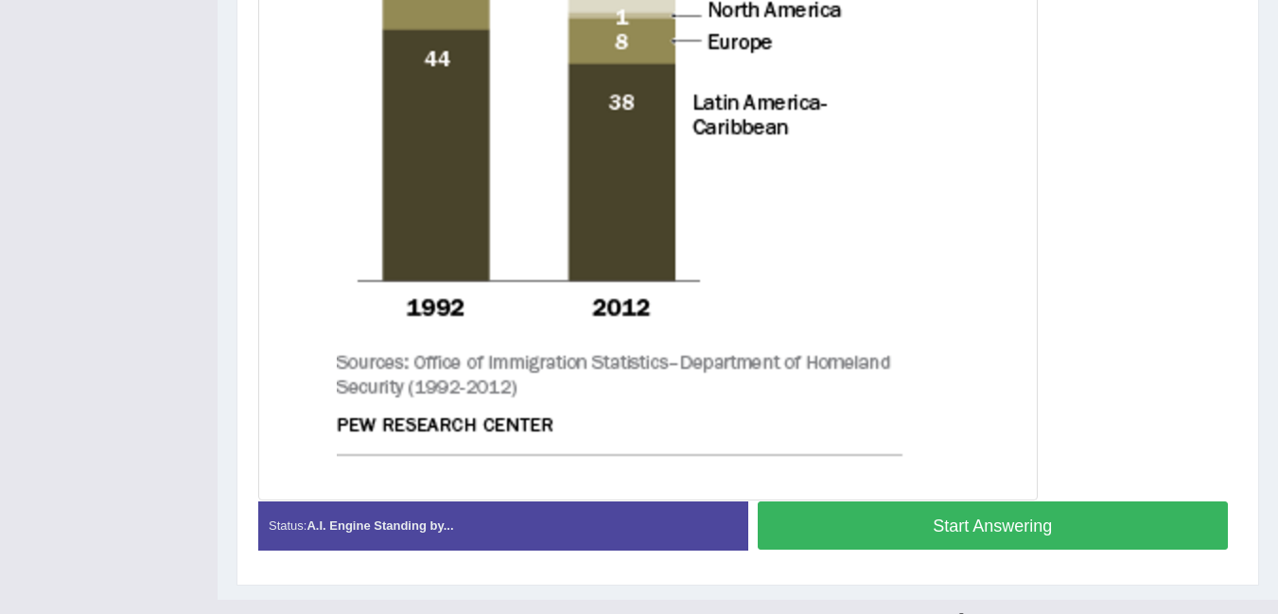
click at [1115, 523] on button "Start Answering" at bounding box center [993, 526] width 471 height 48
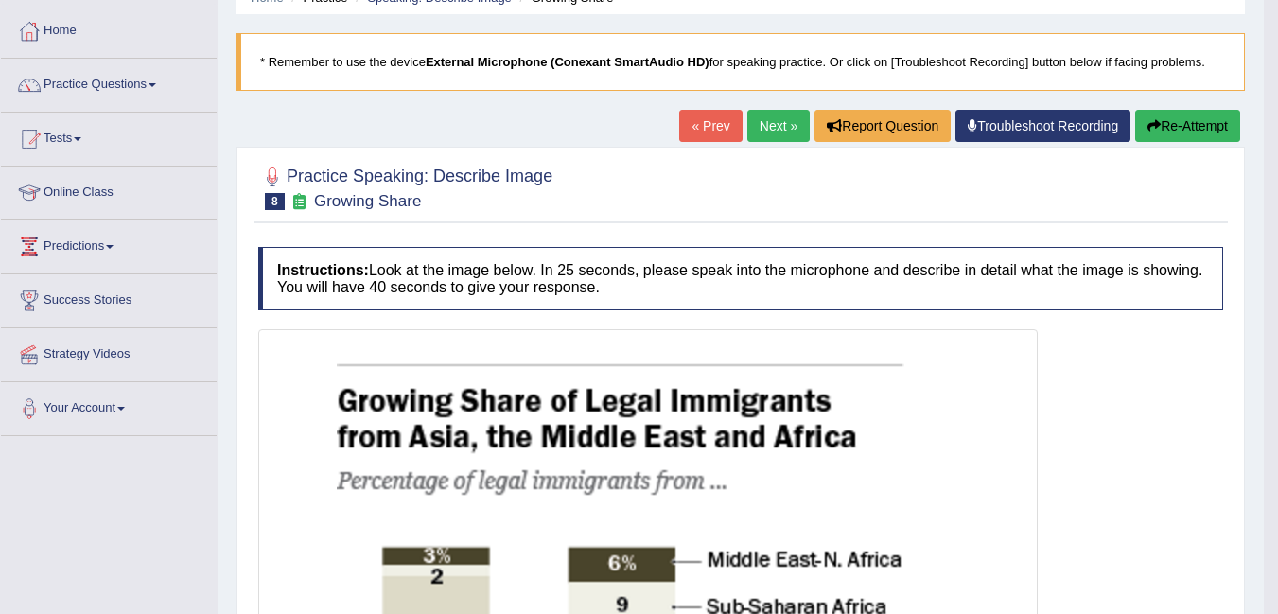
scroll to position [0, 0]
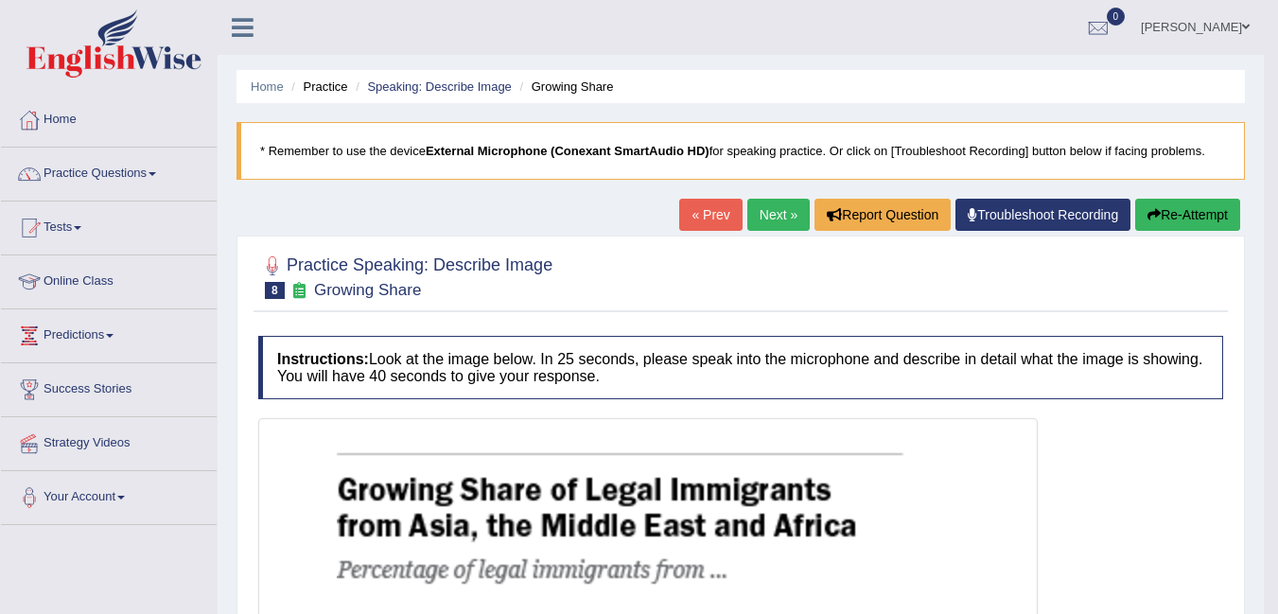
click at [754, 223] on link "Next »" at bounding box center [779, 215] width 62 height 32
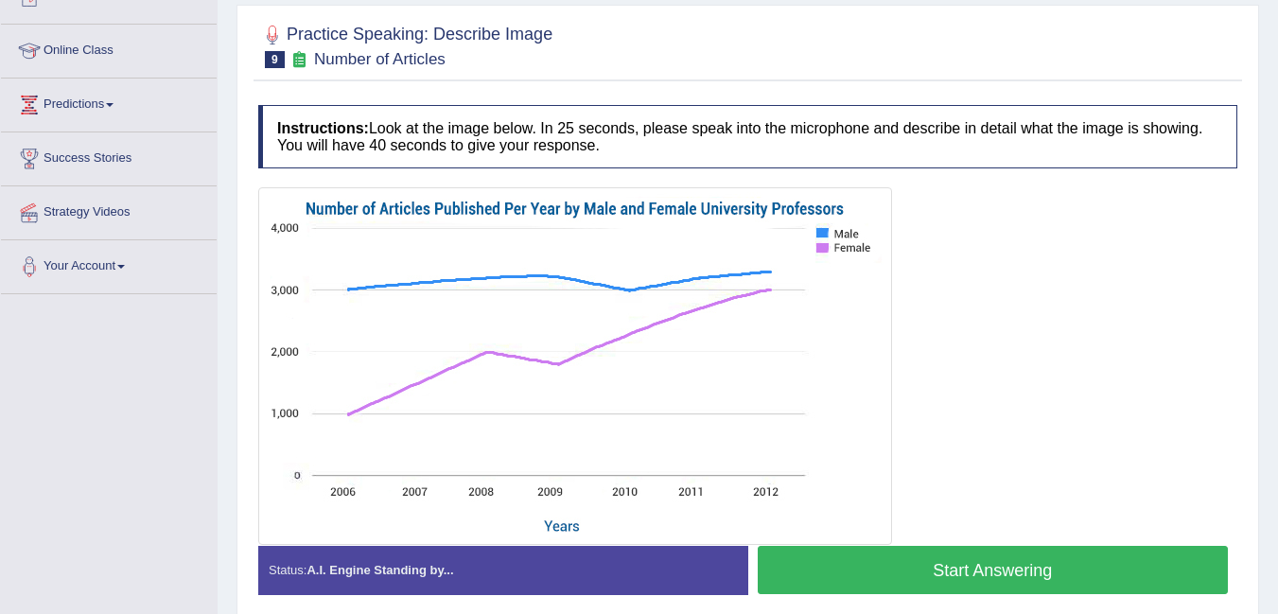
scroll to position [238, 0]
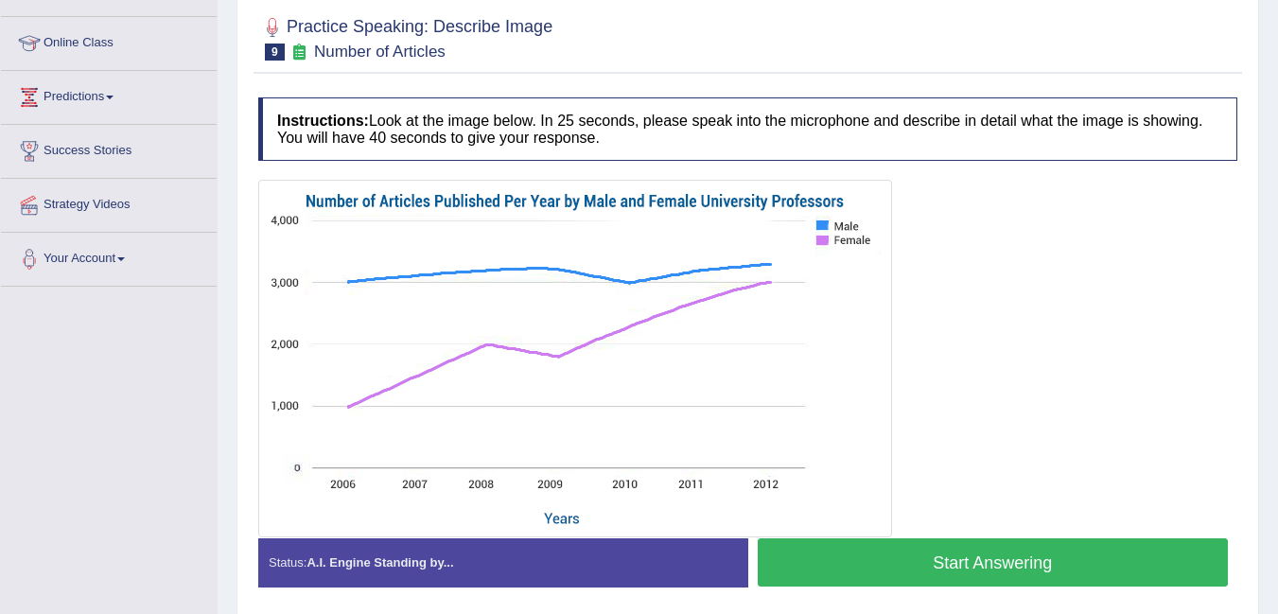
click at [1083, 320] on div at bounding box center [747, 359] width 979 height 358
click at [1030, 561] on button "Start Answering" at bounding box center [993, 562] width 471 height 48
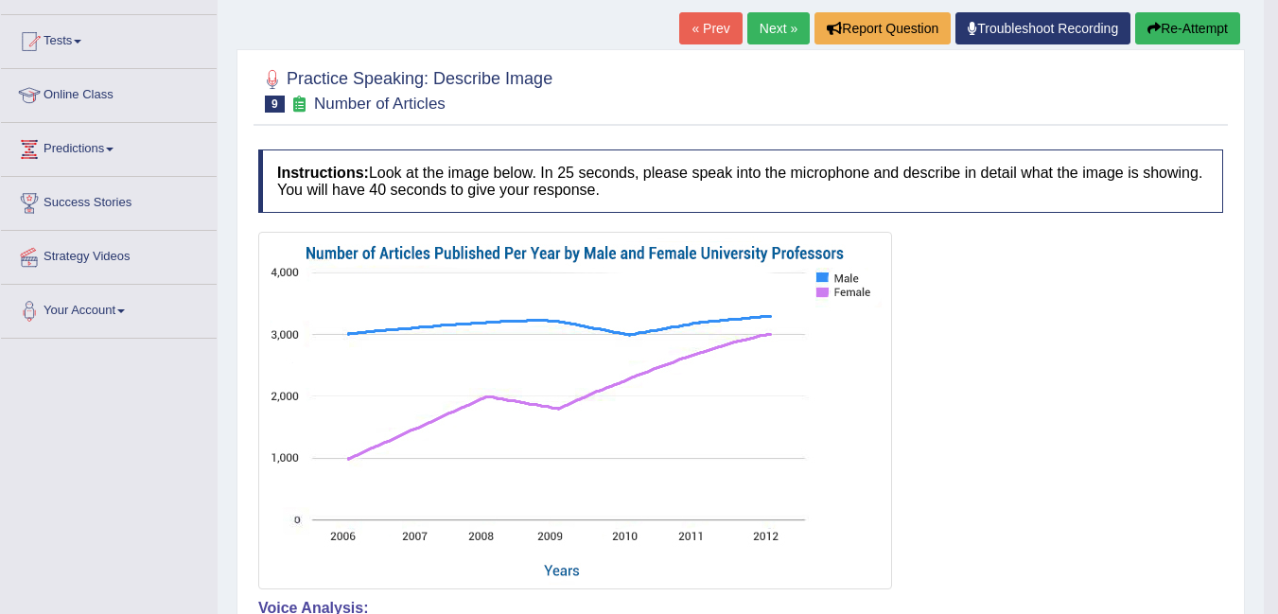
scroll to position [202, 0]
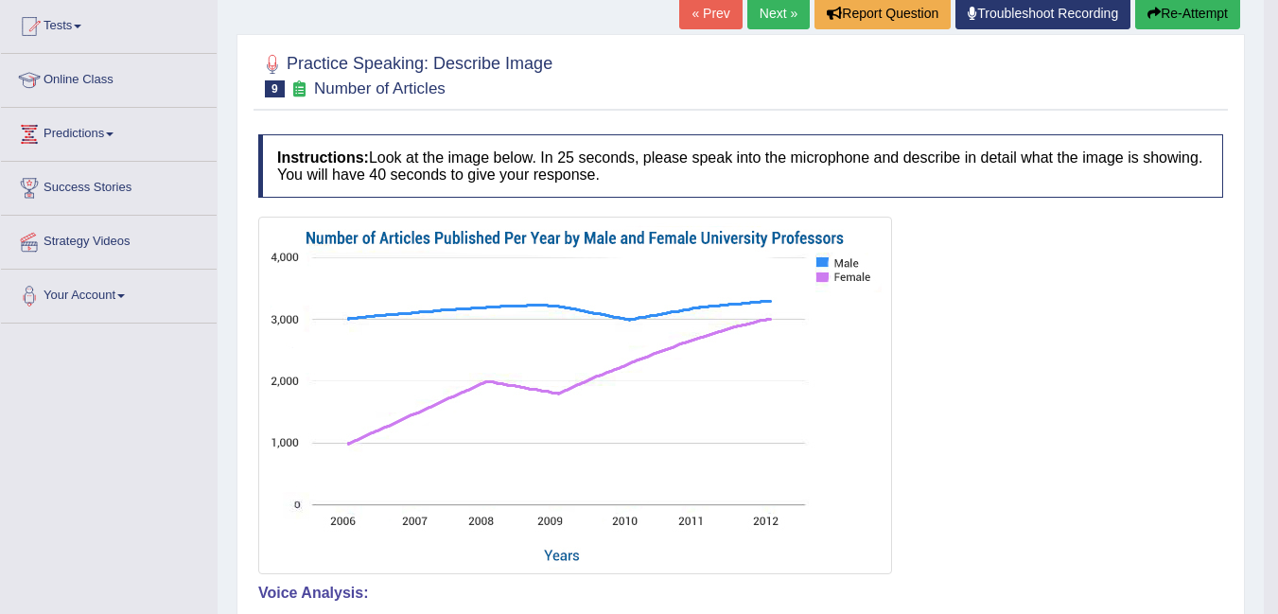
click at [765, 12] on link "Next »" at bounding box center [779, 13] width 62 height 32
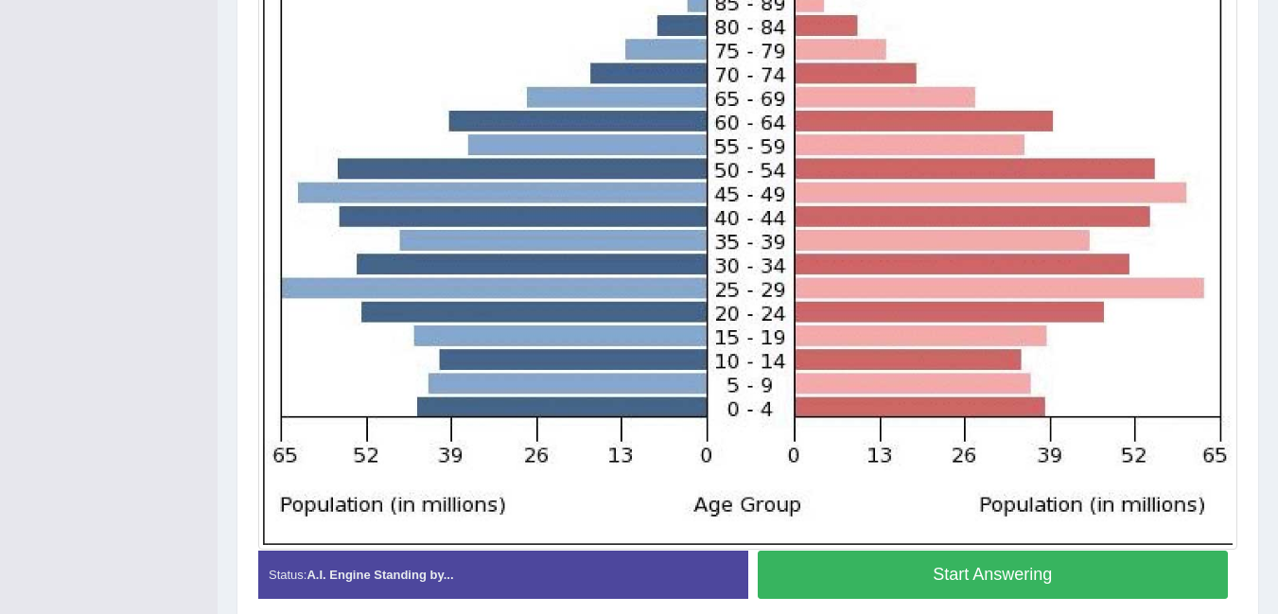
scroll to position [639, 0]
